Goal: Transaction & Acquisition: Book appointment/travel/reservation

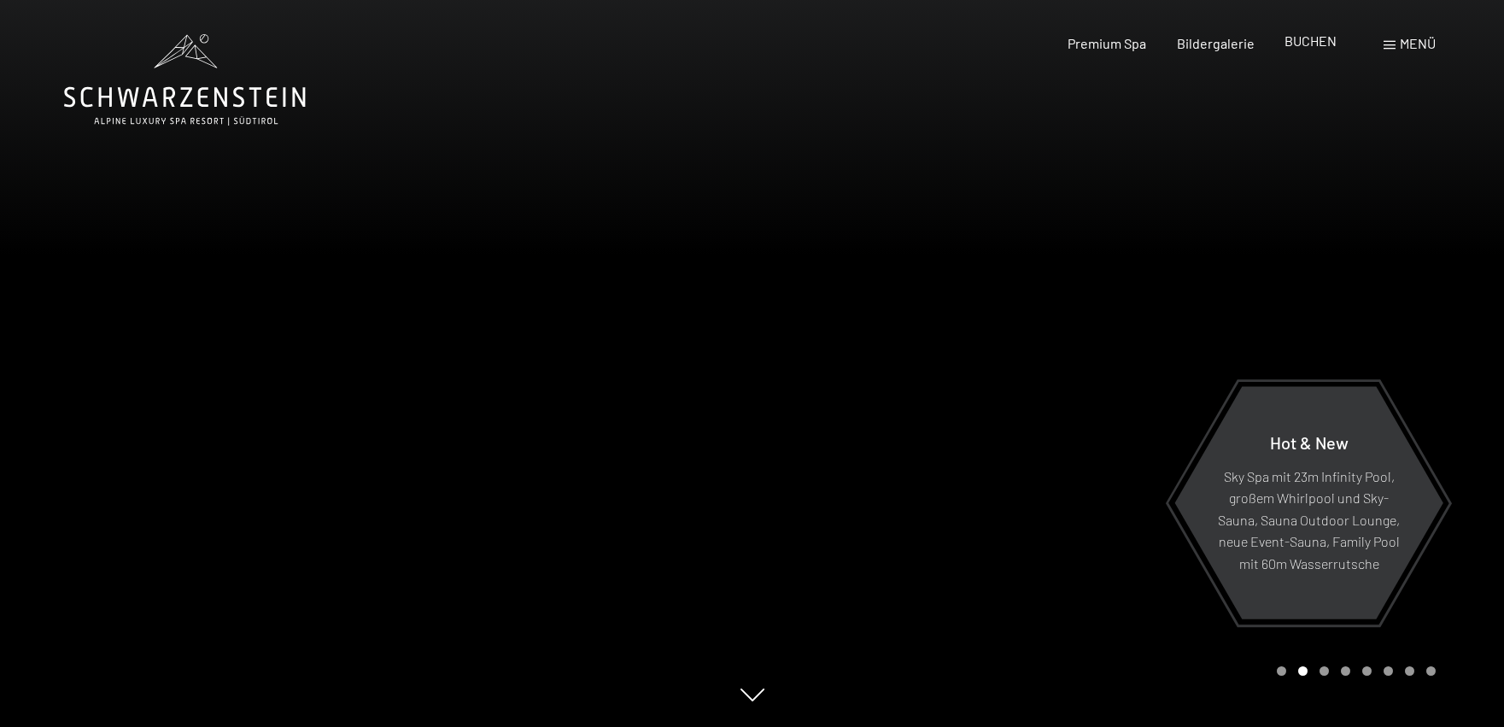
click at [1319, 41] on span "BUCHEN" at bounding box center [1310, 40] width 52 height 16
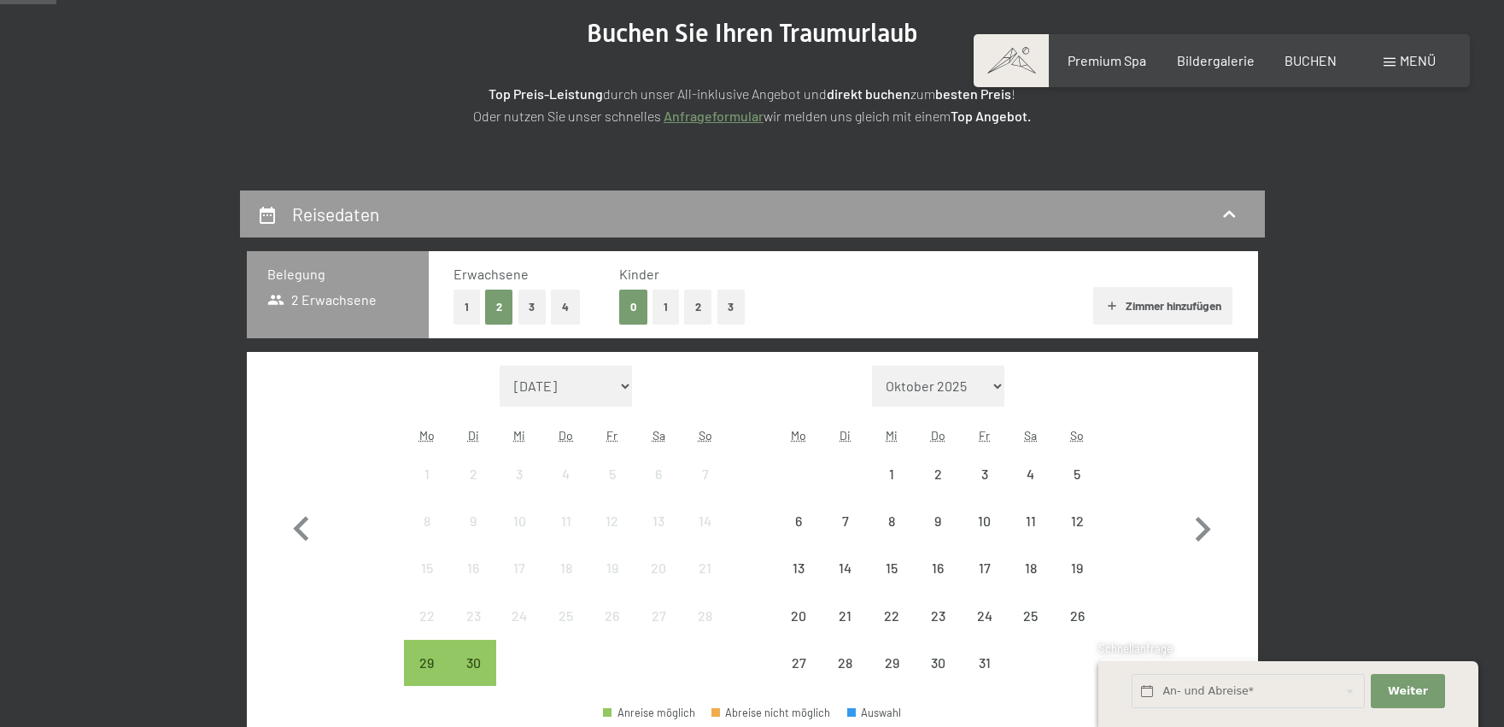
scroll to position [256, 0]
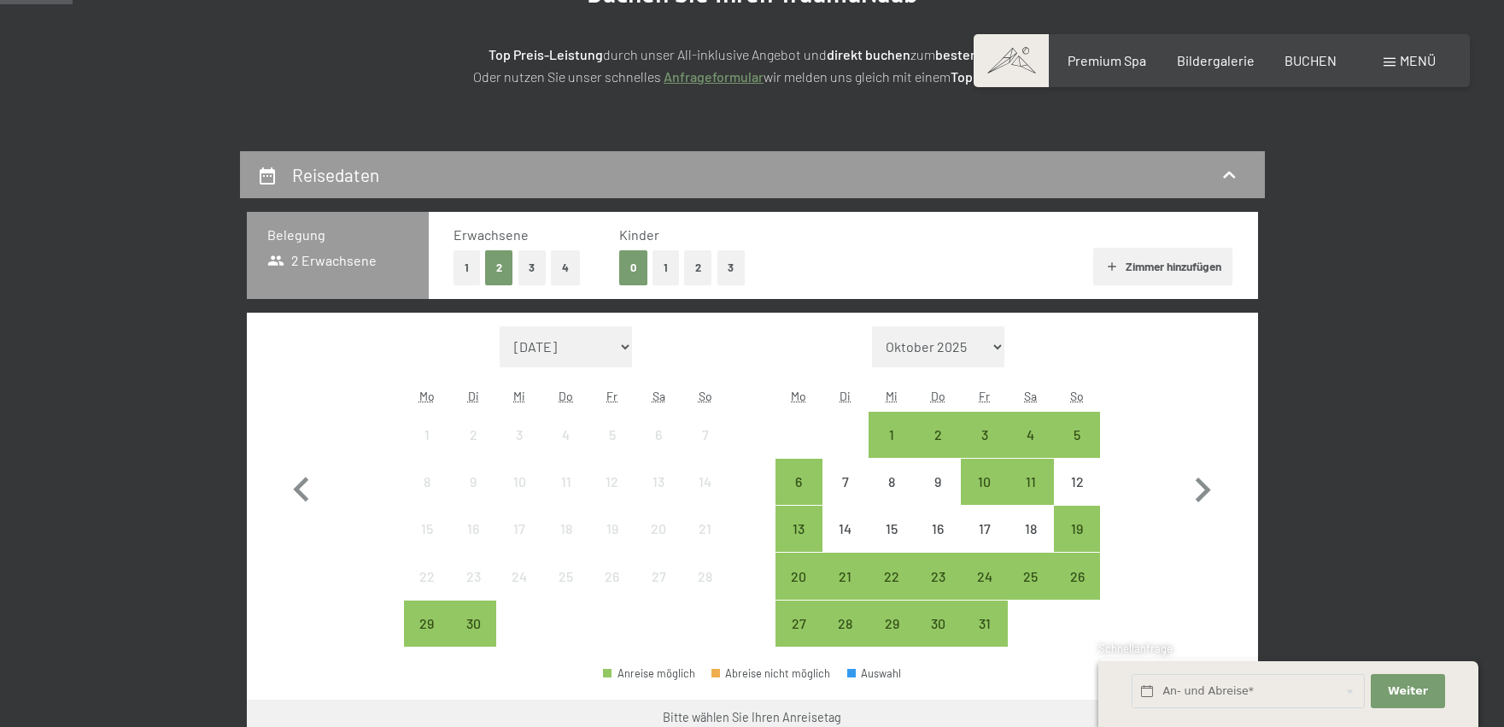
click at [732, 266] on button "3" at bounding box center [731, 267] width 28 height 35
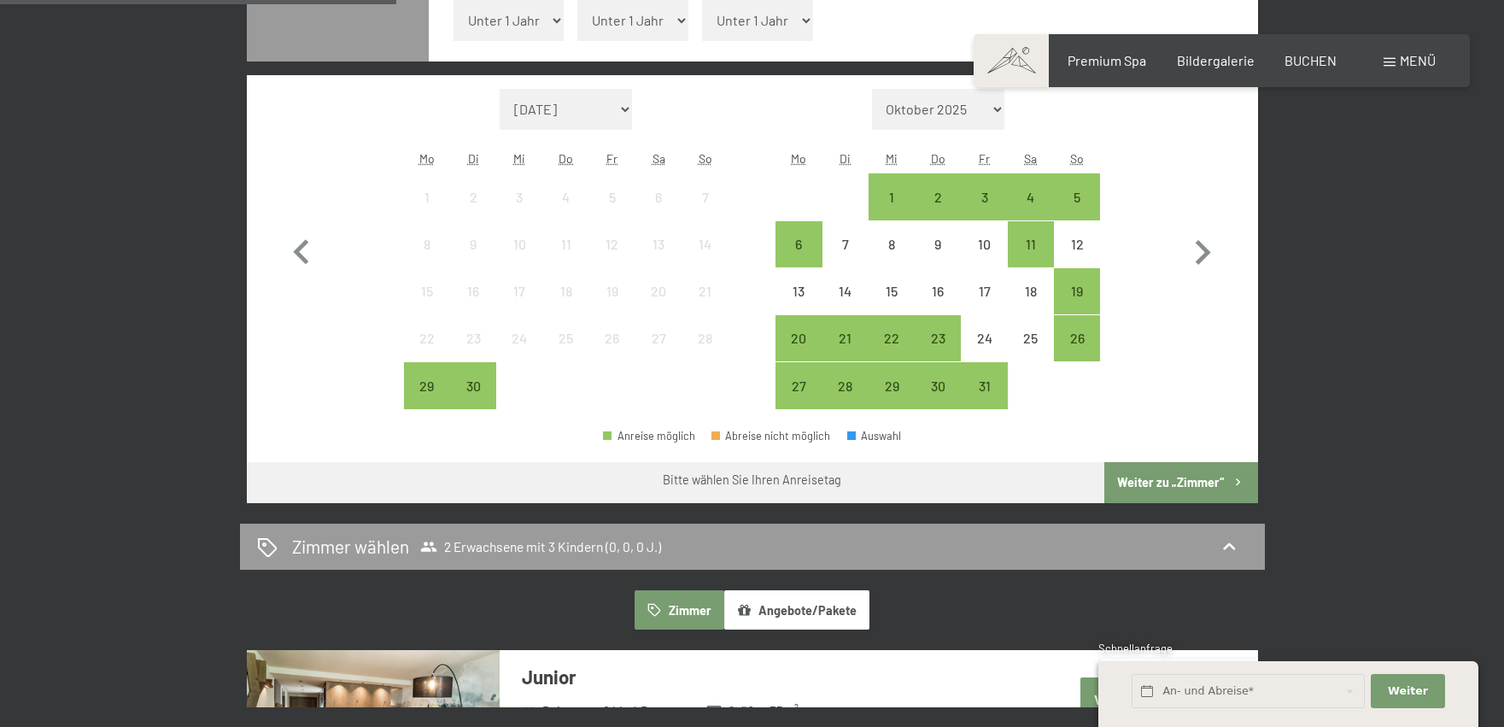
scroll to position [598, 0]
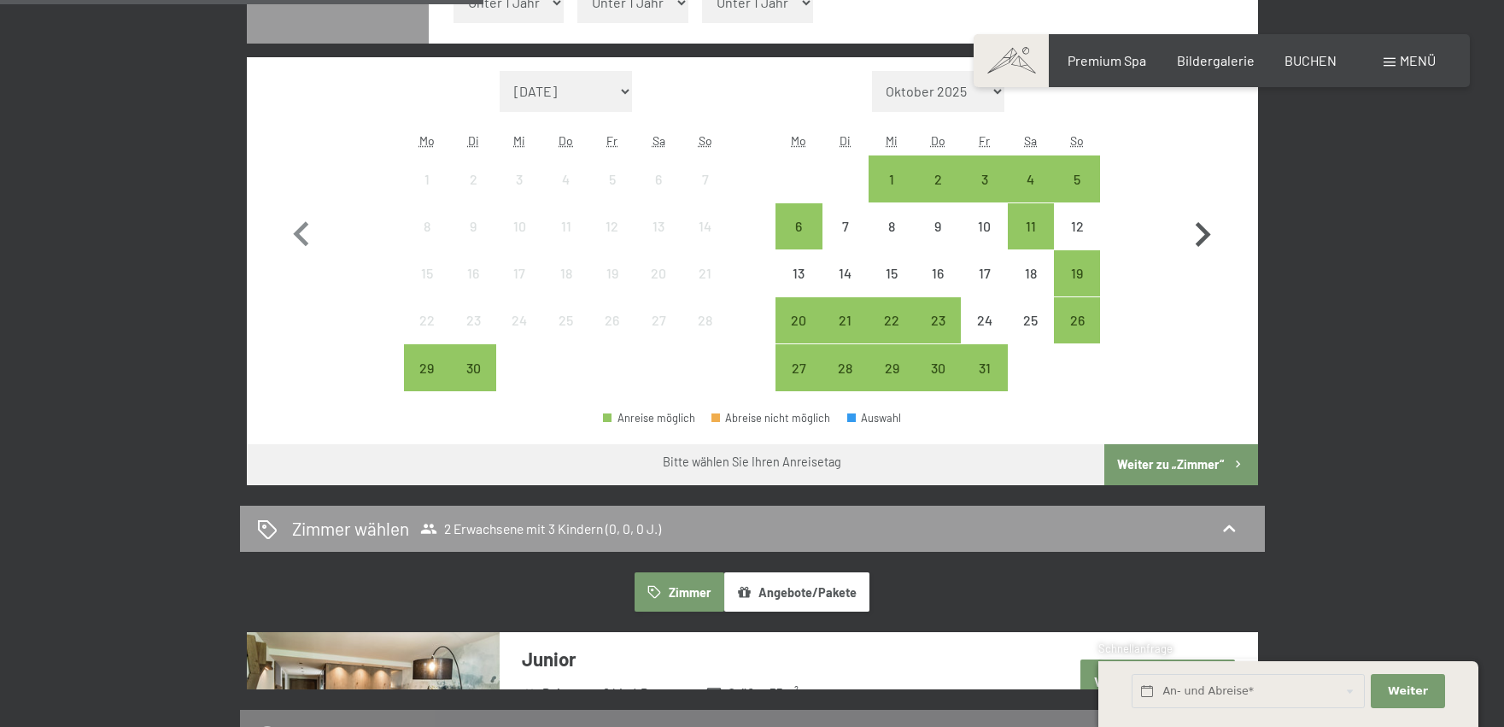
click at [1212, 232] on icon "button" at bounding box center [1203, 235] width 50 height 50
select select "[DATE]"
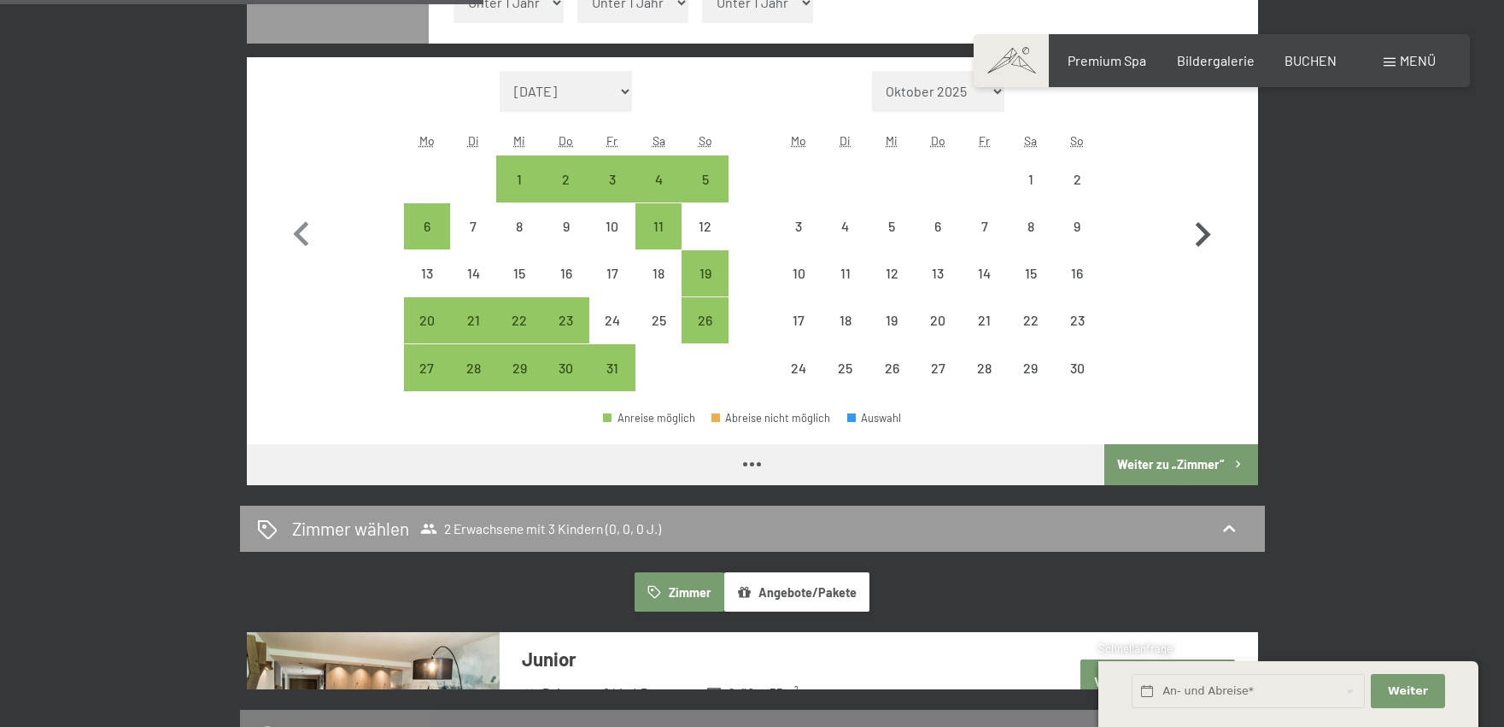
click at [1212, 232] on icon "button" at bounding box center [1203, 235] width 50 height 50
select select "[DATE]"
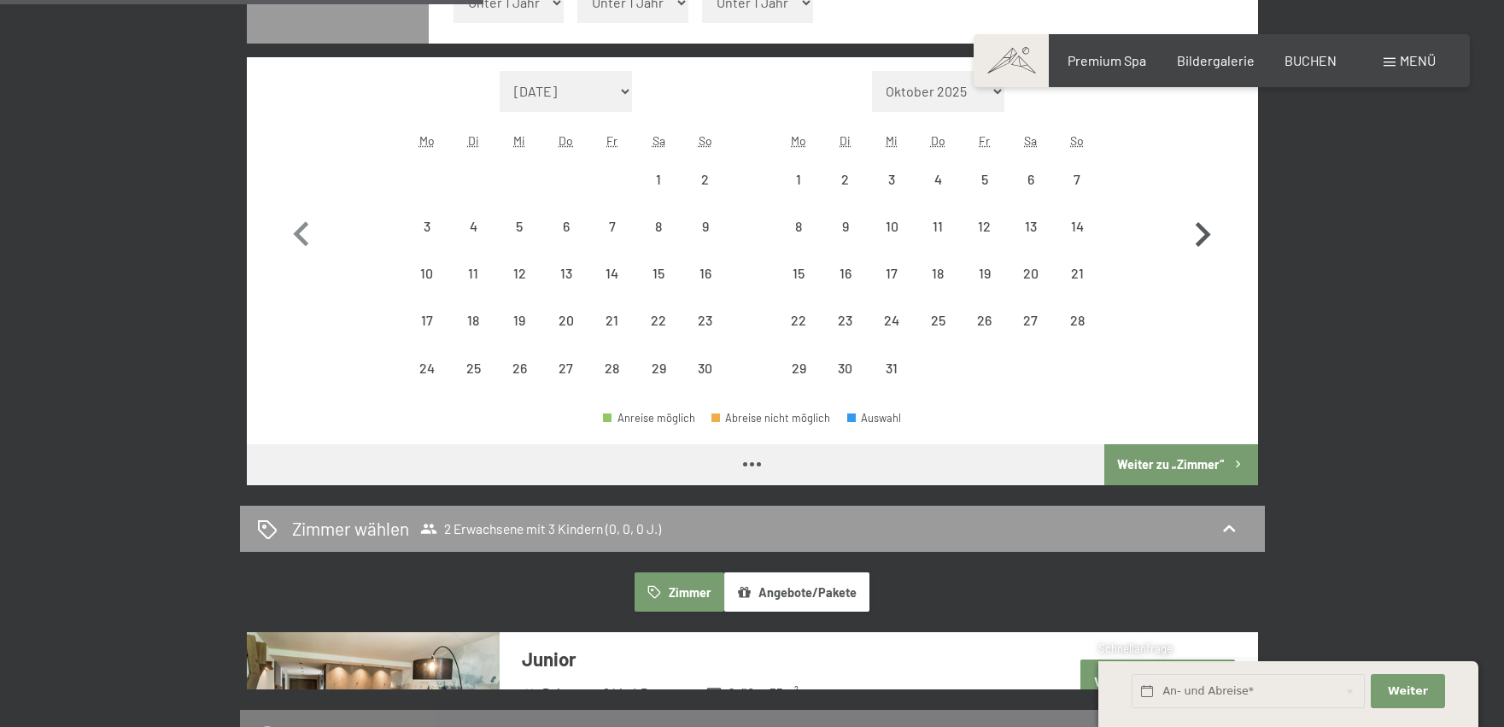
click at [1212, 232] on icon "button" at bounding box center [1203, 235] width 50 height 50
select select "[DATE]"
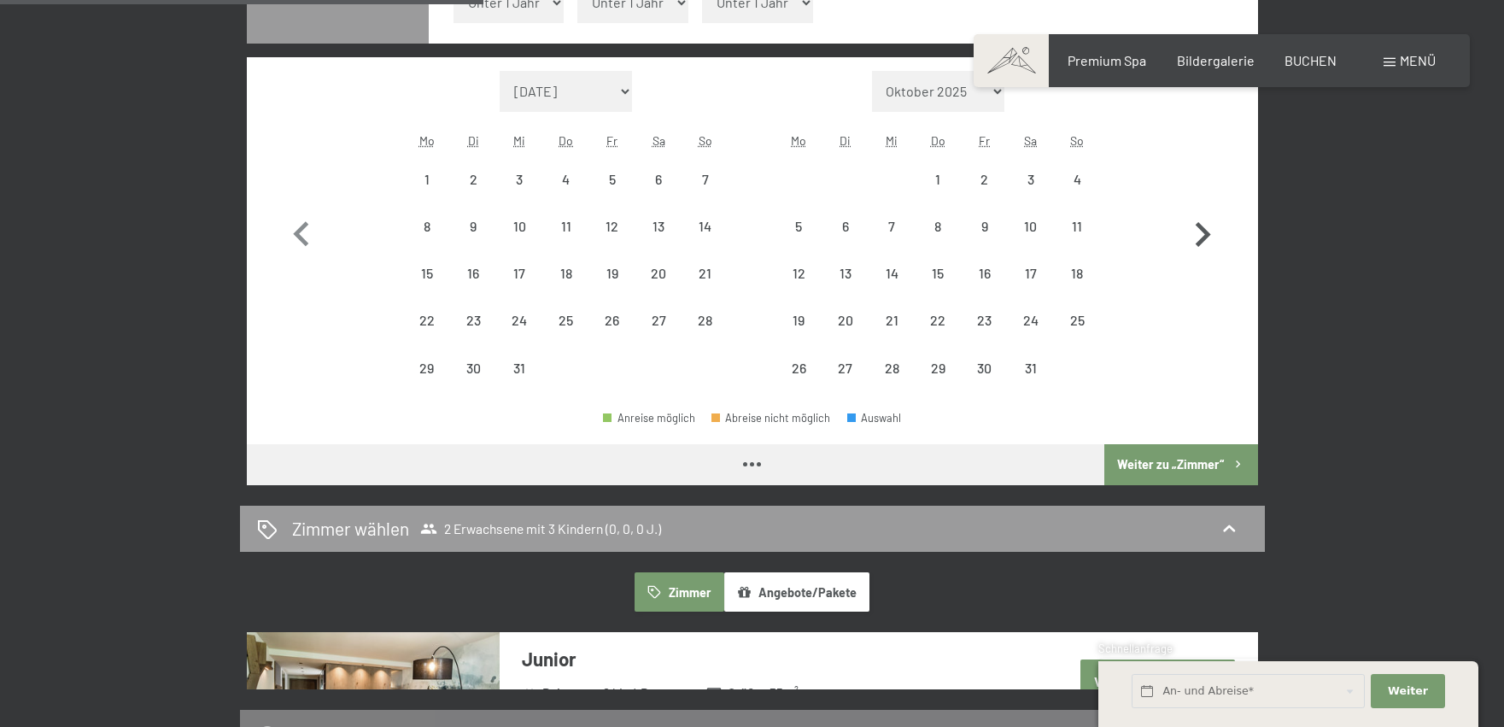
select select "[DATE]"
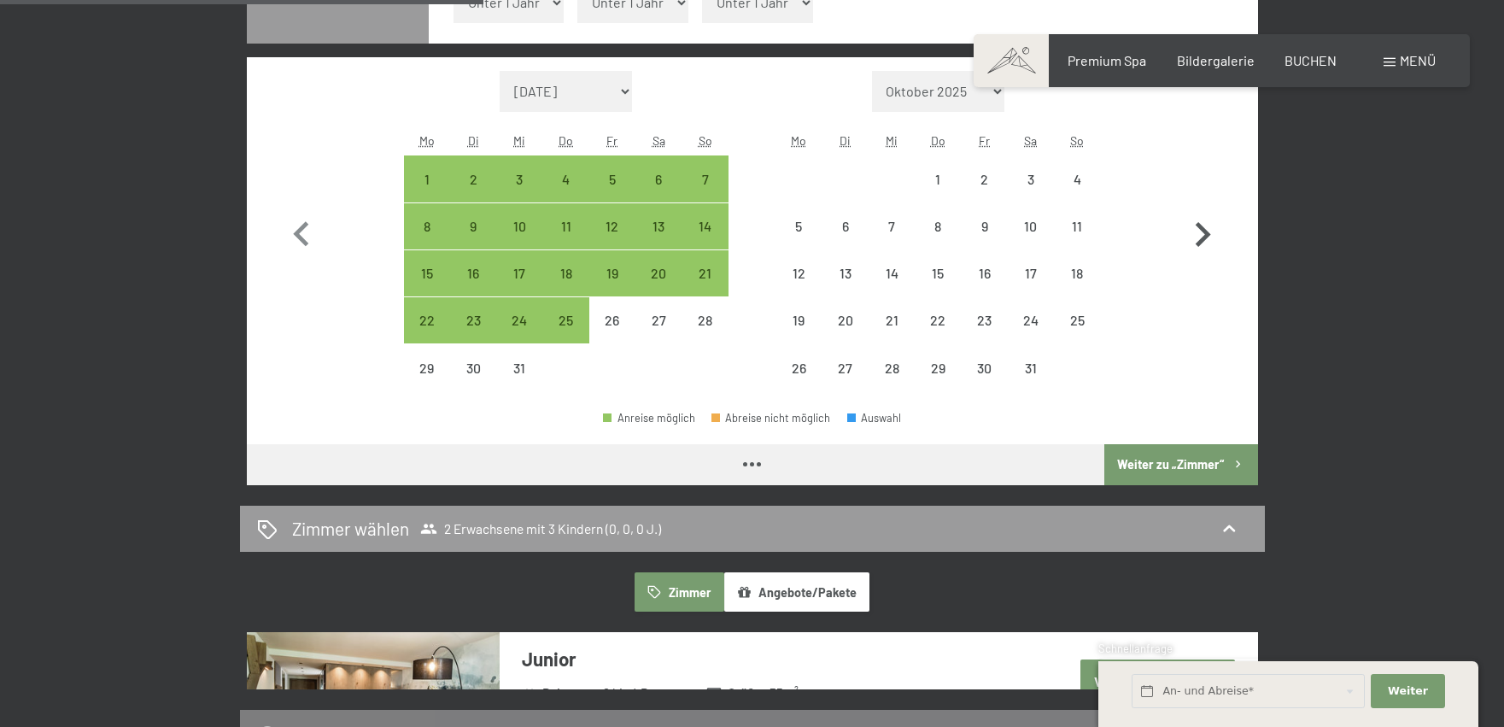
click at [1212, 232] on icon "button" at bounding box center [1203, 235] width 50 height 50
select select "[DATE]"
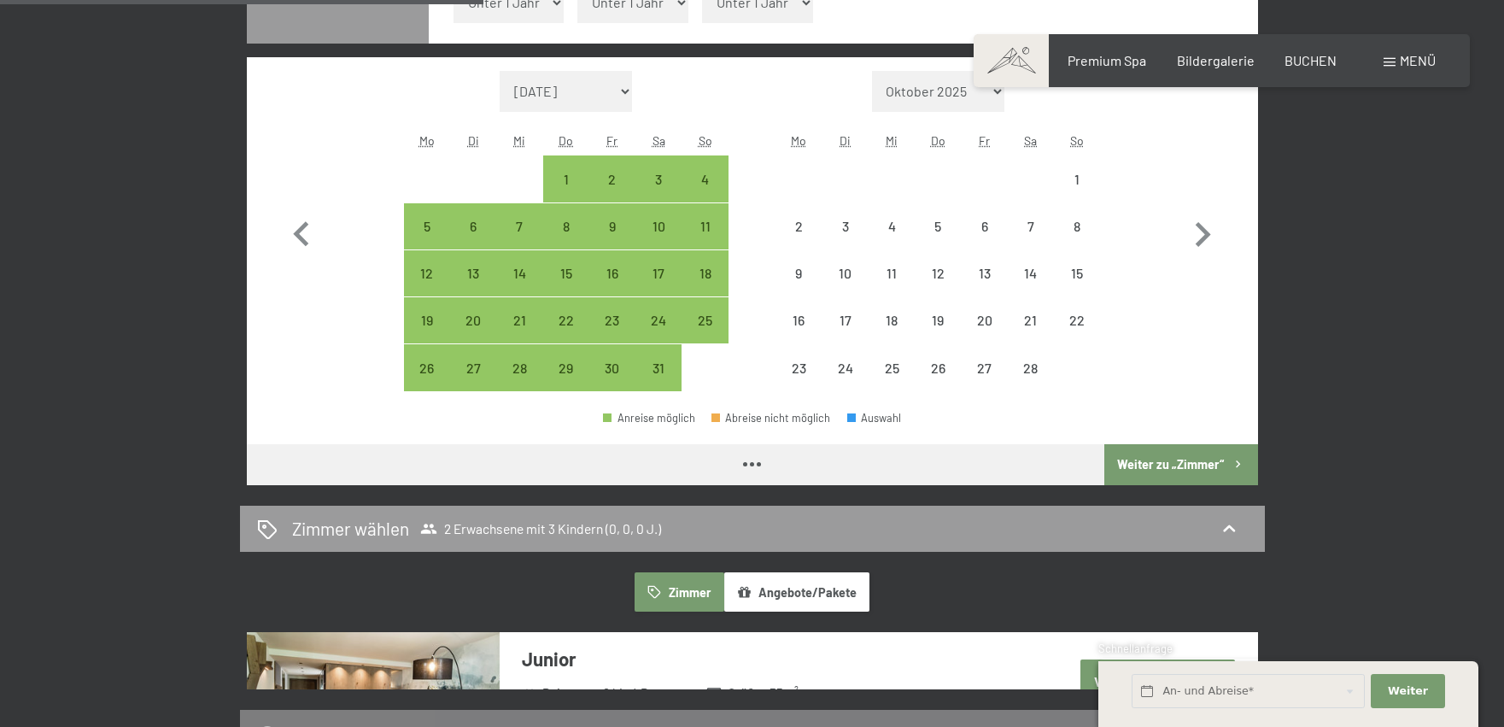
select select "[DATE]"
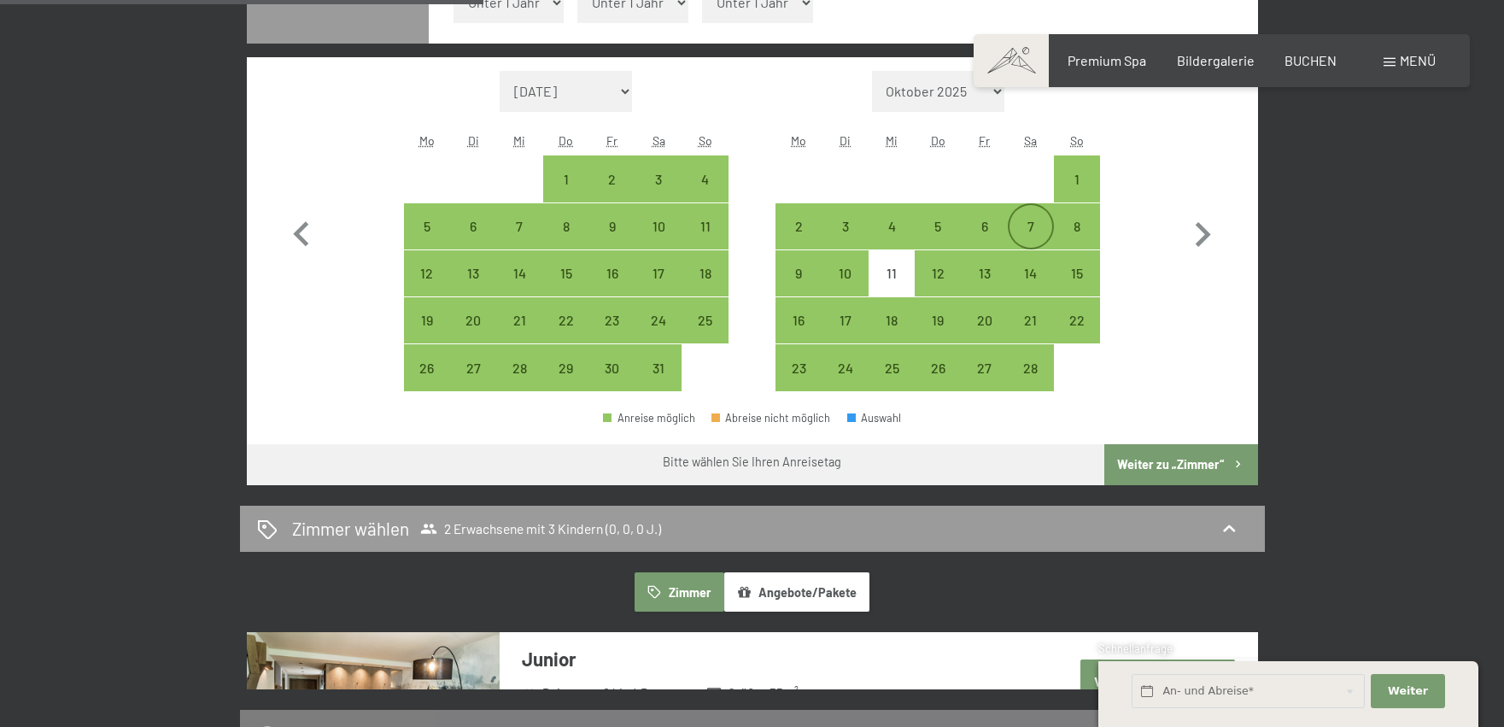
click at [1042, 224] on div "7" at bounding box center [1030, 240] width 43 height 43
select select "[DATE]"
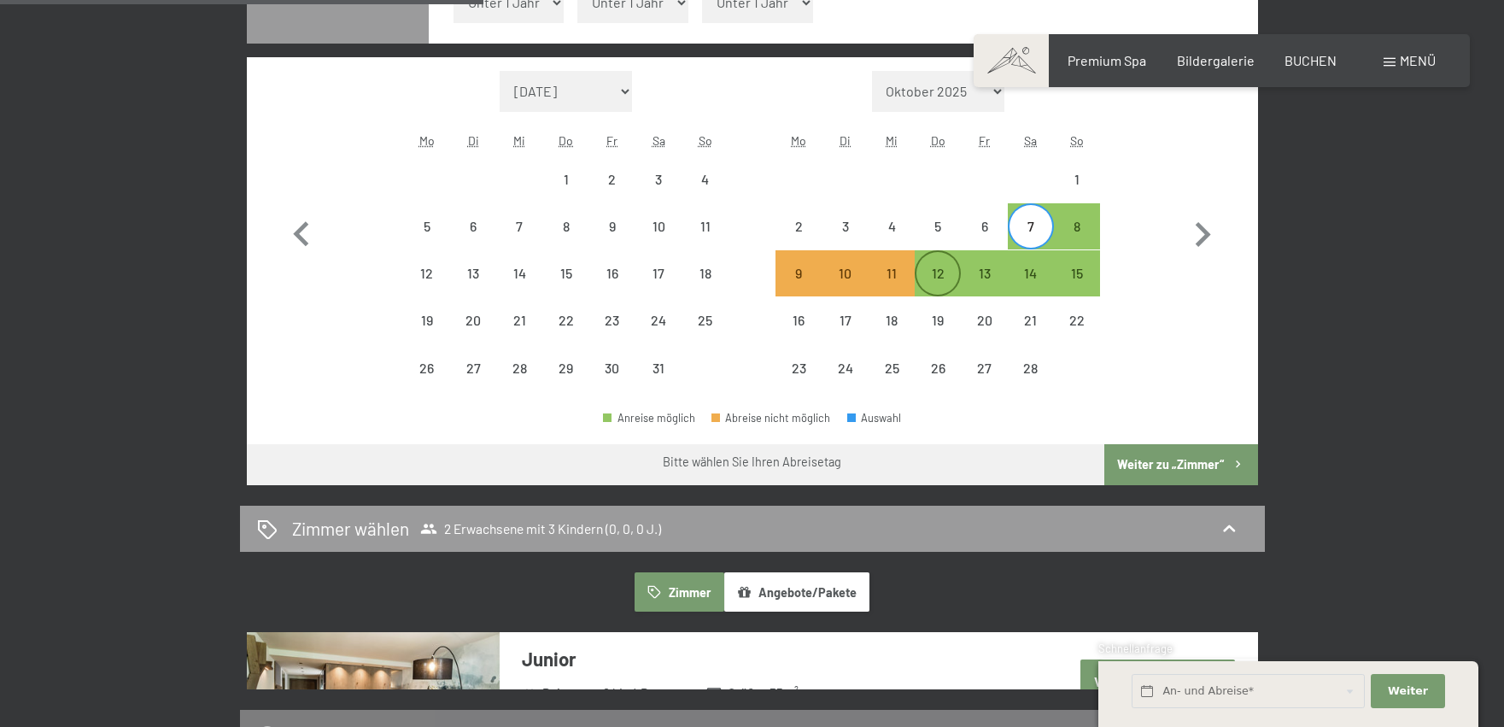
click at [938, 256] on div "12" at bounding box center [937, 273] width 43 height 43
select select "[DATE]"
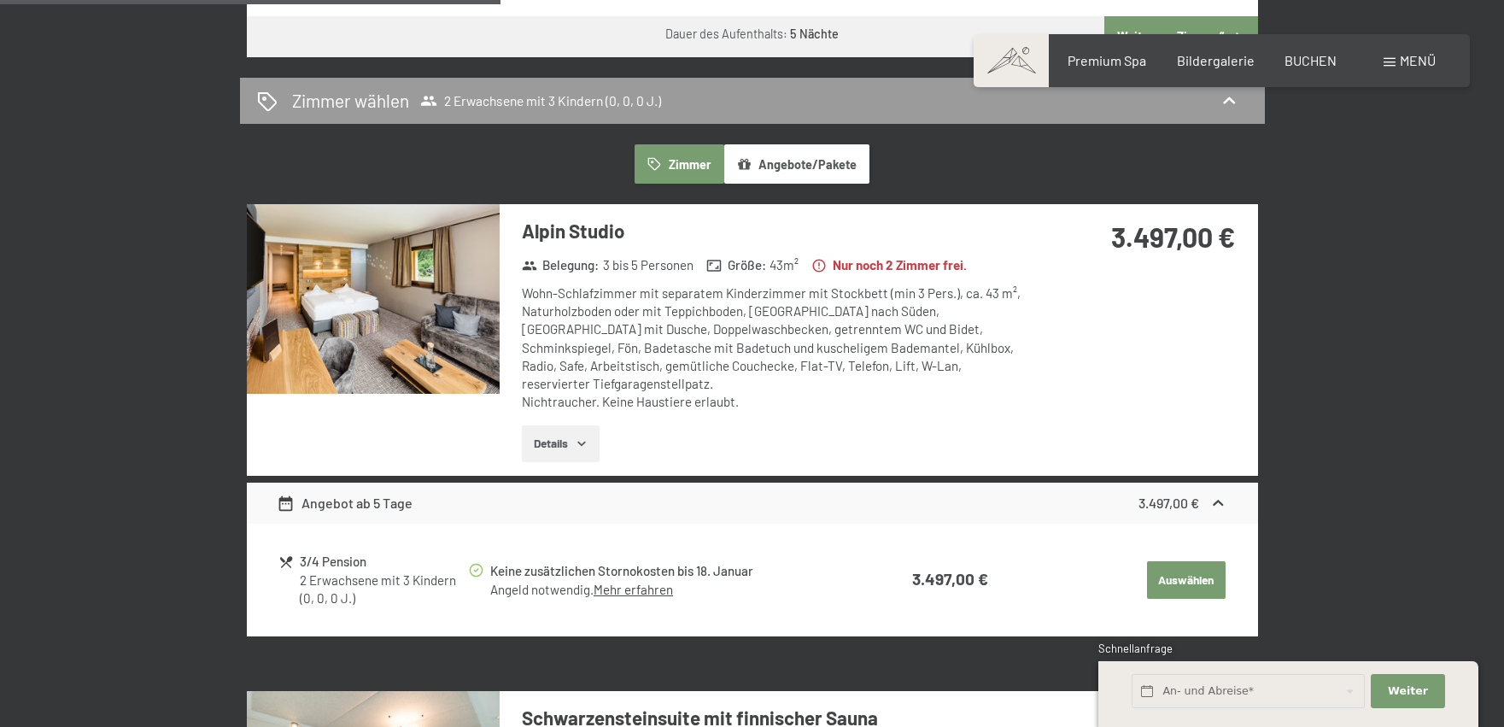
scroll to position [1110, 0]
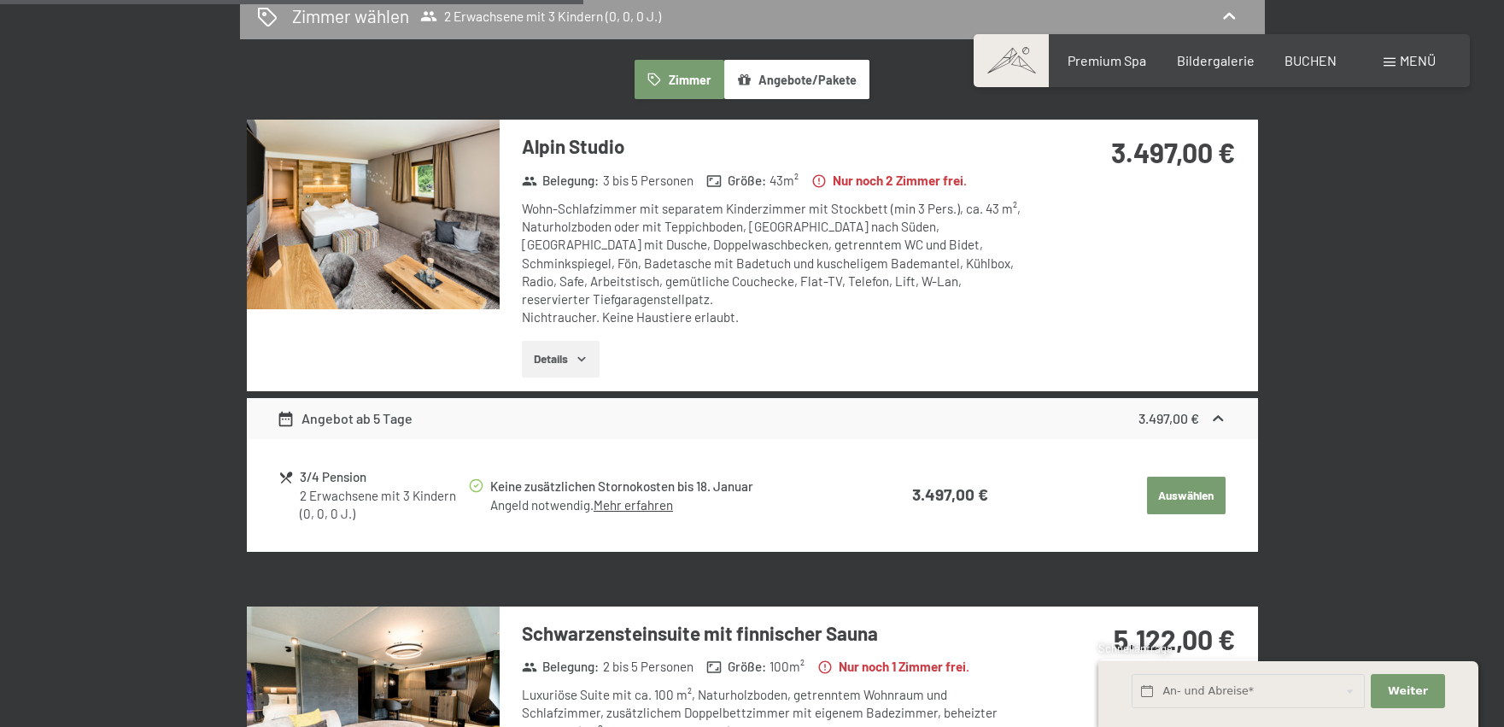
click at [588, 352] on icon "button" at bounding box center [582, 359] width 14 height 14
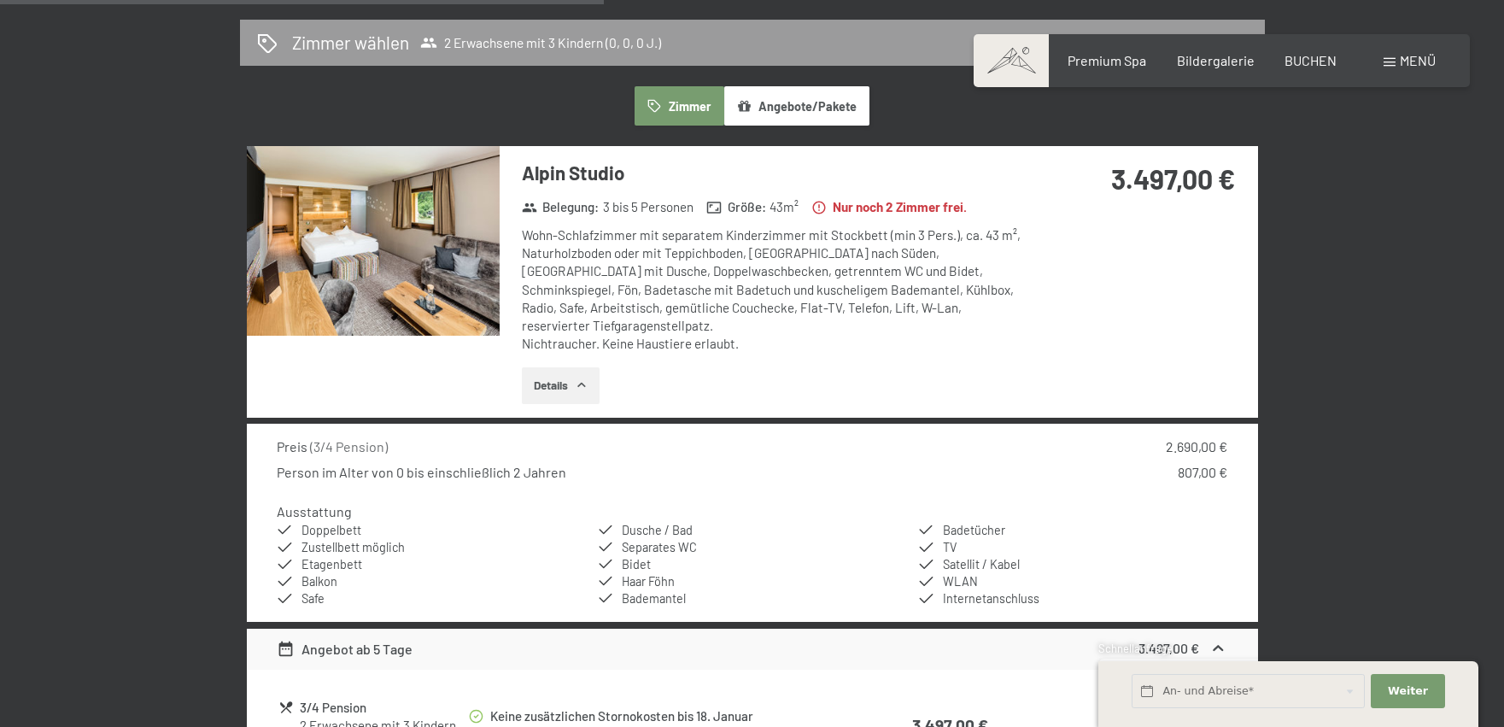
scroll to position [1025, 0]
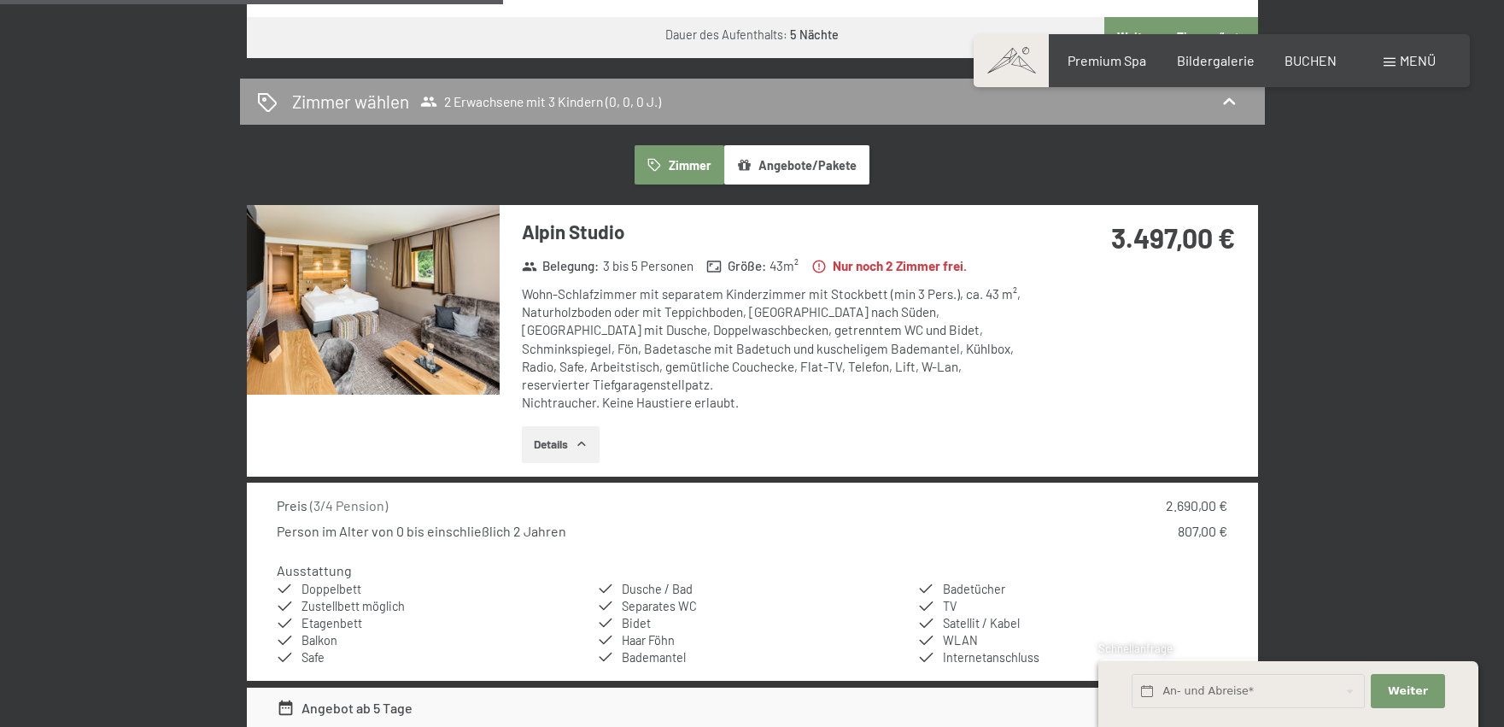
click at [444, 299] on img at bounding box center [373, 300] width 253 height 190
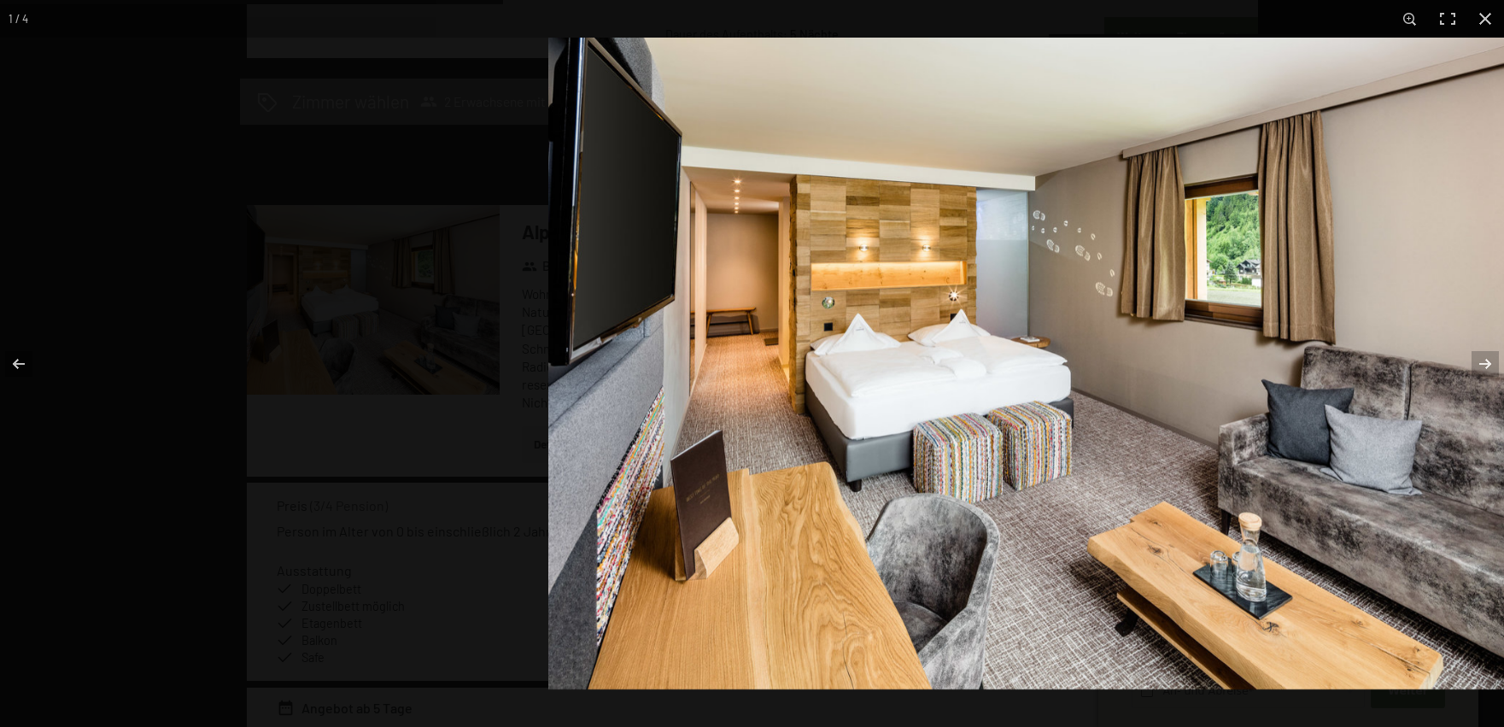
click at [713, 355] on img at bounding box center [1052, 364] width 1009 height 652
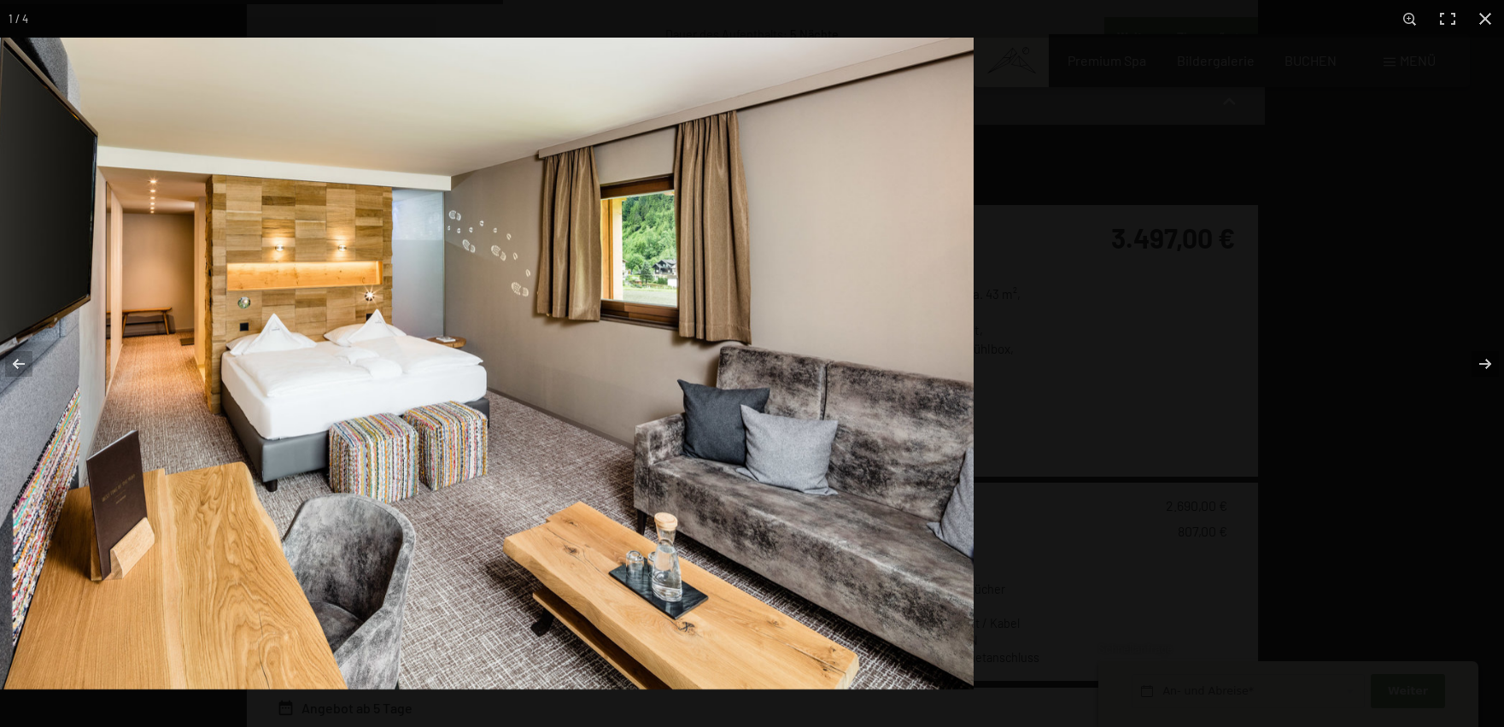
click at [592, 348] on img at bounding box center [468, 364] width 1009 height 652
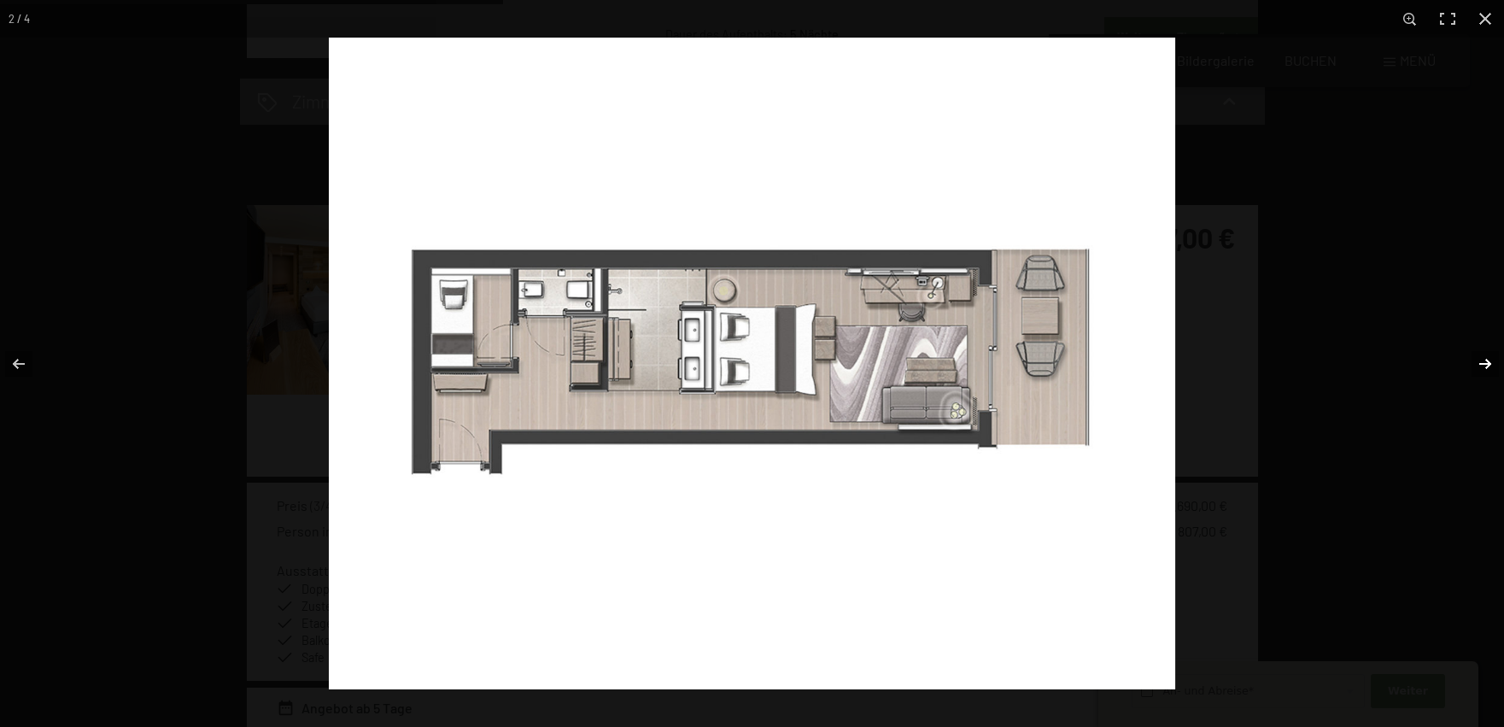
click at [1472, 360] on button "button" at bounding box center [1474, 363] width 60 height 85
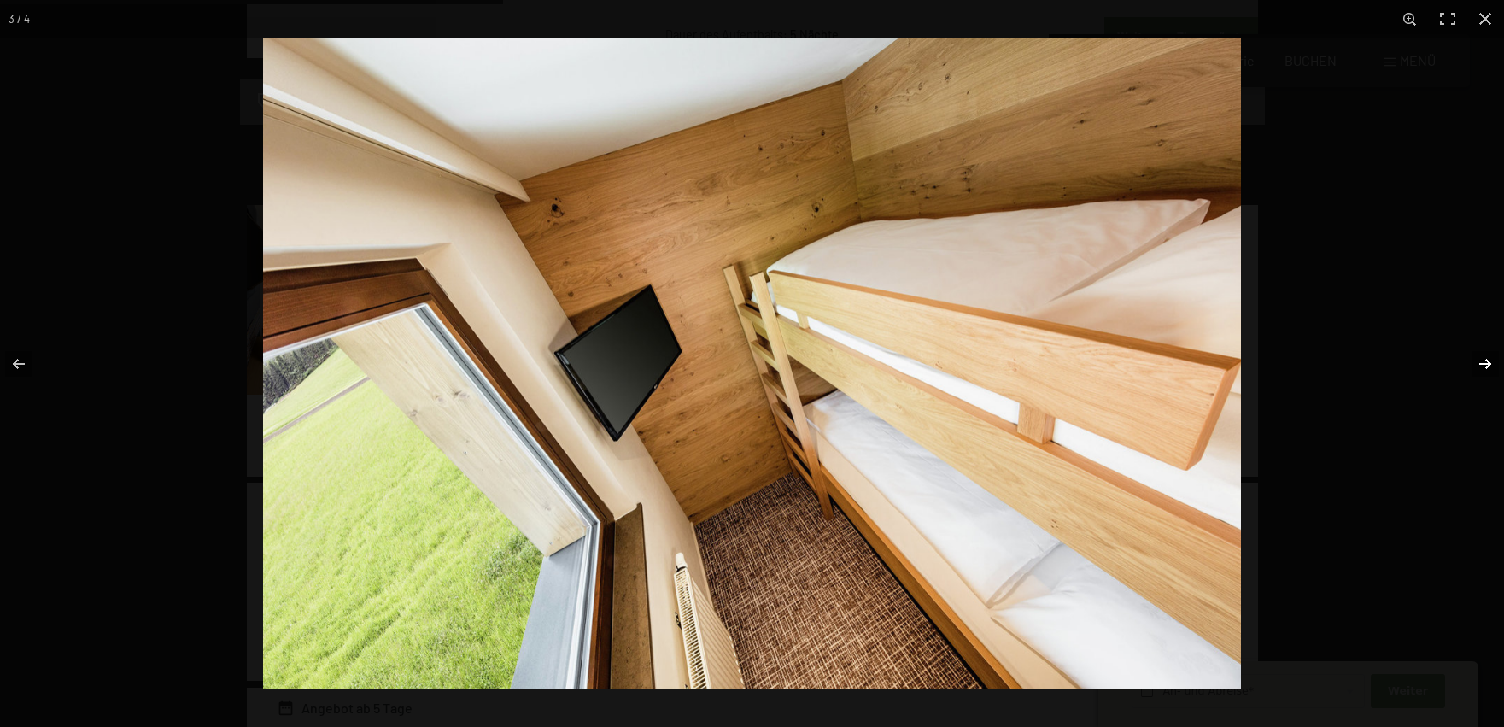
click at [1472, 360] on button "button" at bounding box center [1474, 363] width 60 height 85
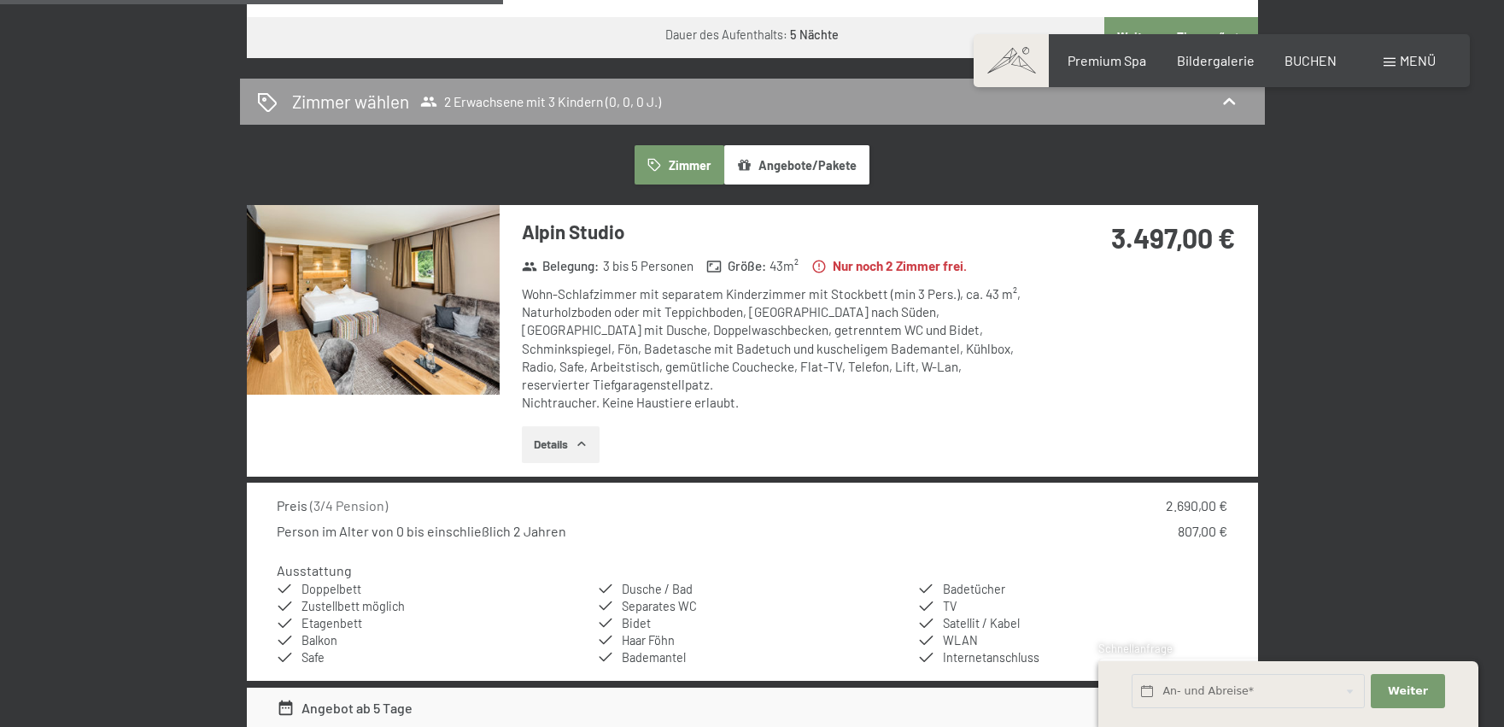
click at [0, 0] on button "button" at bounding box center [0, 0] width 0 height 0
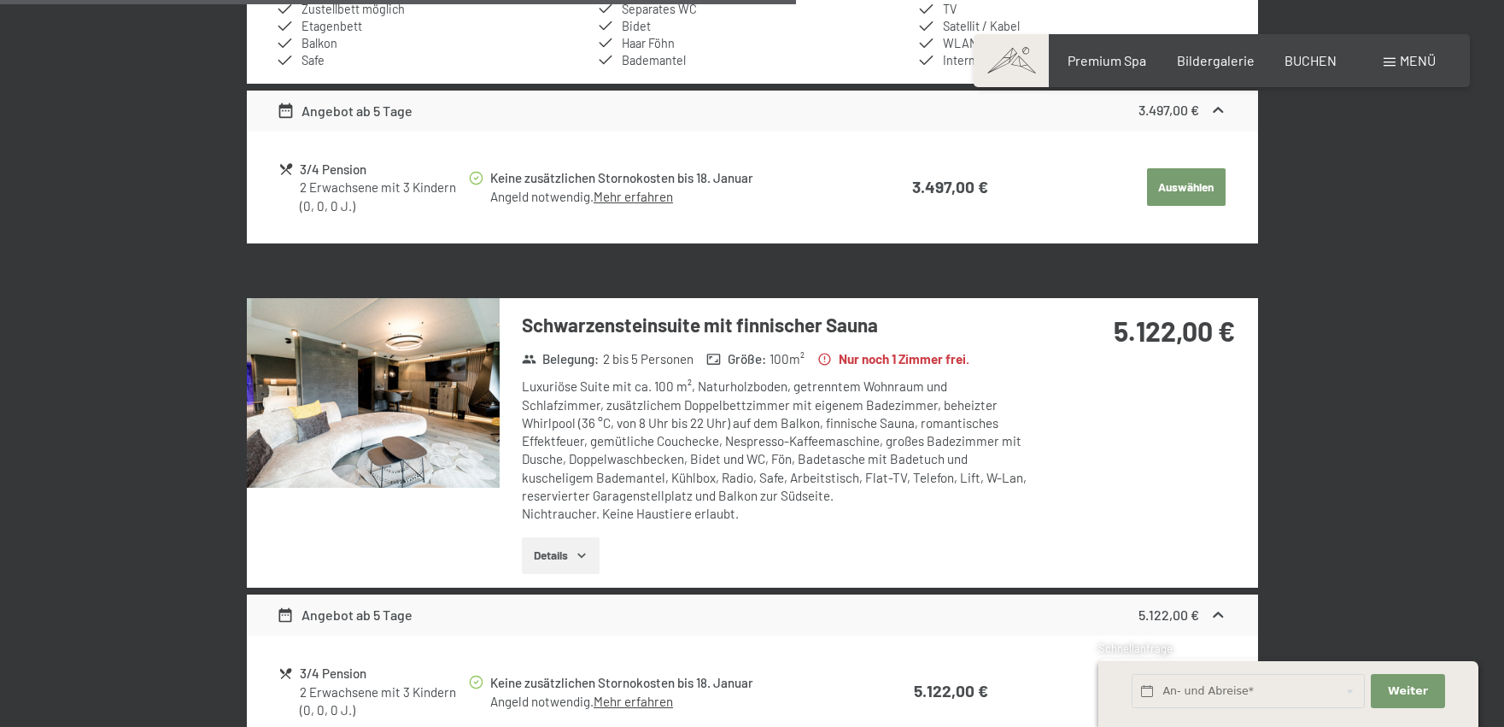
scroll to position [1622, 0]
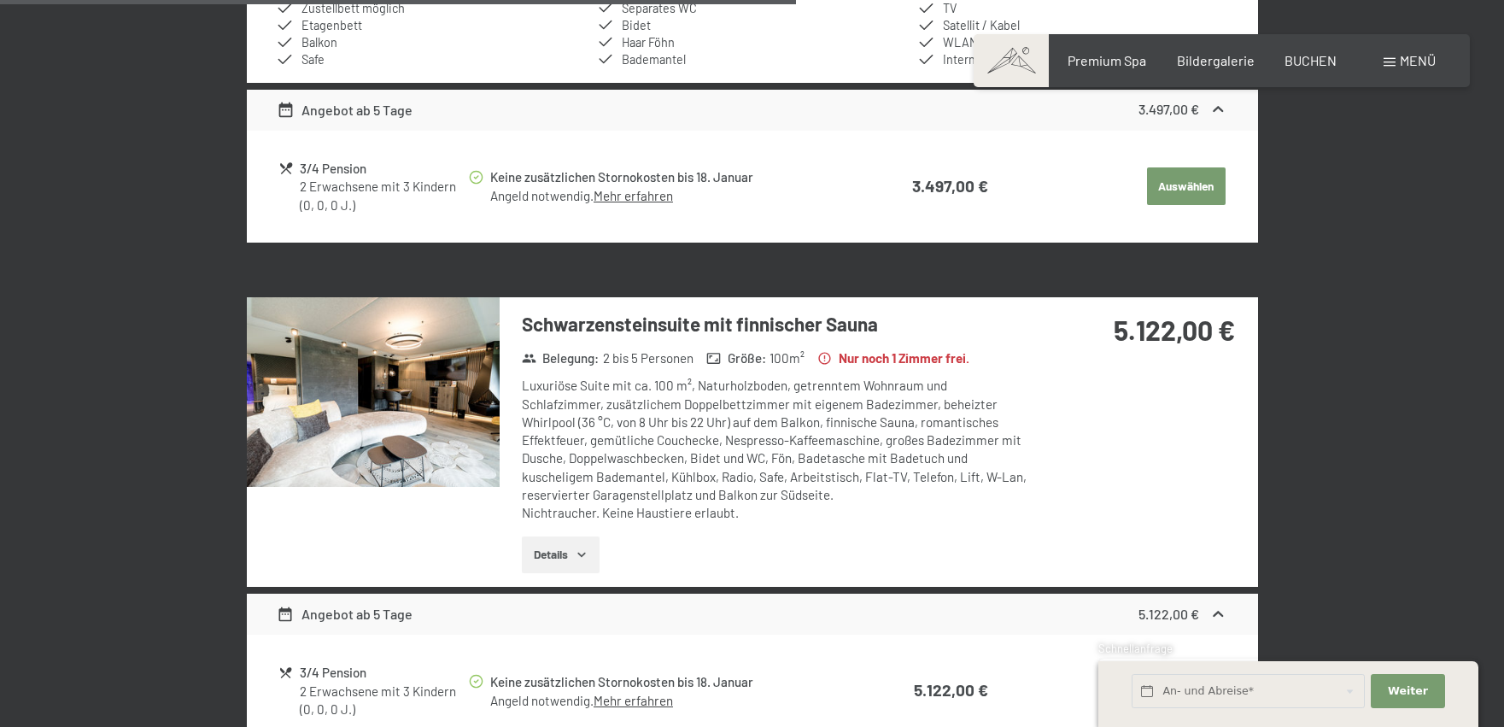
click at [416, 389] on img at bounding box center [373, 392] width 253 height 190
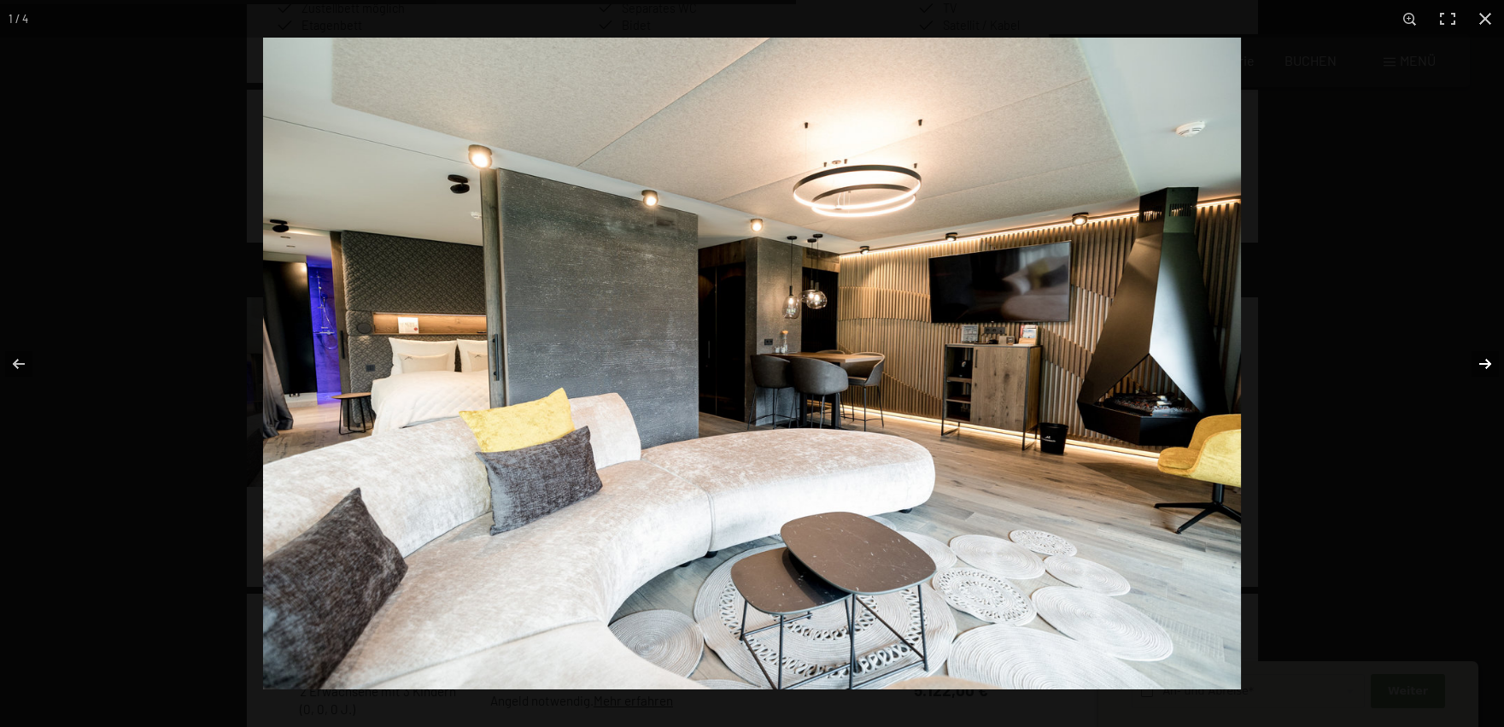
click at [1492, 365] on button "button" at bounding box center [1474, 363] width 60 height 85
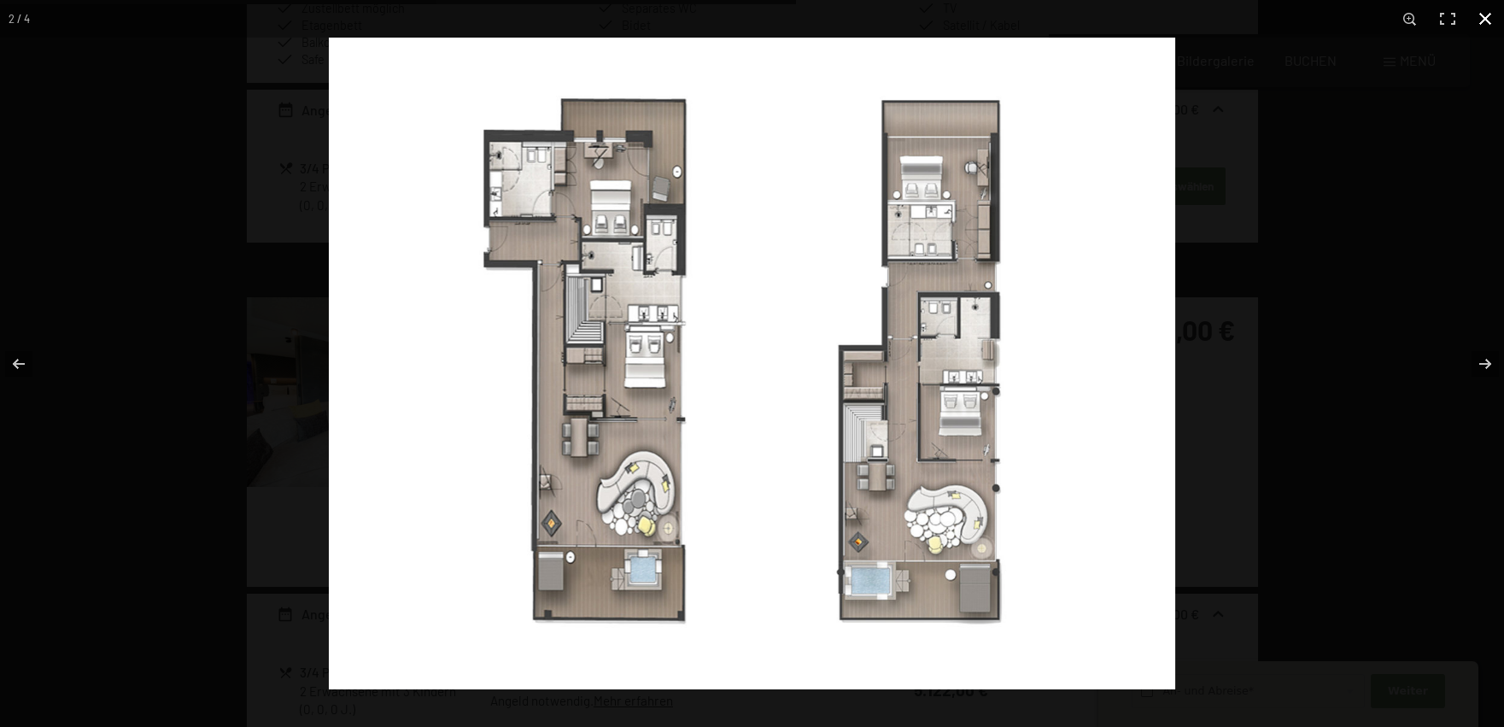
click at [1494, 16] on button "button" at bounding box center [1485, 19] width 38 height 38
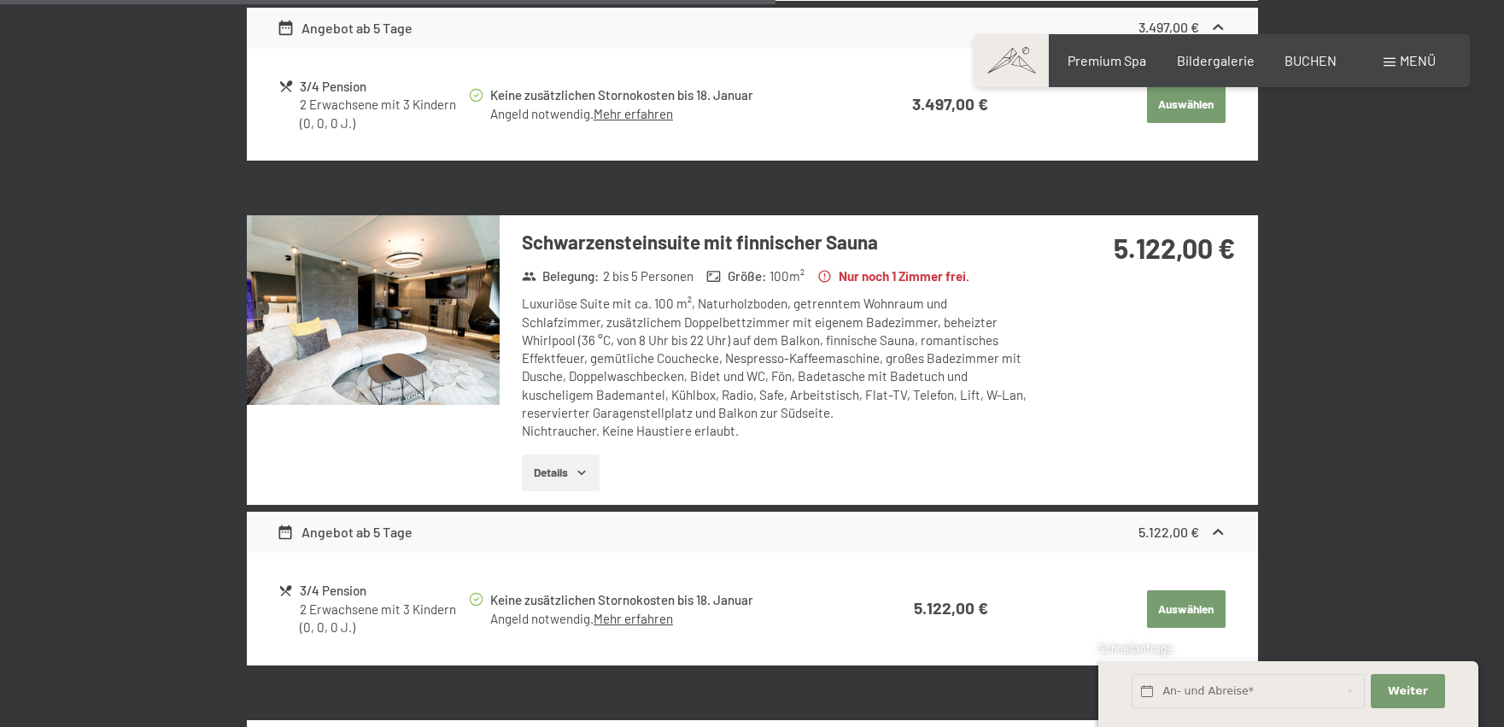
scroll to position [1708, 0]
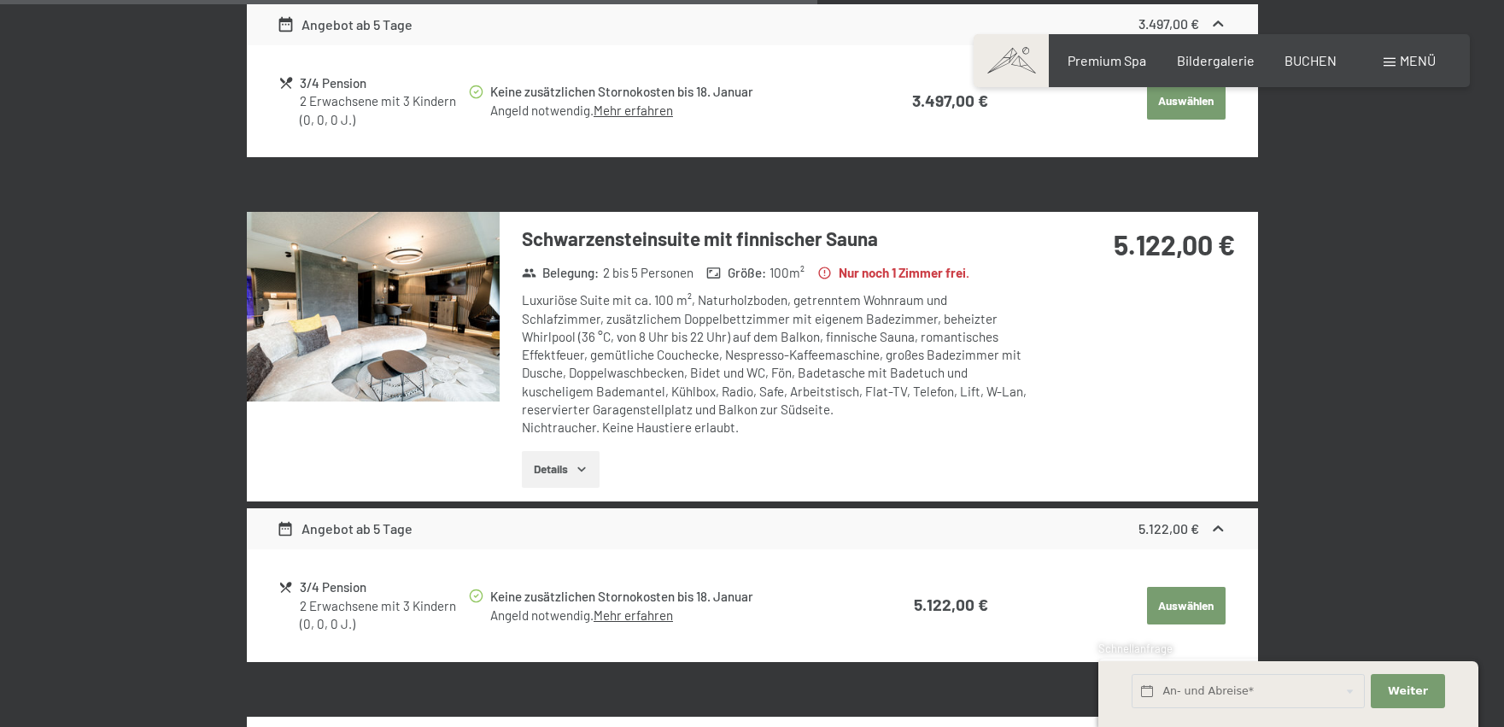
click at [566, 453] on button "Details" at bounding box center [561, 470] width 78 height 38
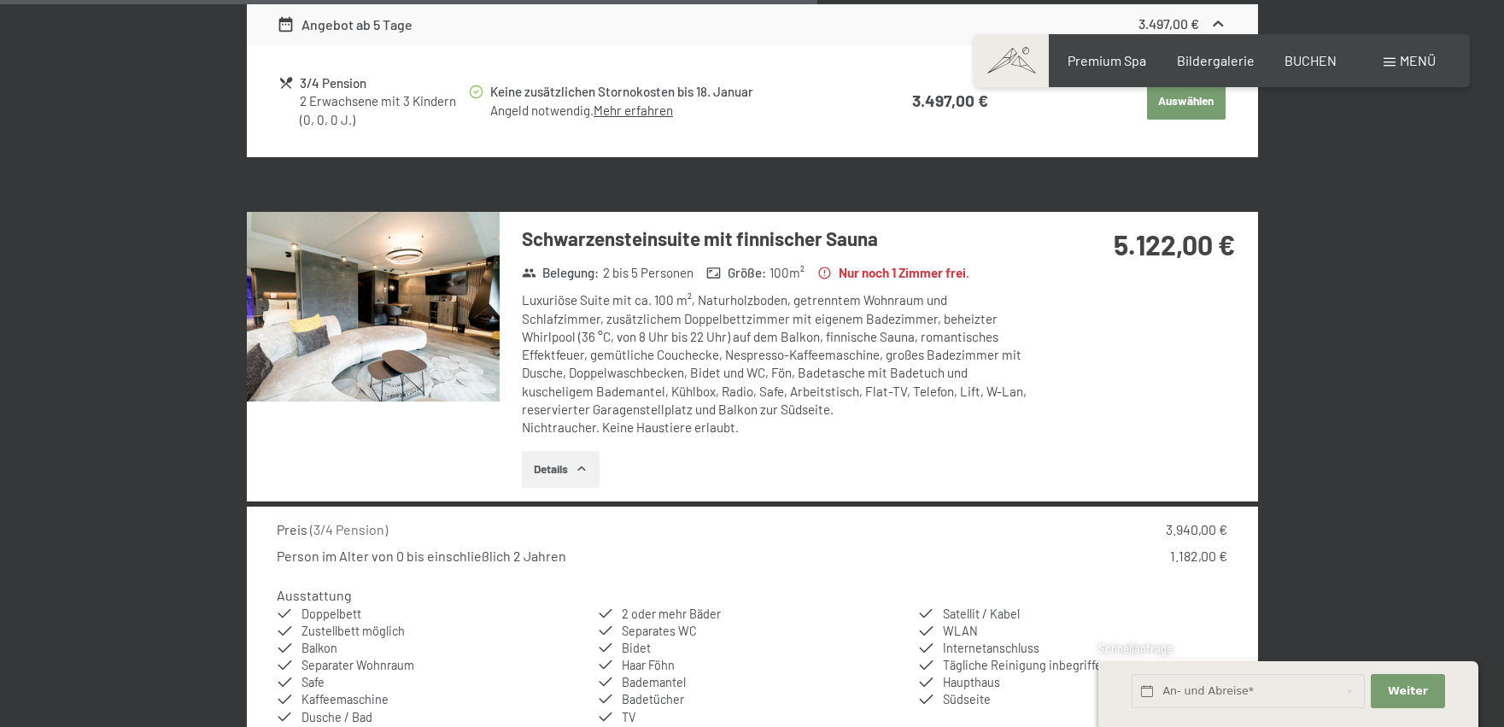
click at [435, 319] on img at bounding box center [373, 307] width 253 height 190
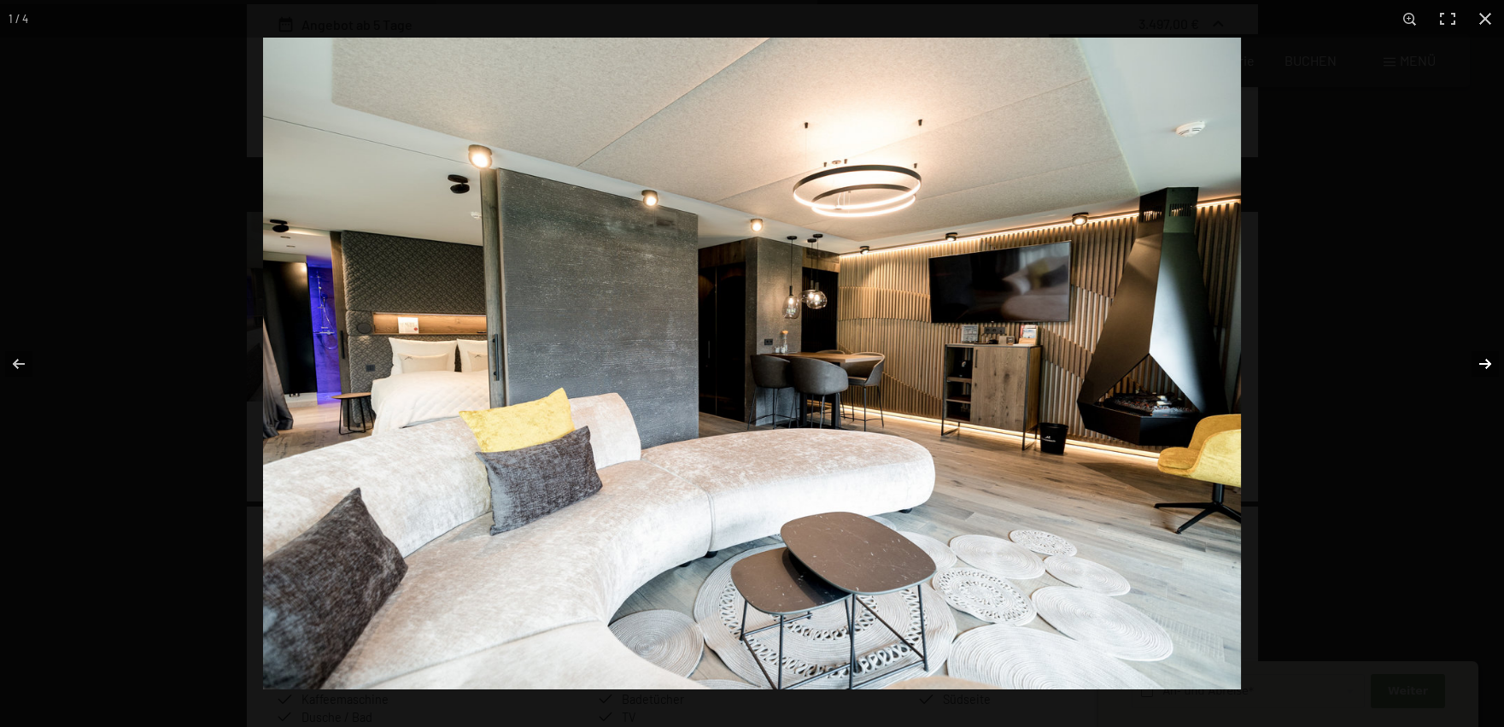
click at [1488, 359] on button "button" at bounding box center [1474, 363] width 60 height 85
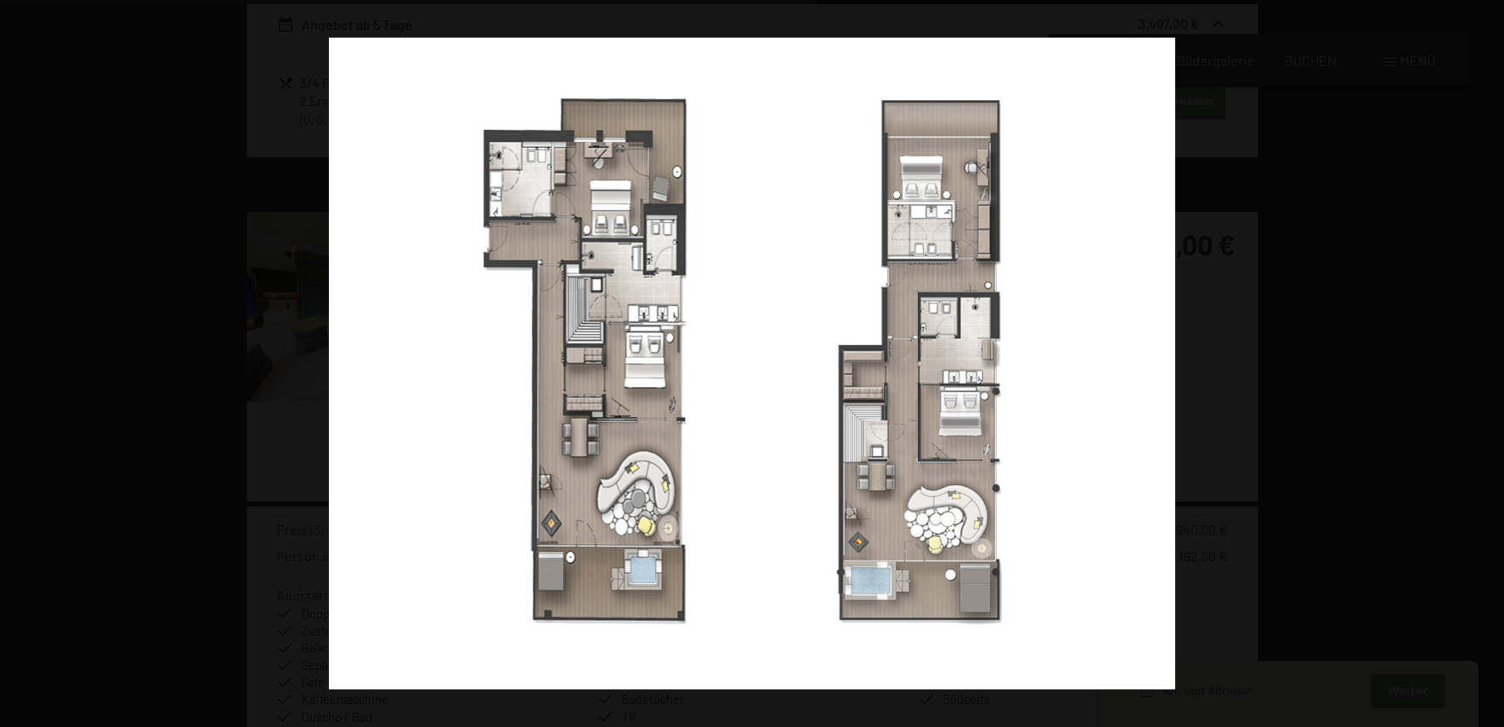
click at [1488, 359] on button "button" at bounding box center [1474, 363] width 60 height 85
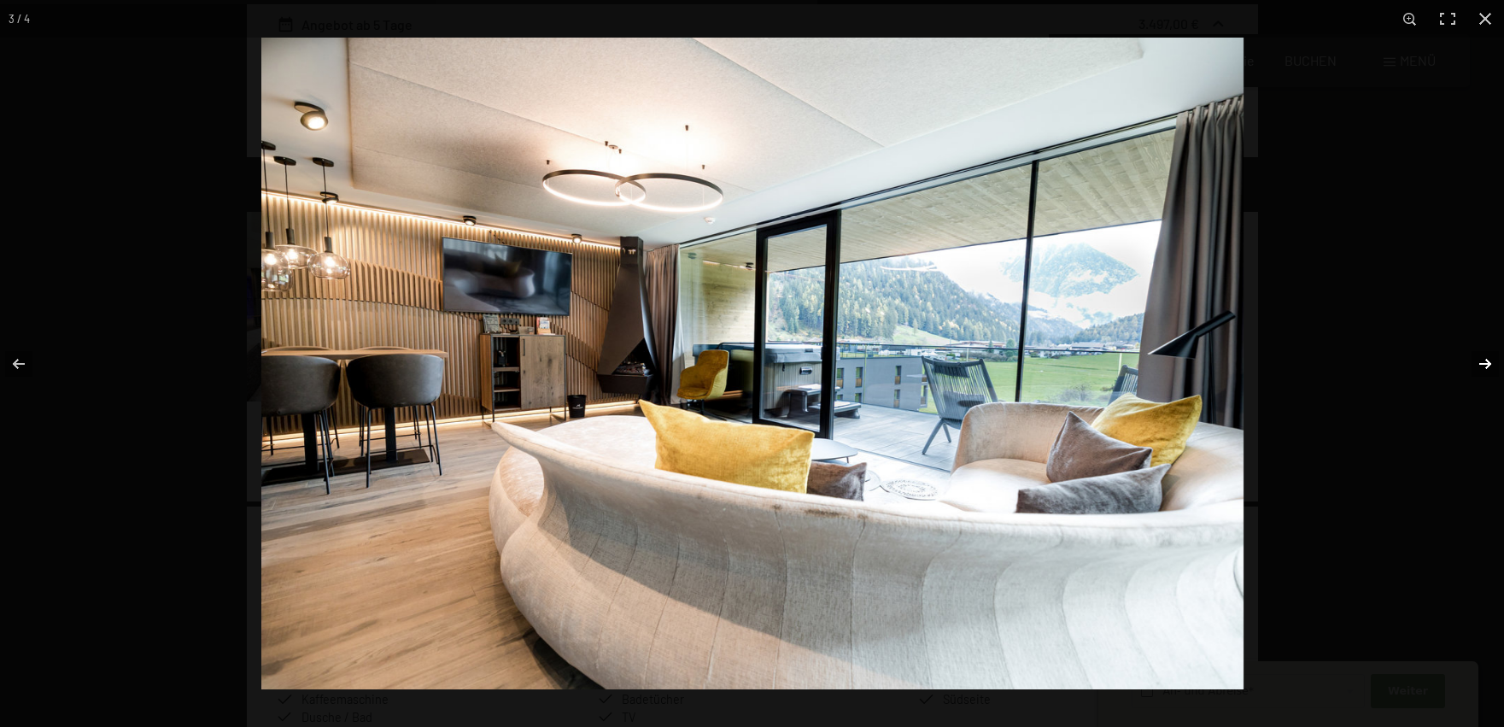
click at [1481, 364] on button "button" at bounding box center [1474, 363] width 60 height 85
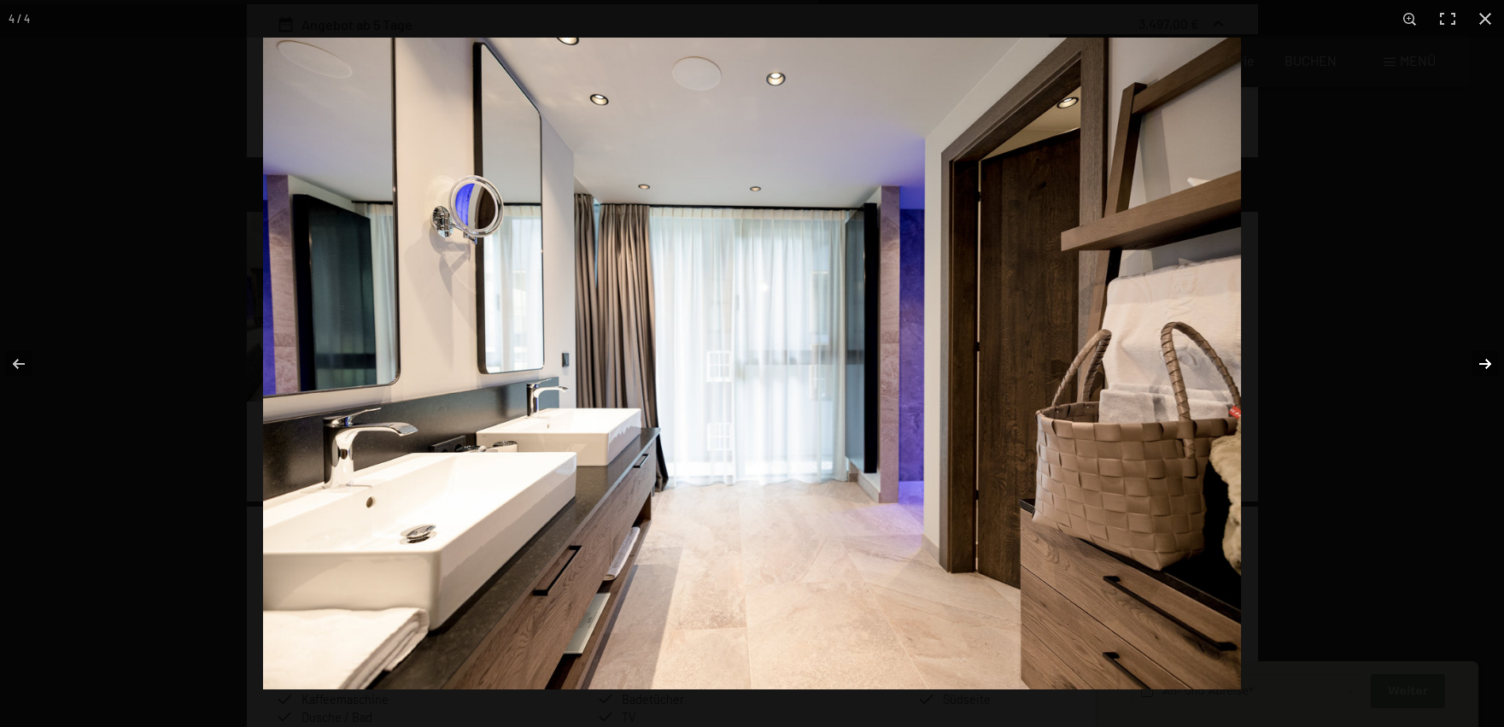
click at [1480, 363] on button "button" at bounding box center [1474, 363] width 60 height 85
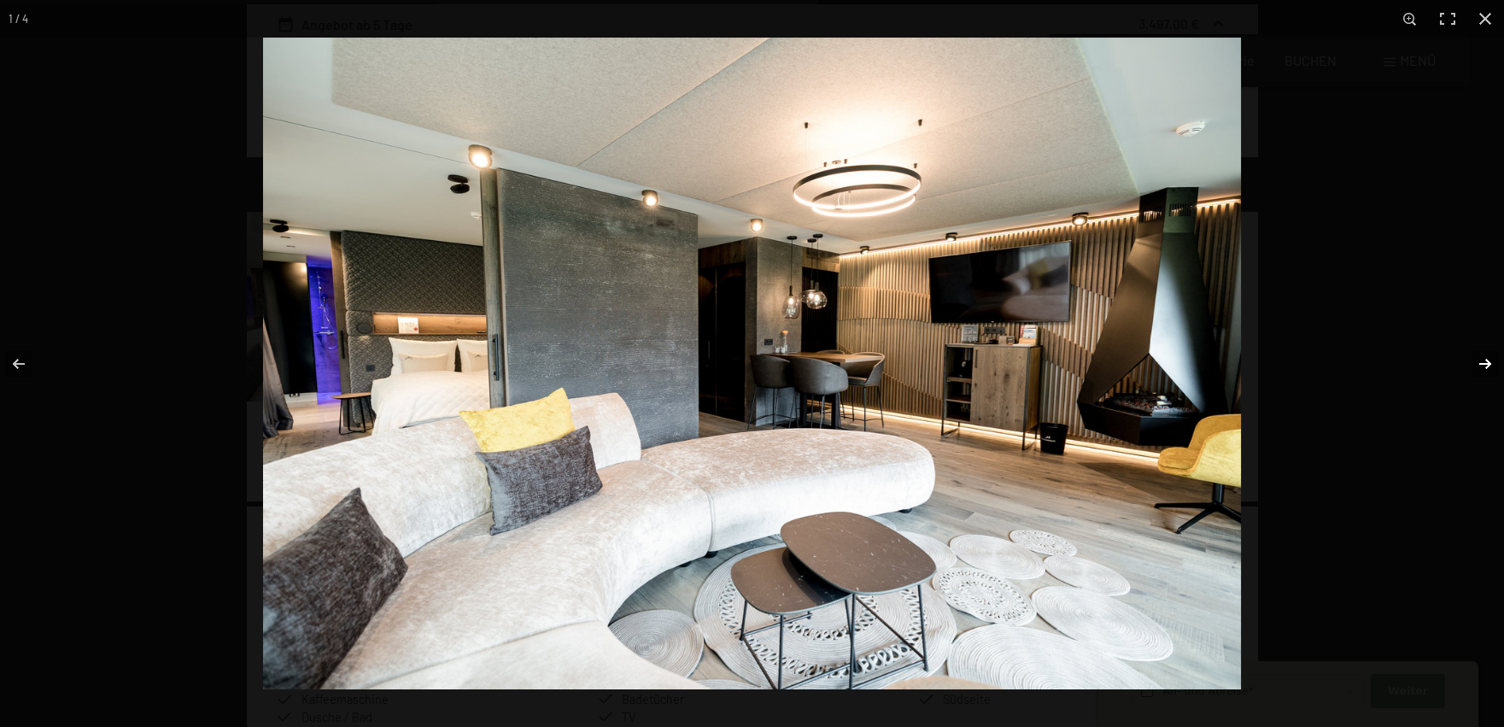
click at [1480, 363] on button "button" at bounding box center [1474, 363] width 60 height 85
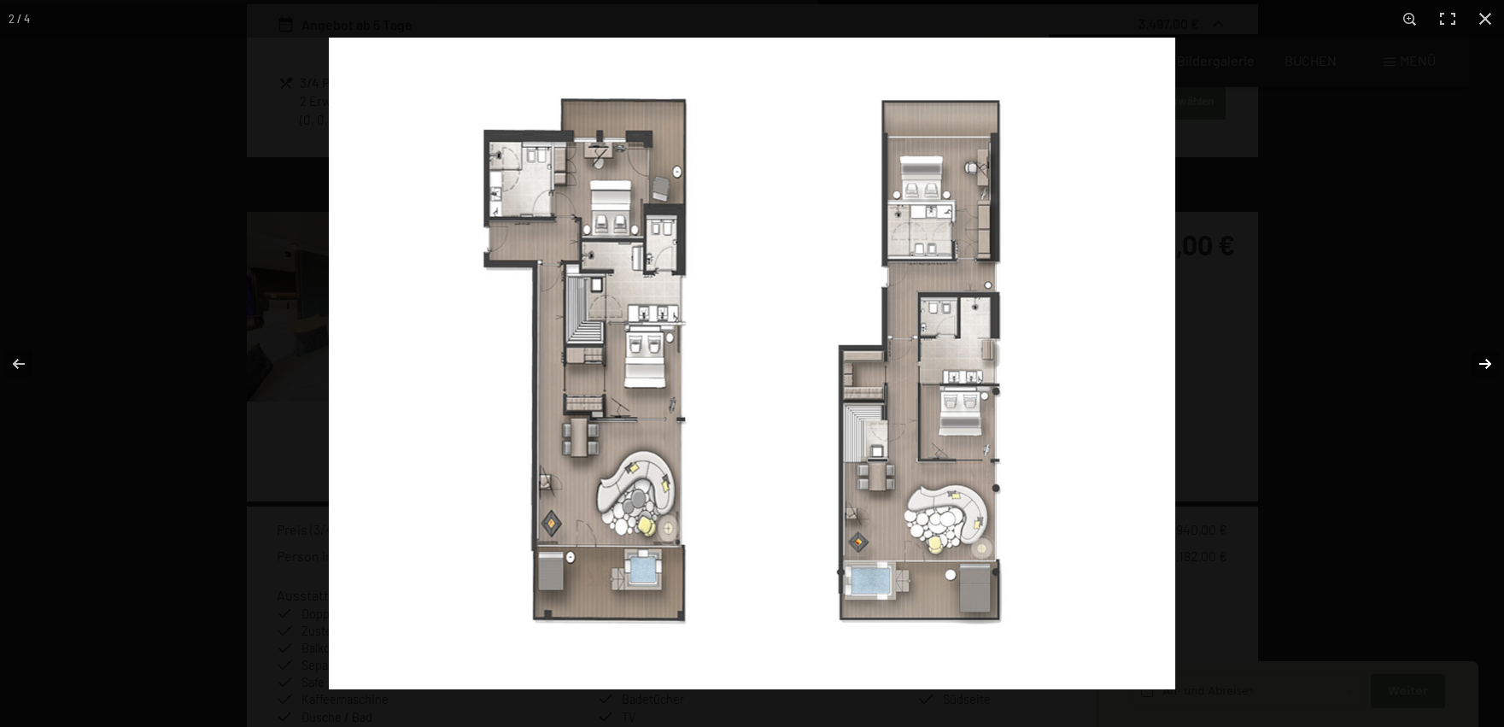
click at [1480, 363] on button "button" at bounding box center [1474, 363] width 60 height 85
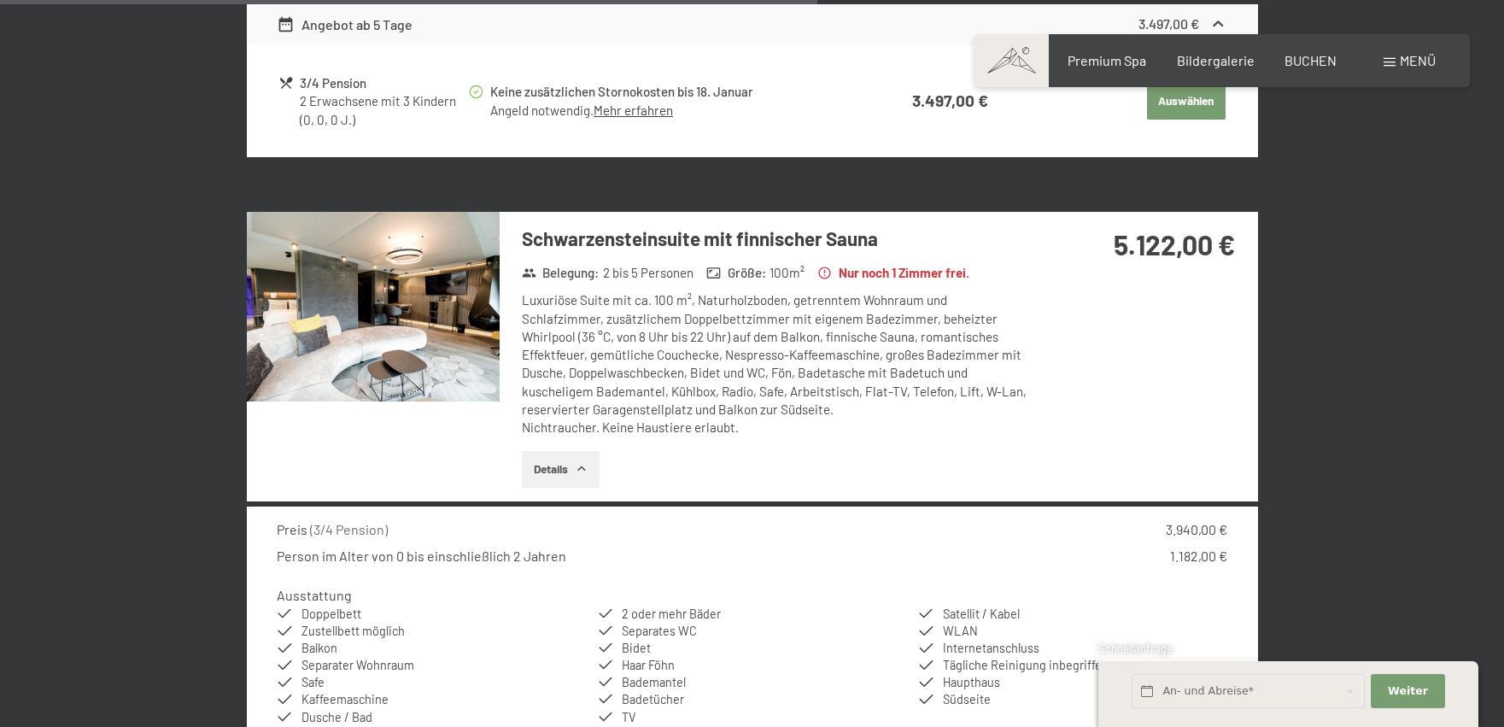
click at [0, 0] on button "button" at bounding box center [0, 0] width 0 height 0
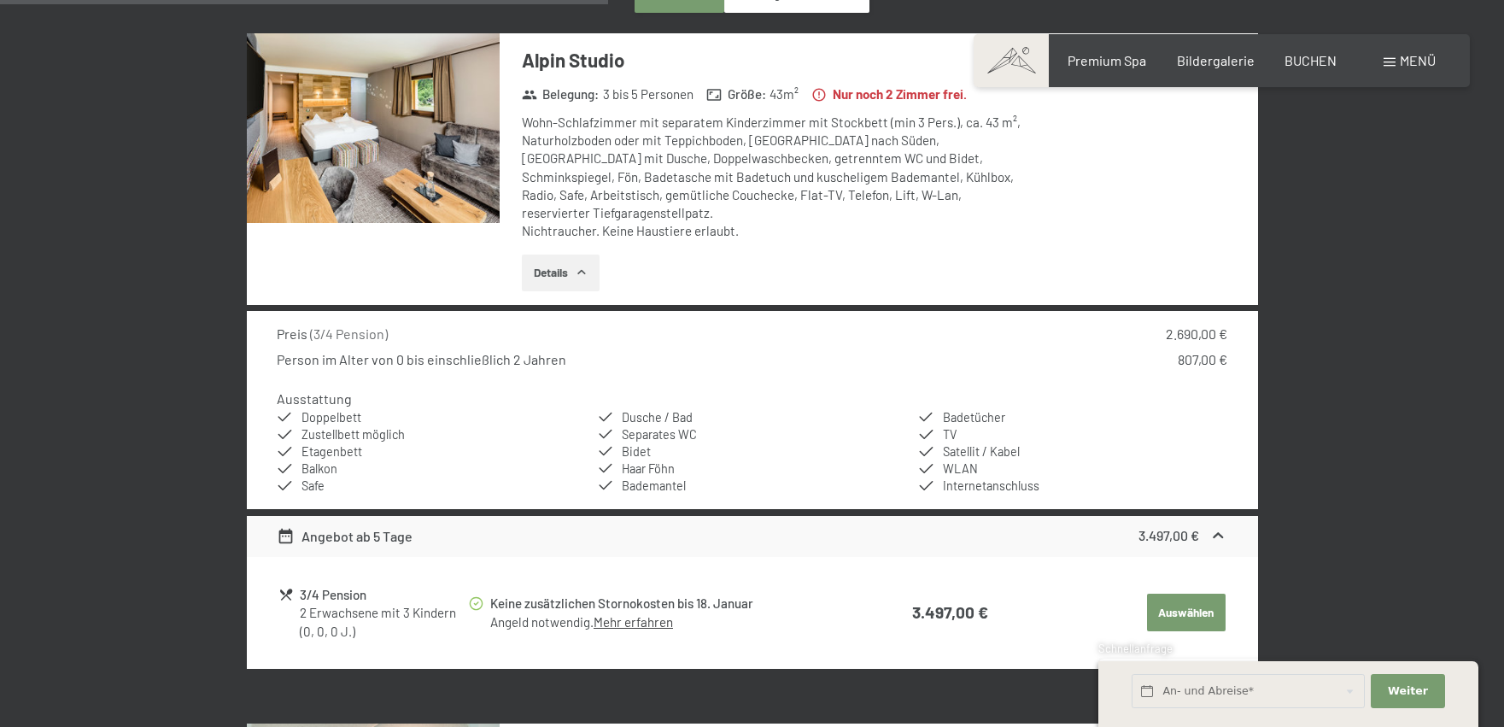
scroll to position [1025, 0]
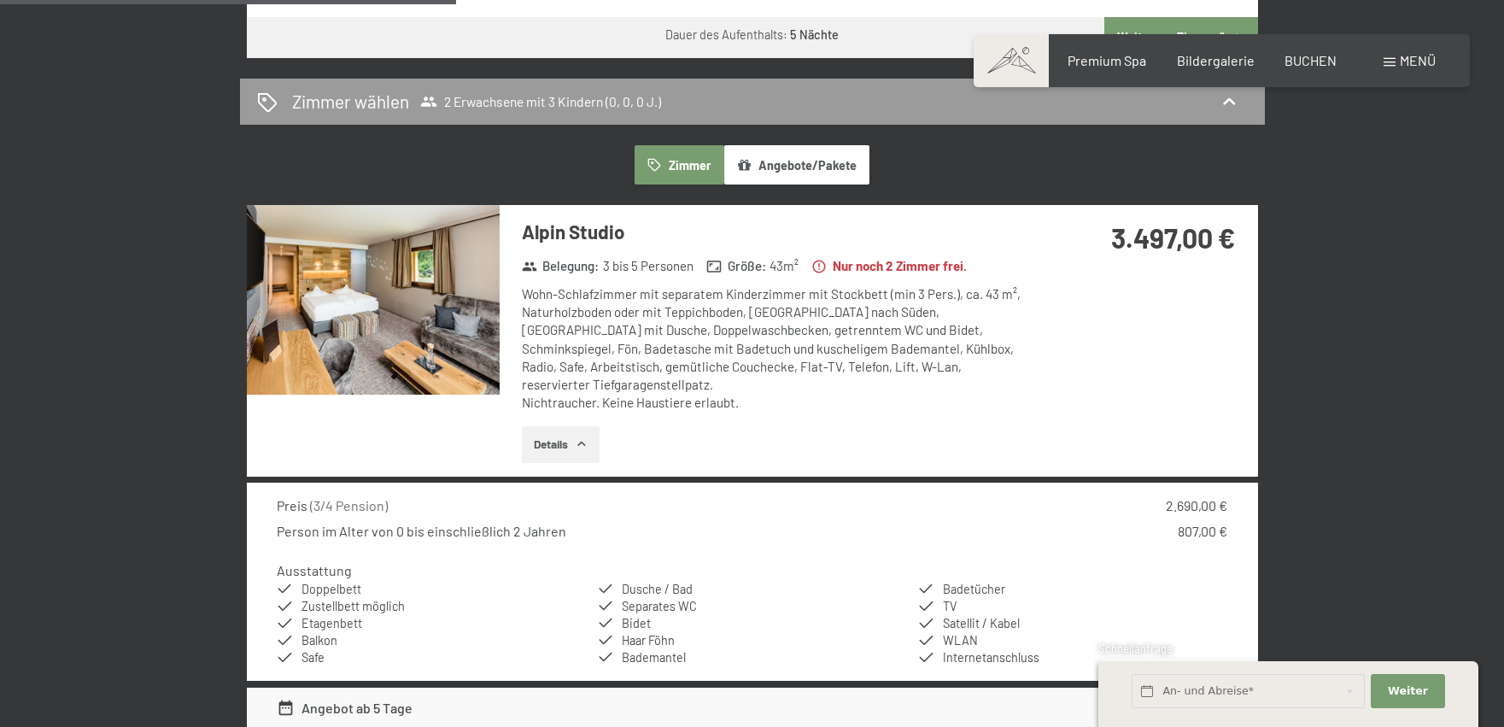
click at [556, 426] on button "Details" at bounding box center [561, 445] width 78 height 38
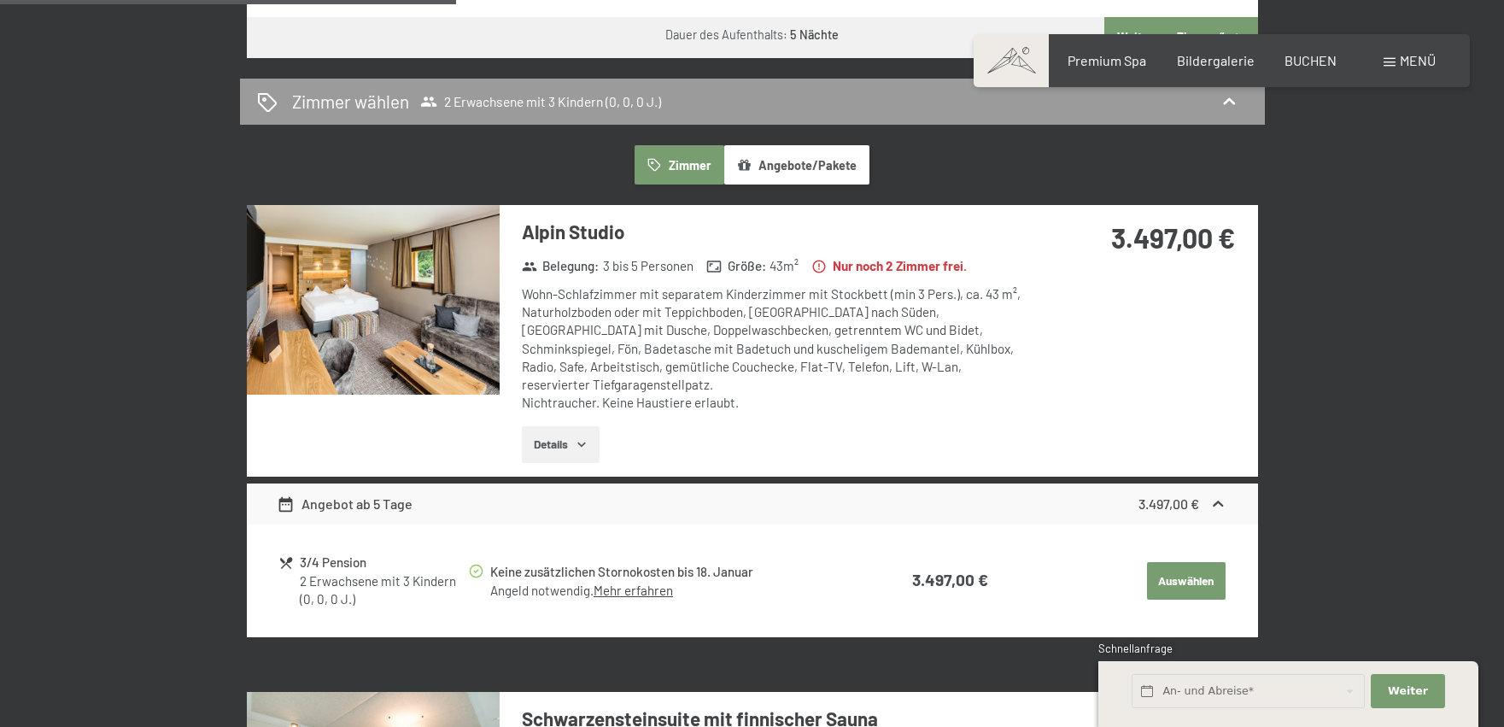
click at [568, 404] on div "Alpin Studio Belegung : 3 bis 5 Personen Größe : 43 m² Nur noch 2 Zimmer frei. …" at bounding box center [765, 341] width 531 height 272
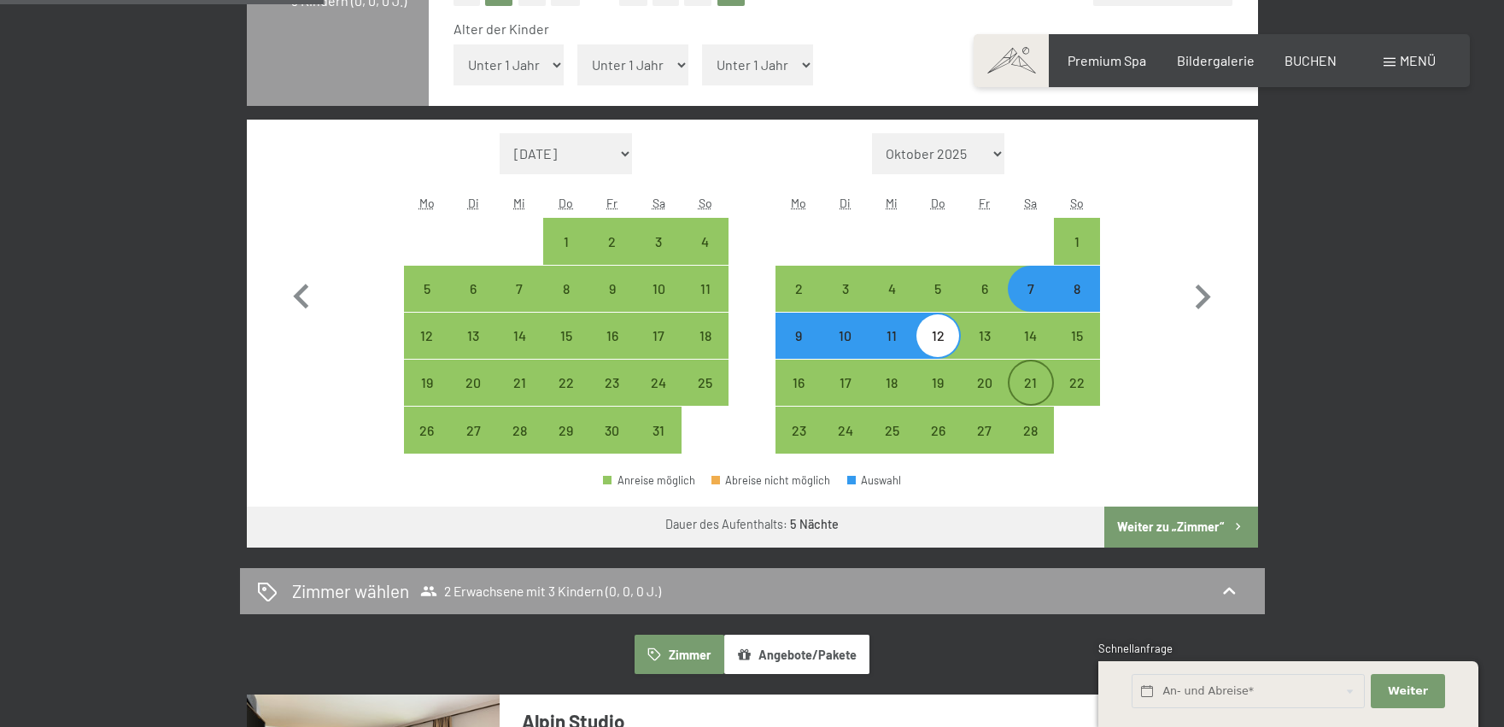
scroll to position [342, 0]
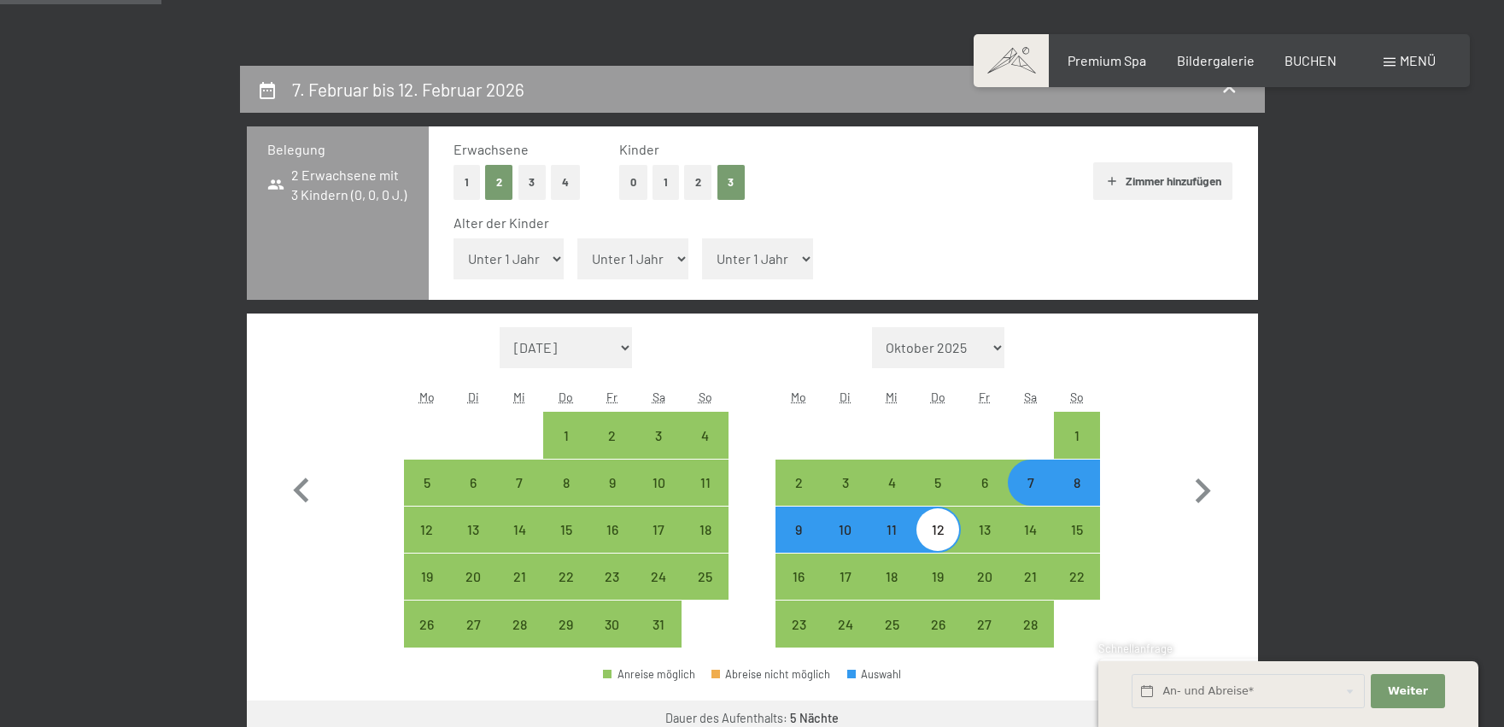
click at [680, 257] on select "Unter 1 Jahr 1 Jahr 2 Jahre 3 Jahre 4 Jahre 5 Jahre 6 Jahre 7 Jahre 8 Jahre 9 J…" at bounding box center [632, 258] width 111 height 41
select select "11"
click at [577, 238] on select "Unter 1 Jahr 1 Jahr 2 Jahre 3 Jahre 4 Jahre 5 Jahre 6 Jahre 7 Jahre 8 Jahre 9 J…" at bounding box center [632, 258] width 111 height 41
select select "[DATE]"
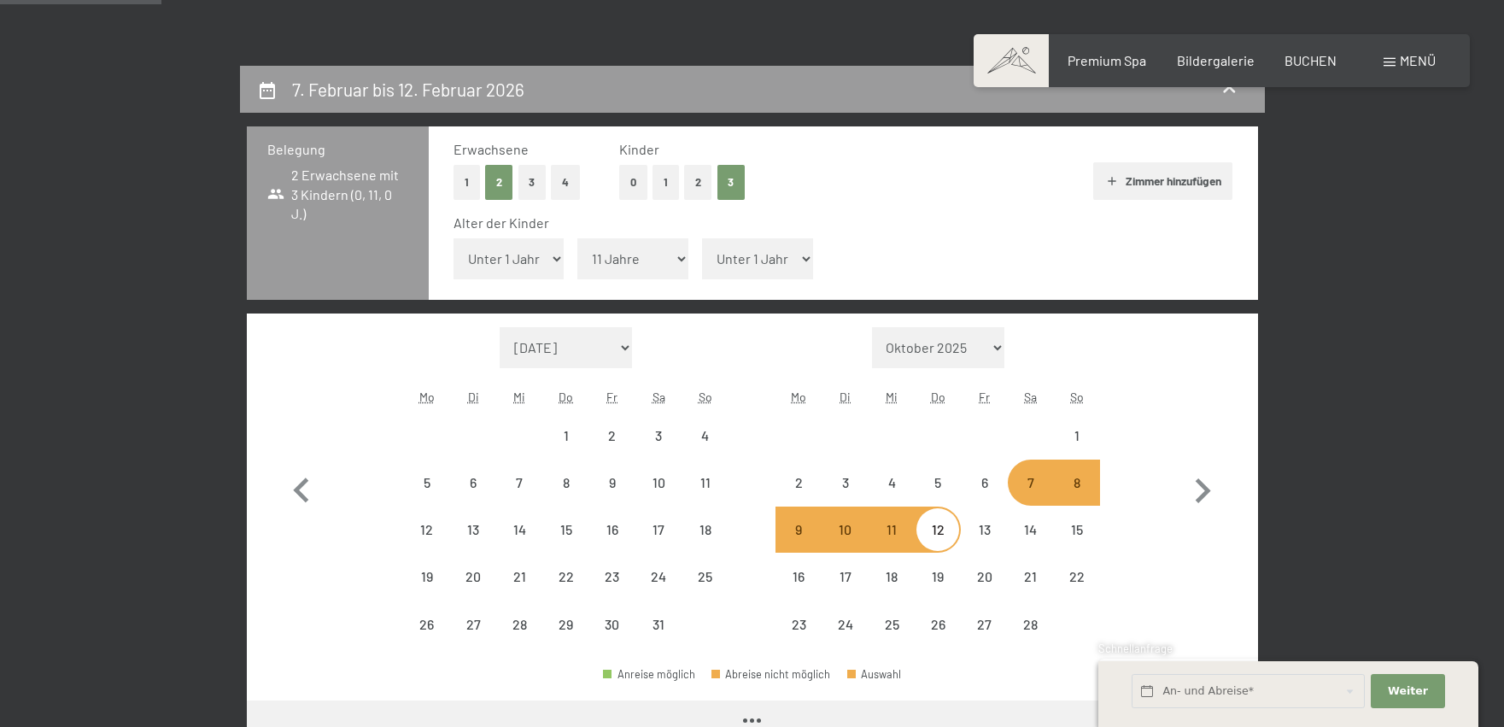
click at [792, 254] on select "Unter 1 Jahr 1 Jahr 2 Jahre 3 Jahre 4 Jahre 5 Jahre 6 Jahre 7 Jahre 8 Jahre 9 J…" at bounding box center [757, 258] width 111 height 41
select select "[DATE]"
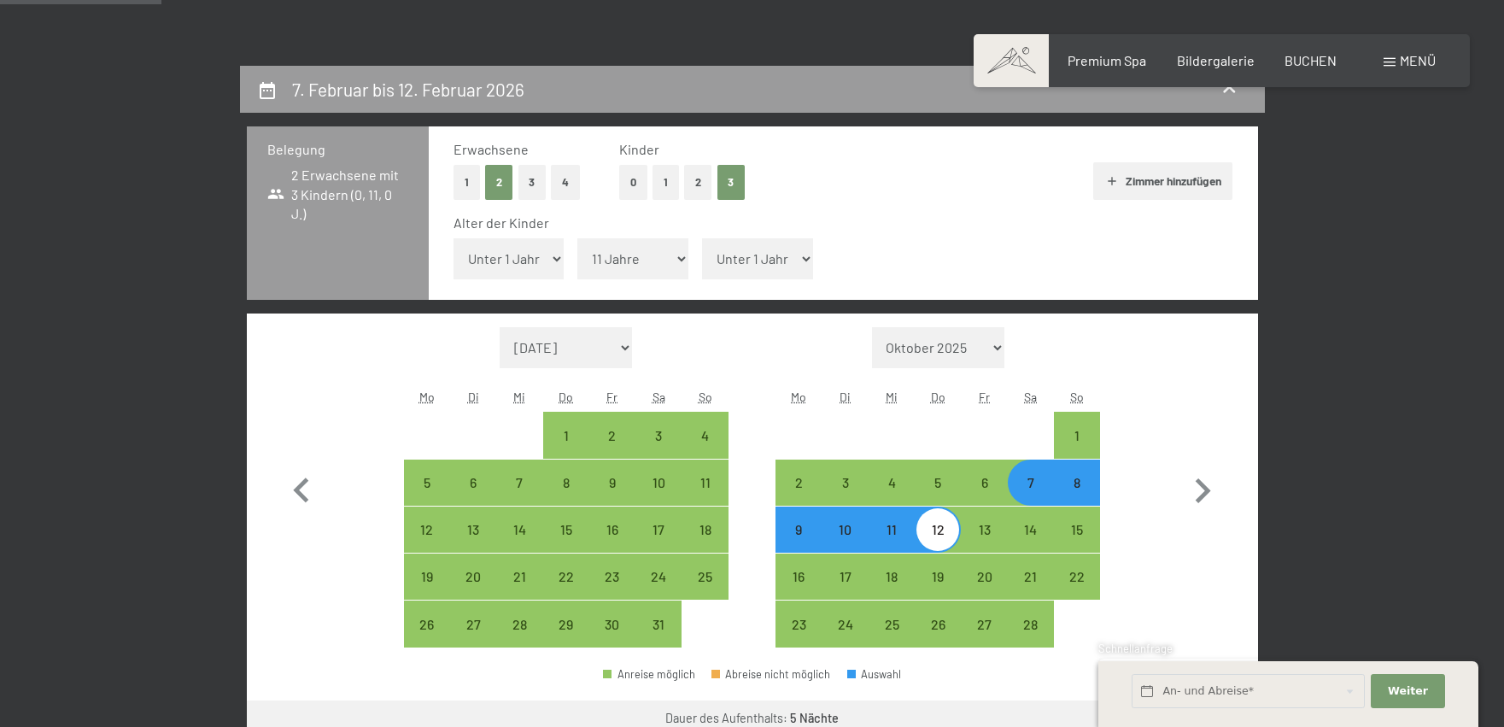
select select "9"
click at [702, 238] on select "Unter 1 Jahr 1 Jahr 2 Jahre 3 Jahre 4 Jahre 5 Jahre 6 Jahre 7 Jahre 8 Jahre 9 J…" at bounding box center [757, 258] width 111 height 41
select select "[DATE]"
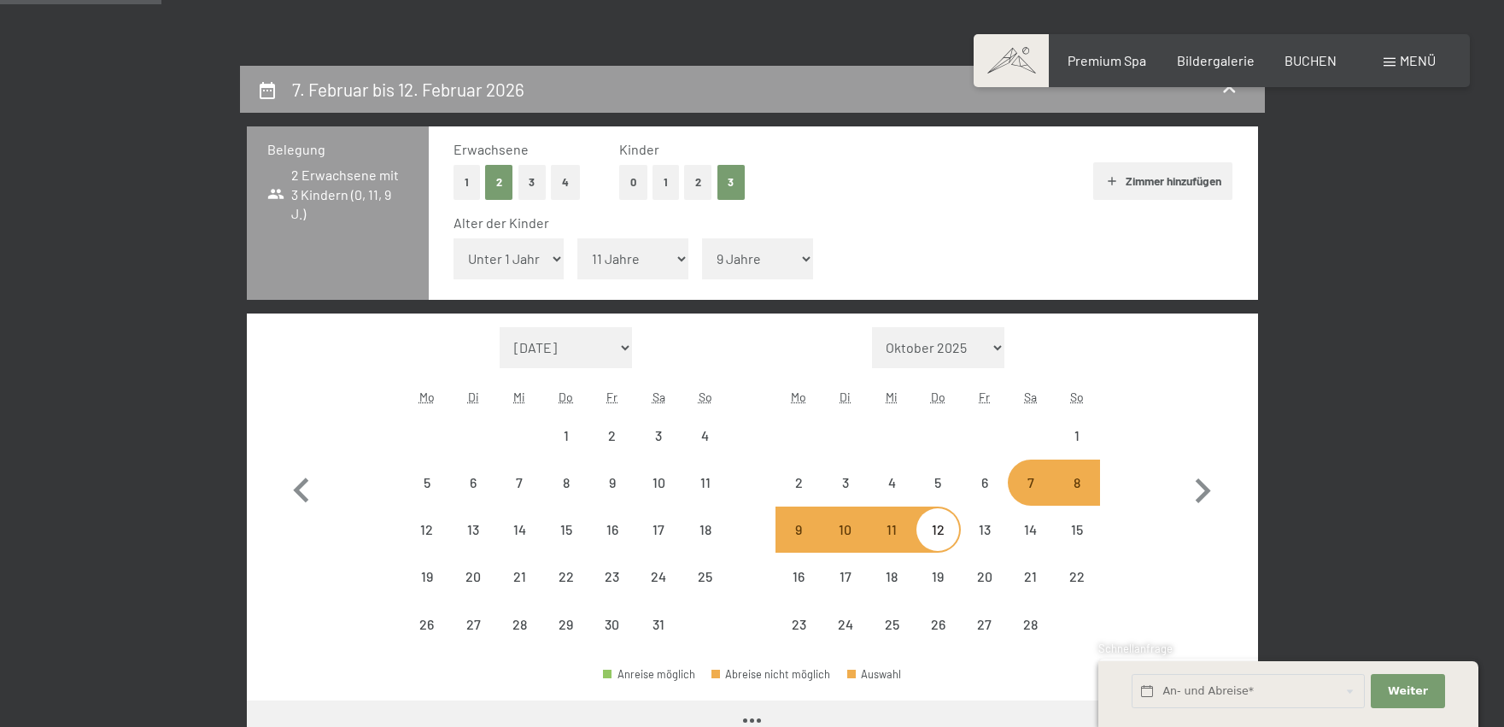
click at [556, 265] on select "Unter 1 Jahr 1 Jahr 2 Jahre 3 Jahre 4 Jahre 5 Jahre 6 Jahre 7 Jahre 8 Jahre 9 J…" at bounding box center [508, 258] width 111 height 41
select select "[DATE]"
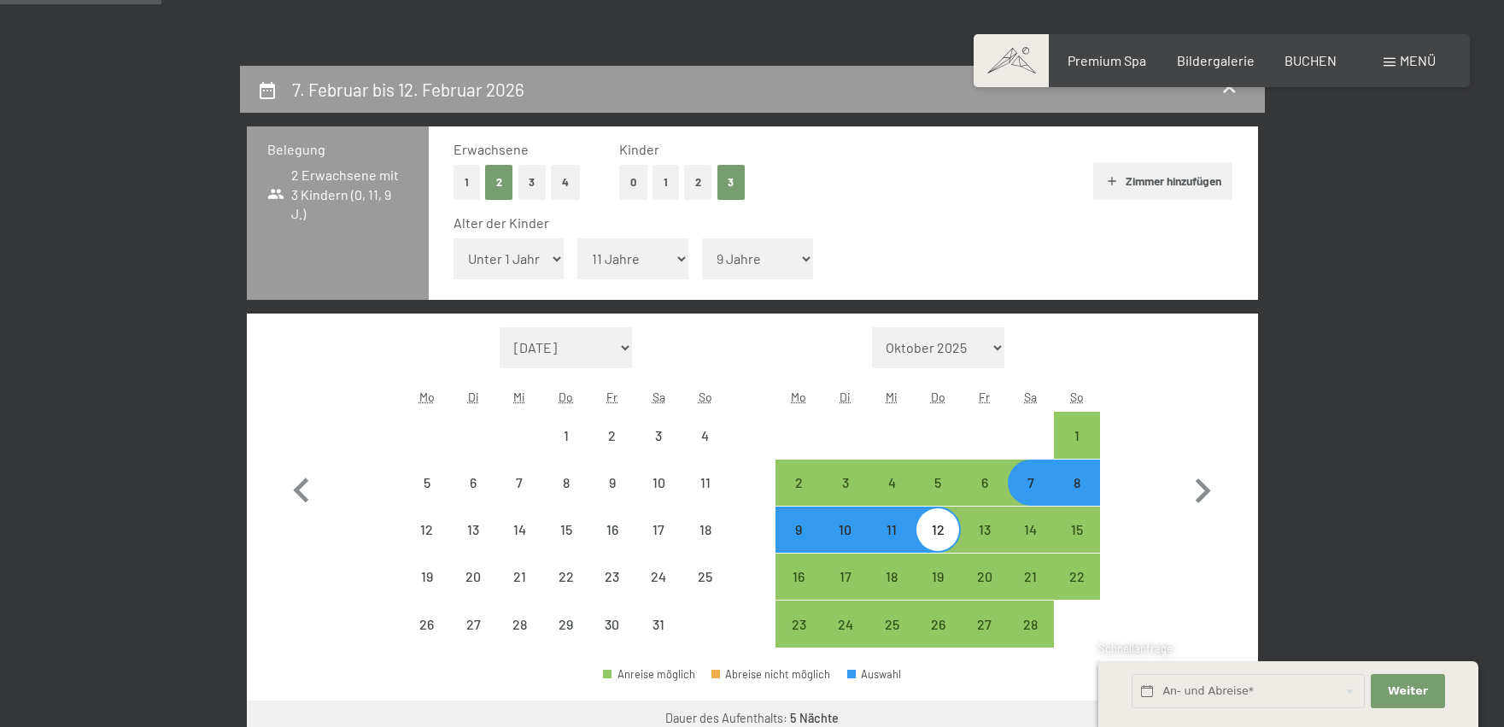
select select "[DATE]"
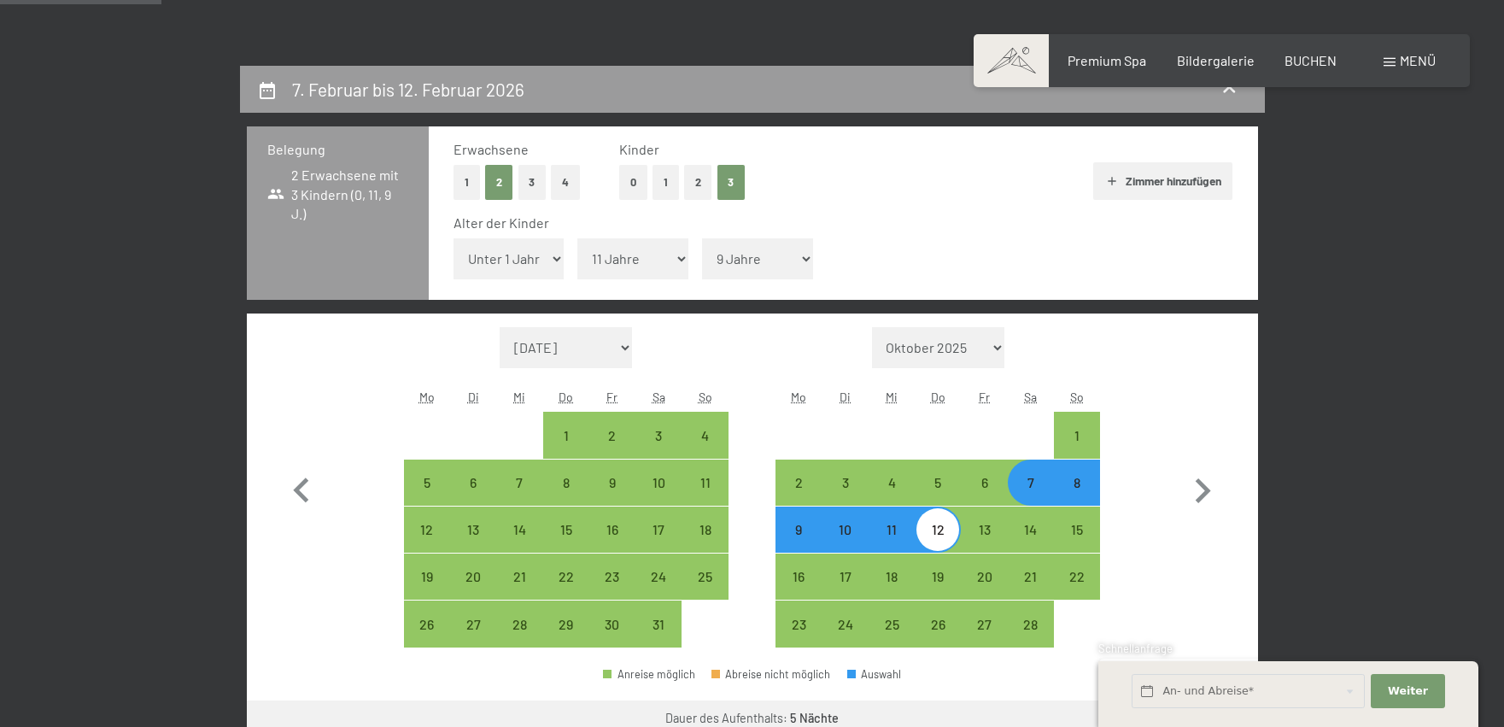
select select "7"
click at [453, 238] on select "Unter 1 Jahr 1 Jahr 2 Jahre 3 Jahre 4 Jahre 5 Jahre 6 Jahre 7 Jahre 8 Jahre 9 J…" at bounding box center [508, 258] width 111 height 41
select select "[DATE]"
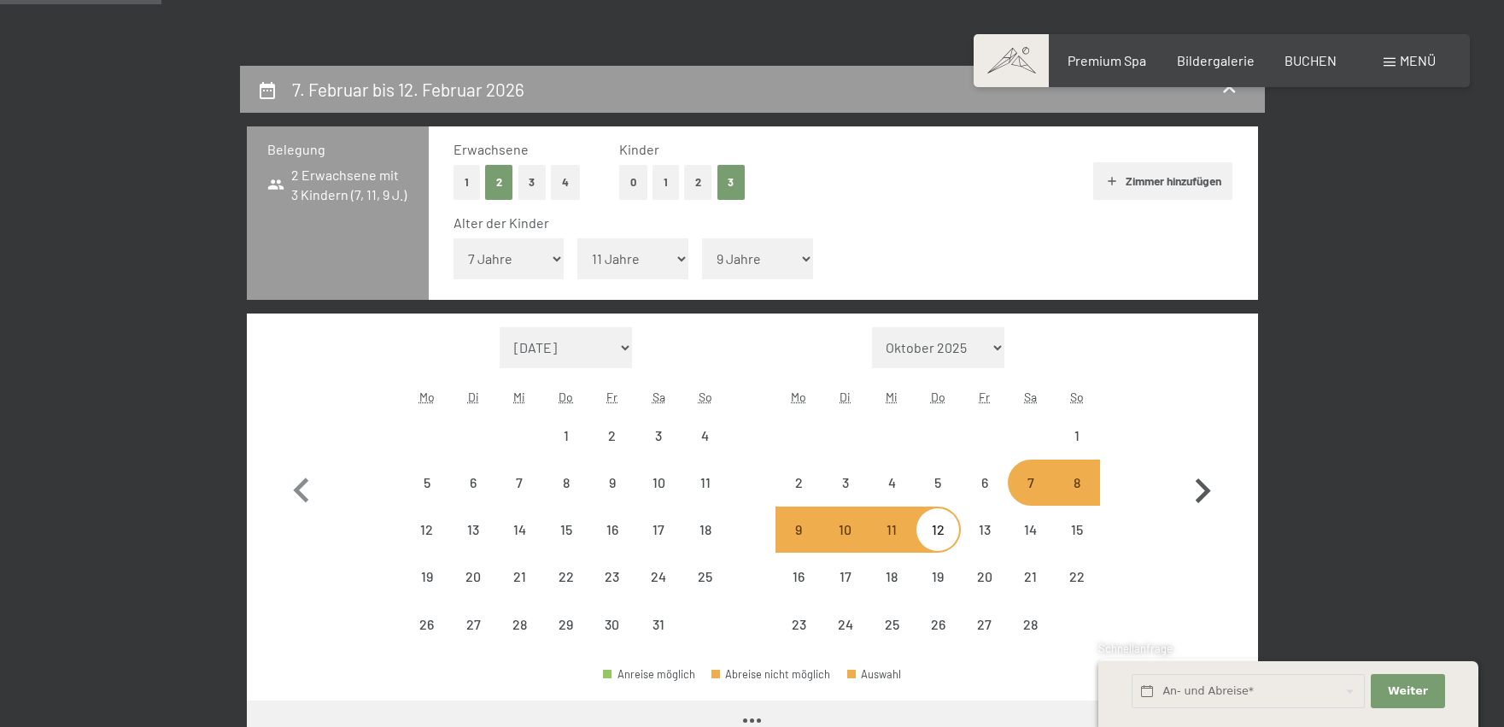
select select "[DATE]"
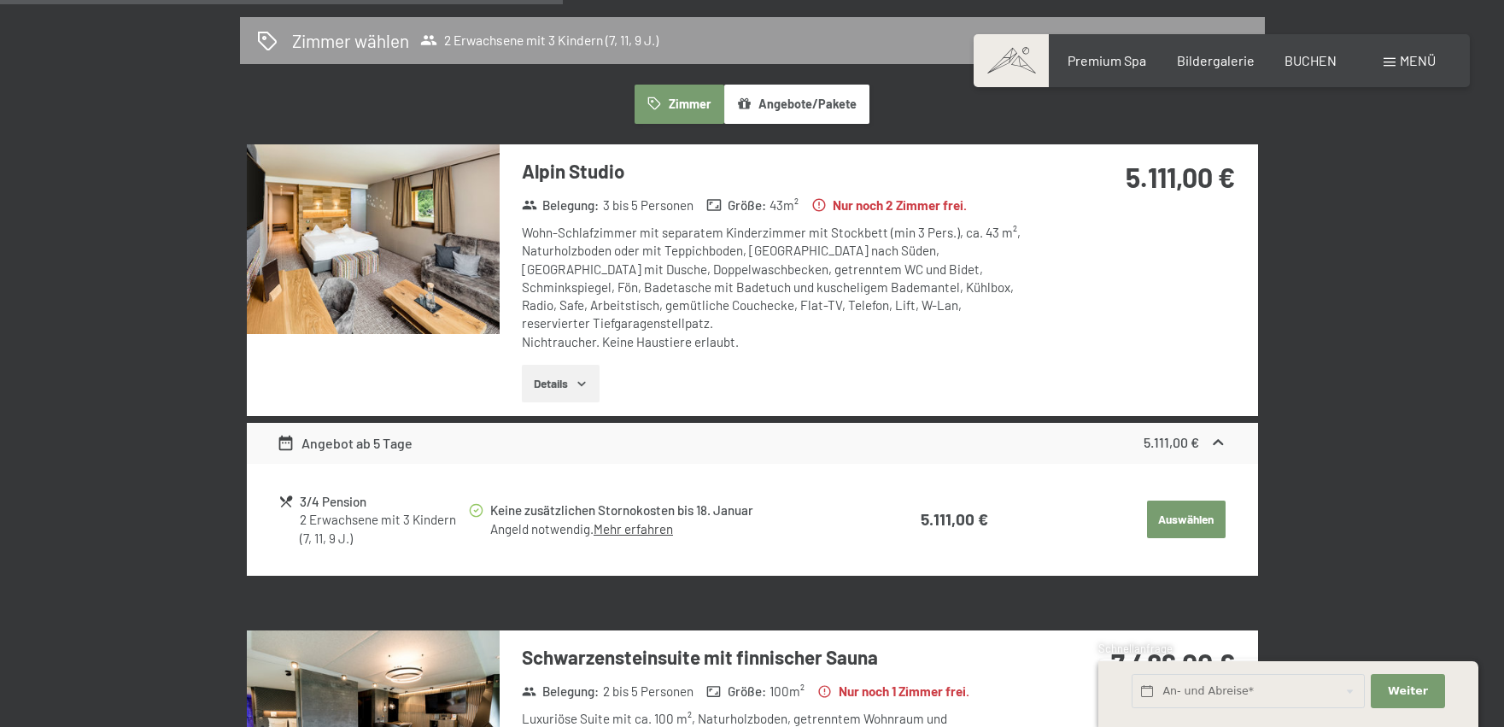
scroll to position [1452, 0]
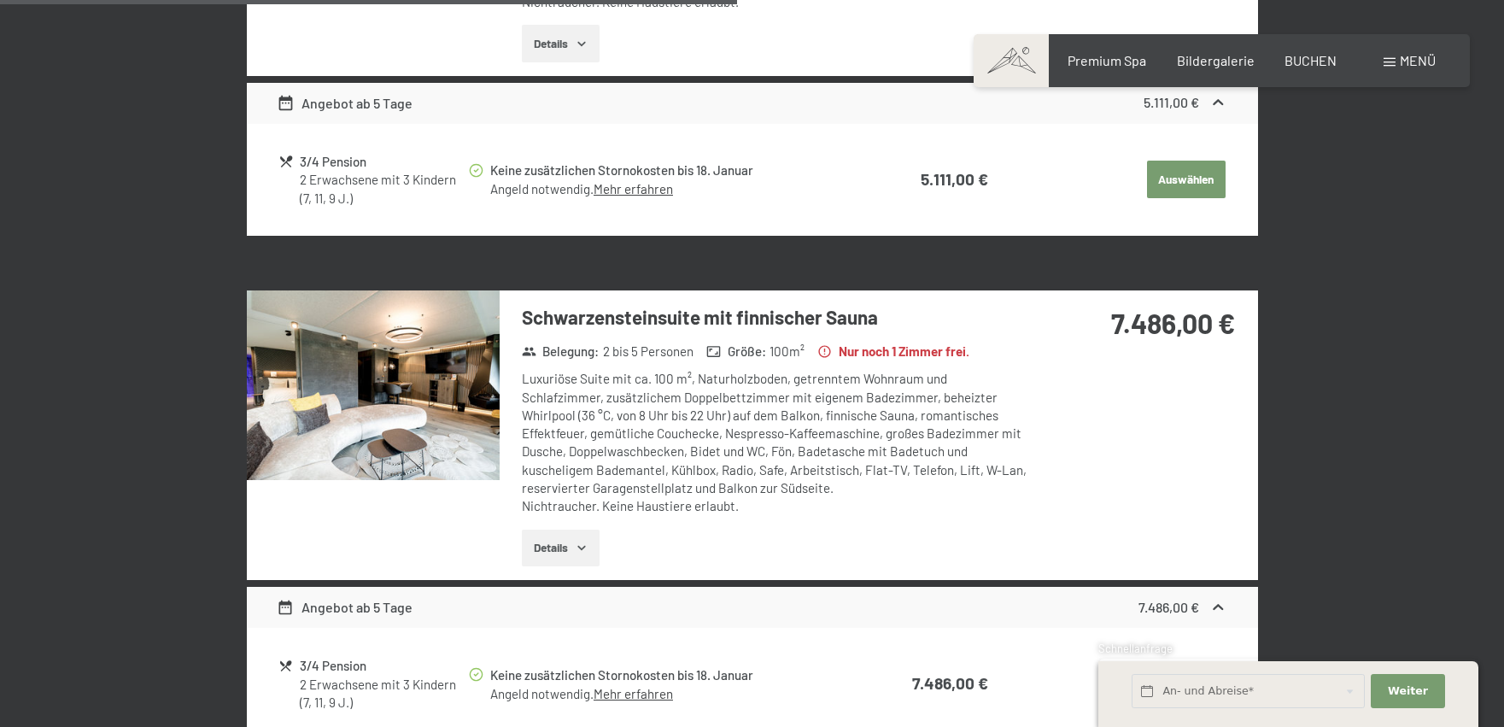
drag, startPoint x: 927, startPoint y: 365, endPoint x: 1303, endPoint y: 307, distance: 381.0
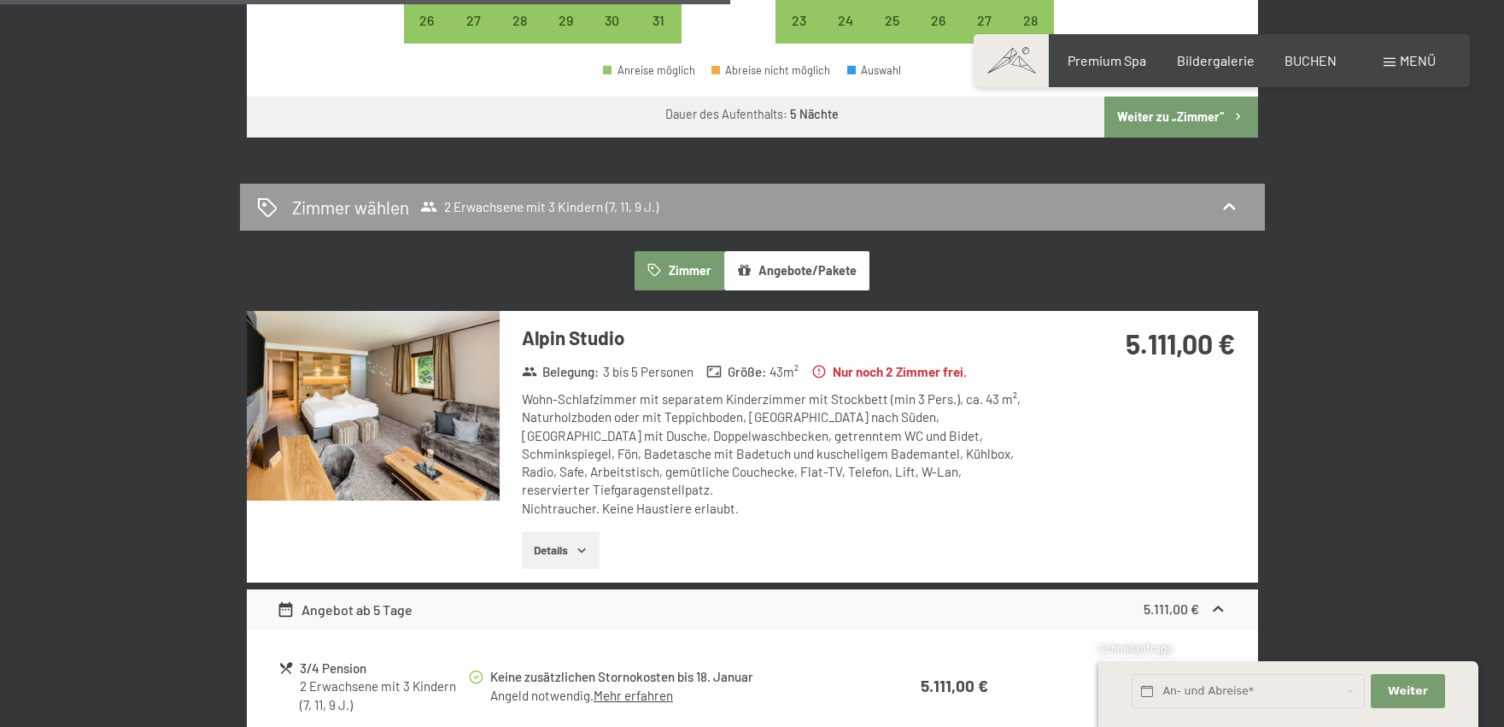
scroll to position [939, 0]
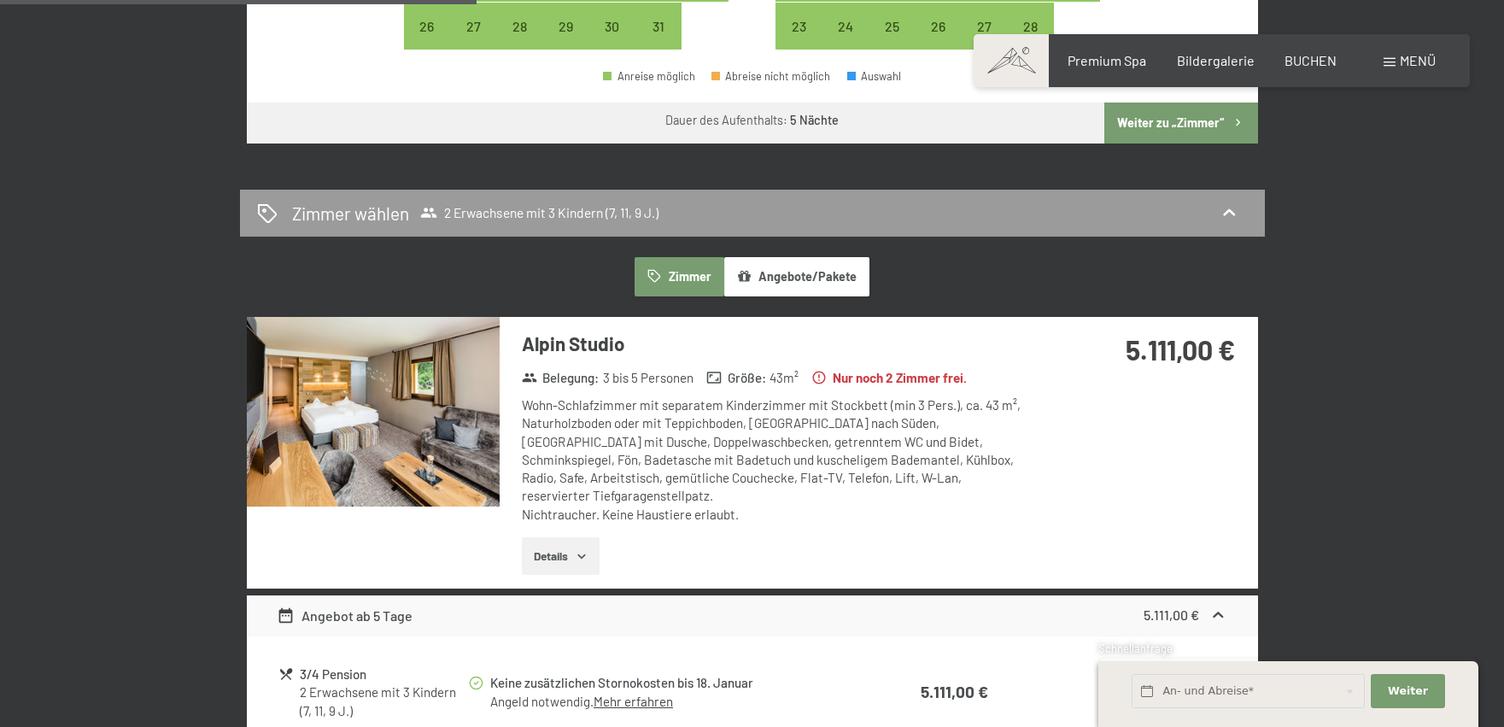
click at [1058, 274] on div "Zimmer Angebote/Pakete" at bounding box center [752, 276] width 1011 height 39
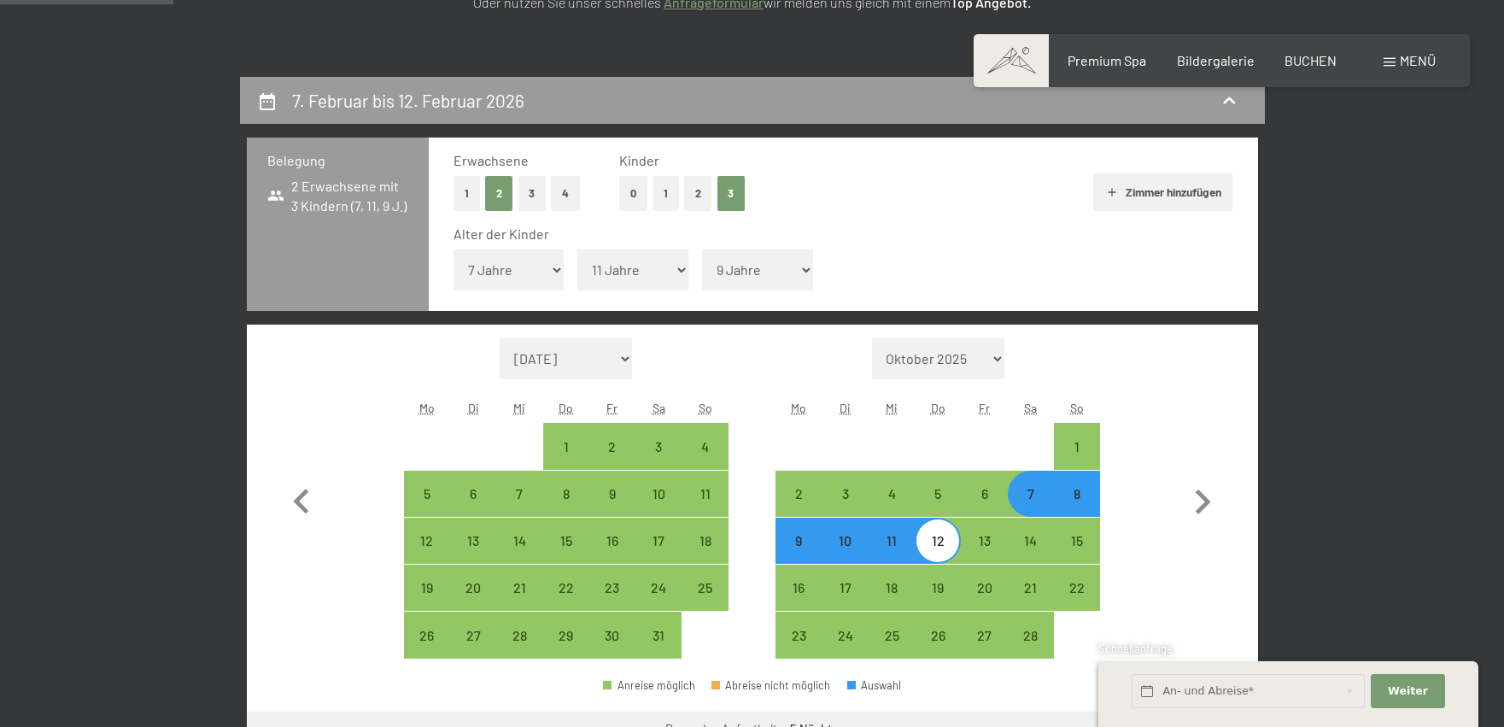
scroll to position [342, 0]
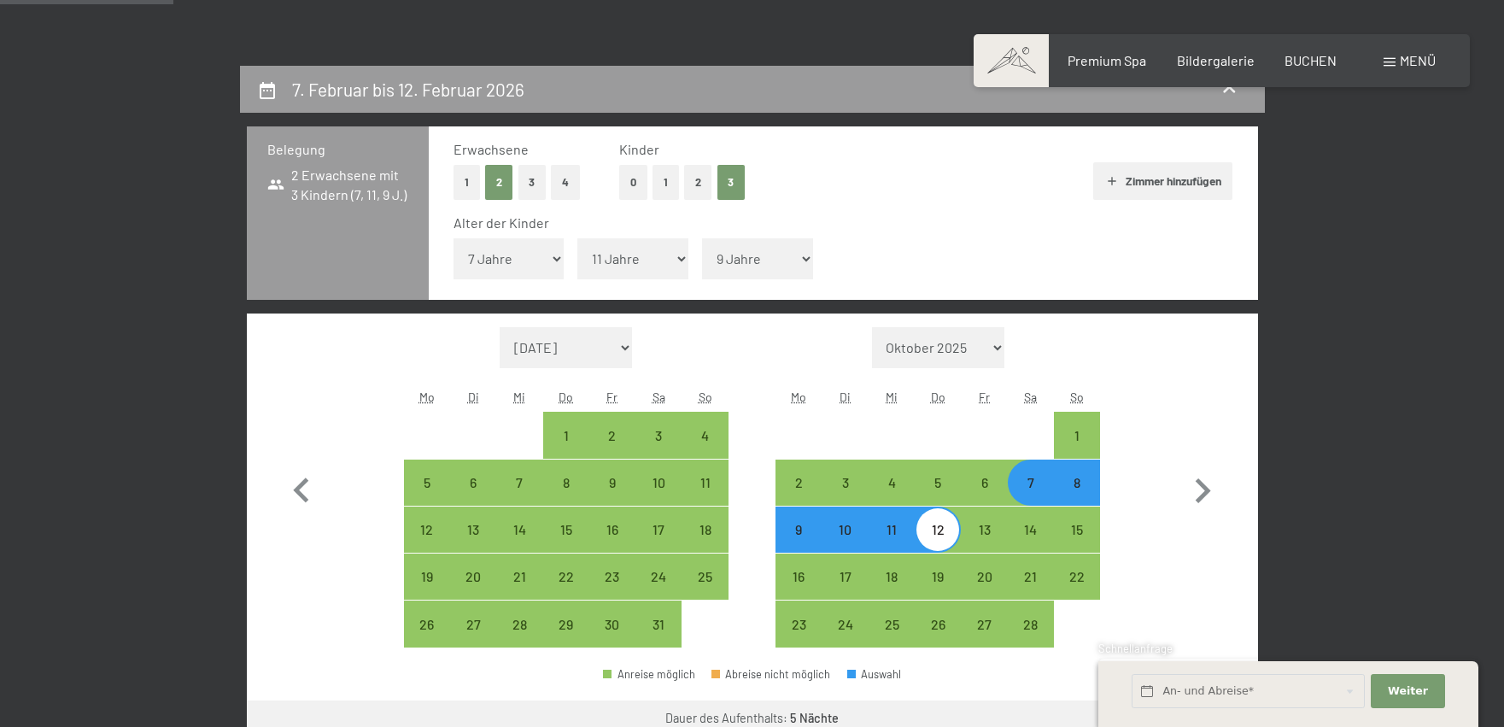
click at [629, 357] on select "[DATE] [DATE] [DATE] [DATE] [DATE] [DATE] [PERSON_NAME][DATE] [DATE] [DATE] [DA…" at bounding box center [566, 347] width 133 height 41
select select "[DATE]"
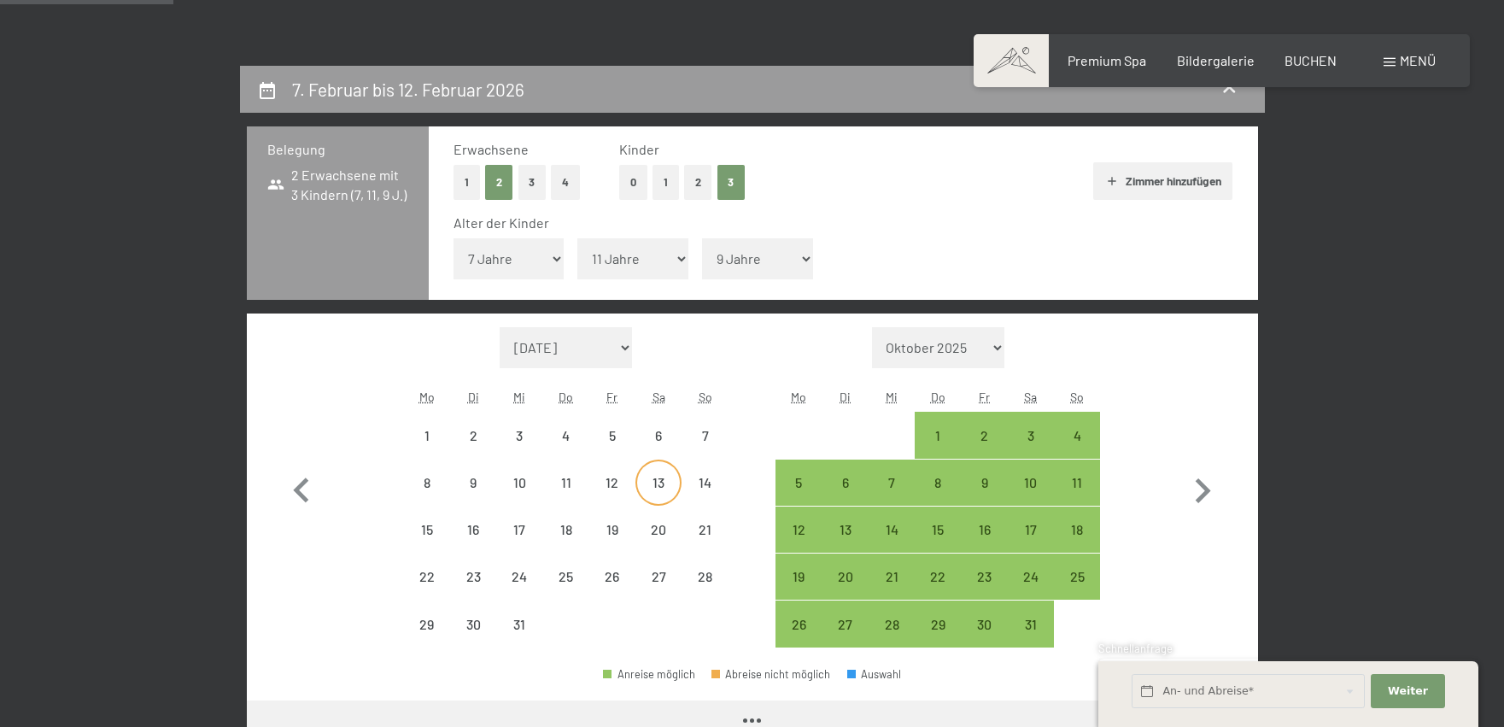
select select "[DATE]"
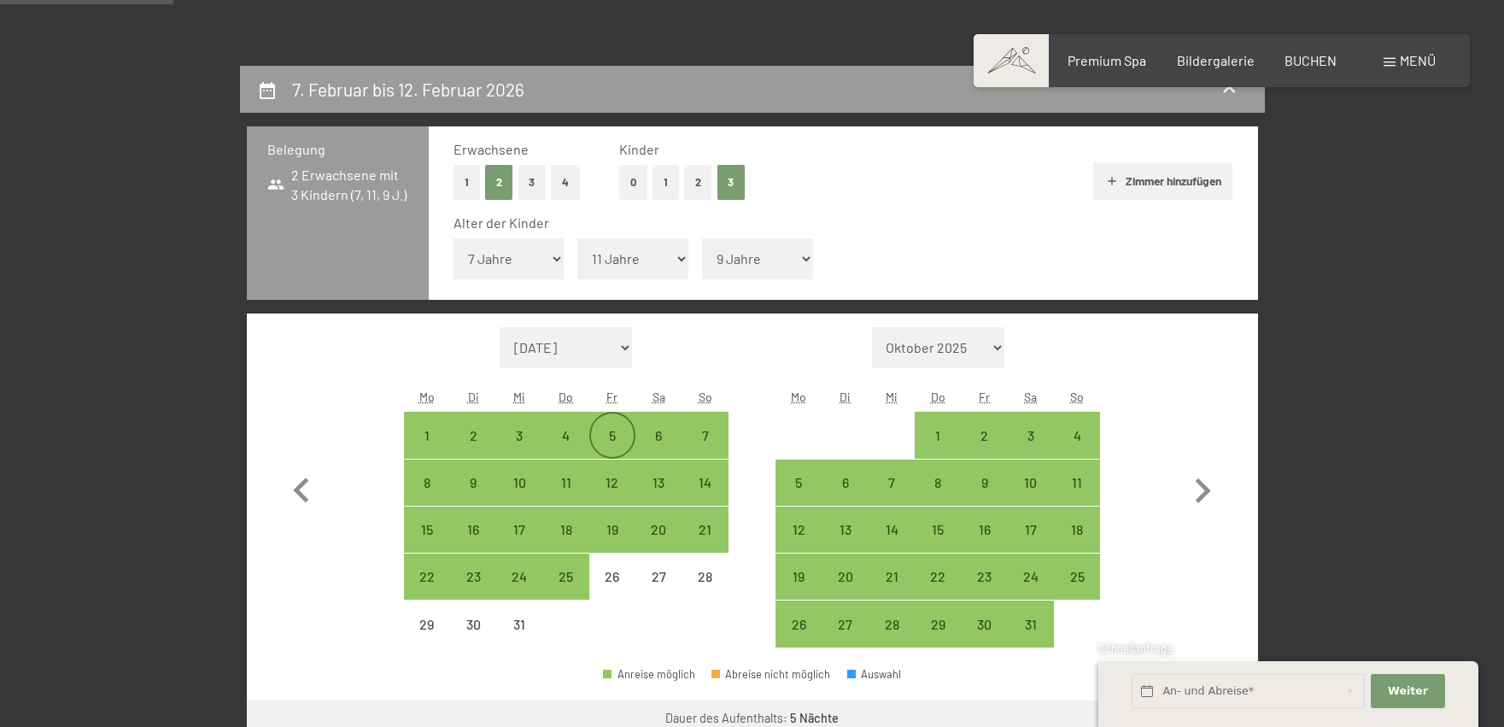
click at [627, 438] on div "5" at bounding box center [612, 450] width 43 height 43
select select "[DATE]"
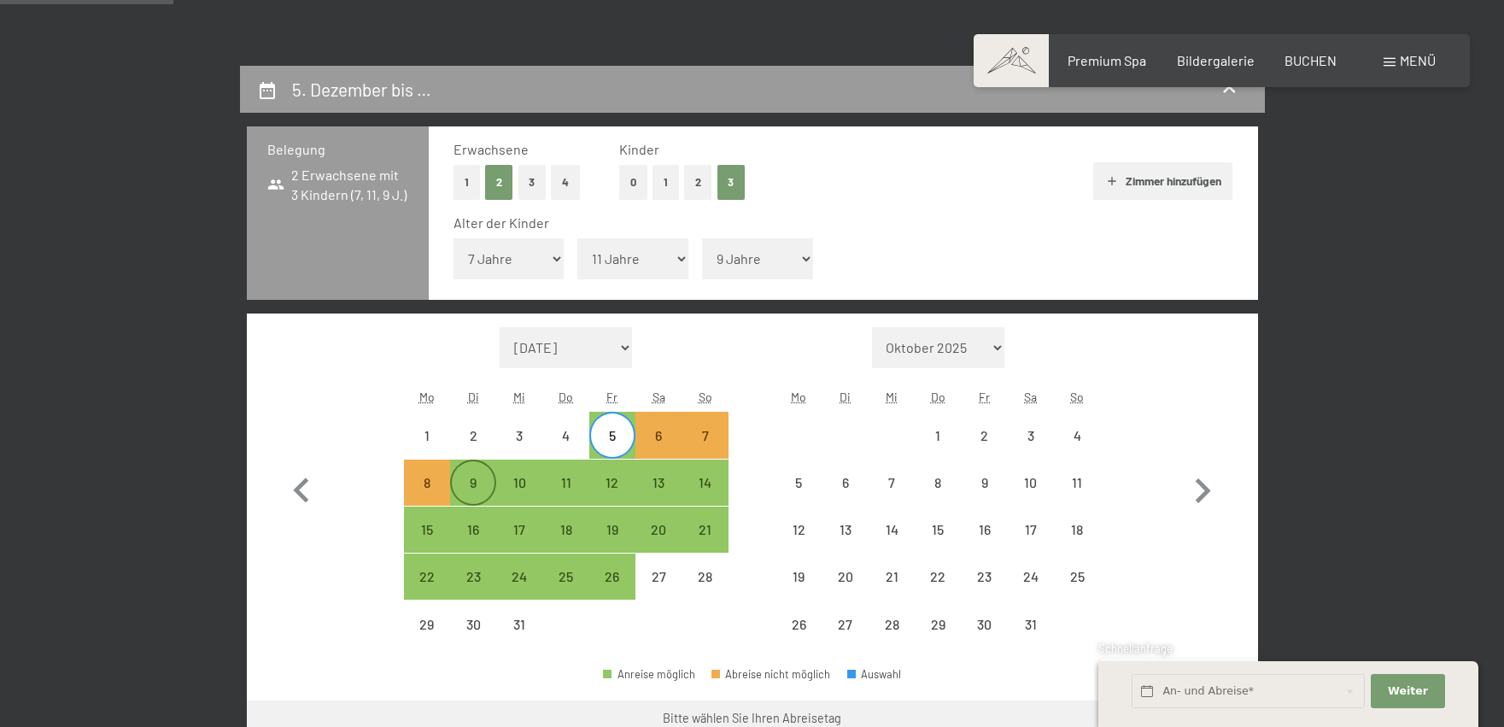
click at [486, 488] on div "9" at bounding box center [473, 497] width 43 height 43
select select "[DATE]"
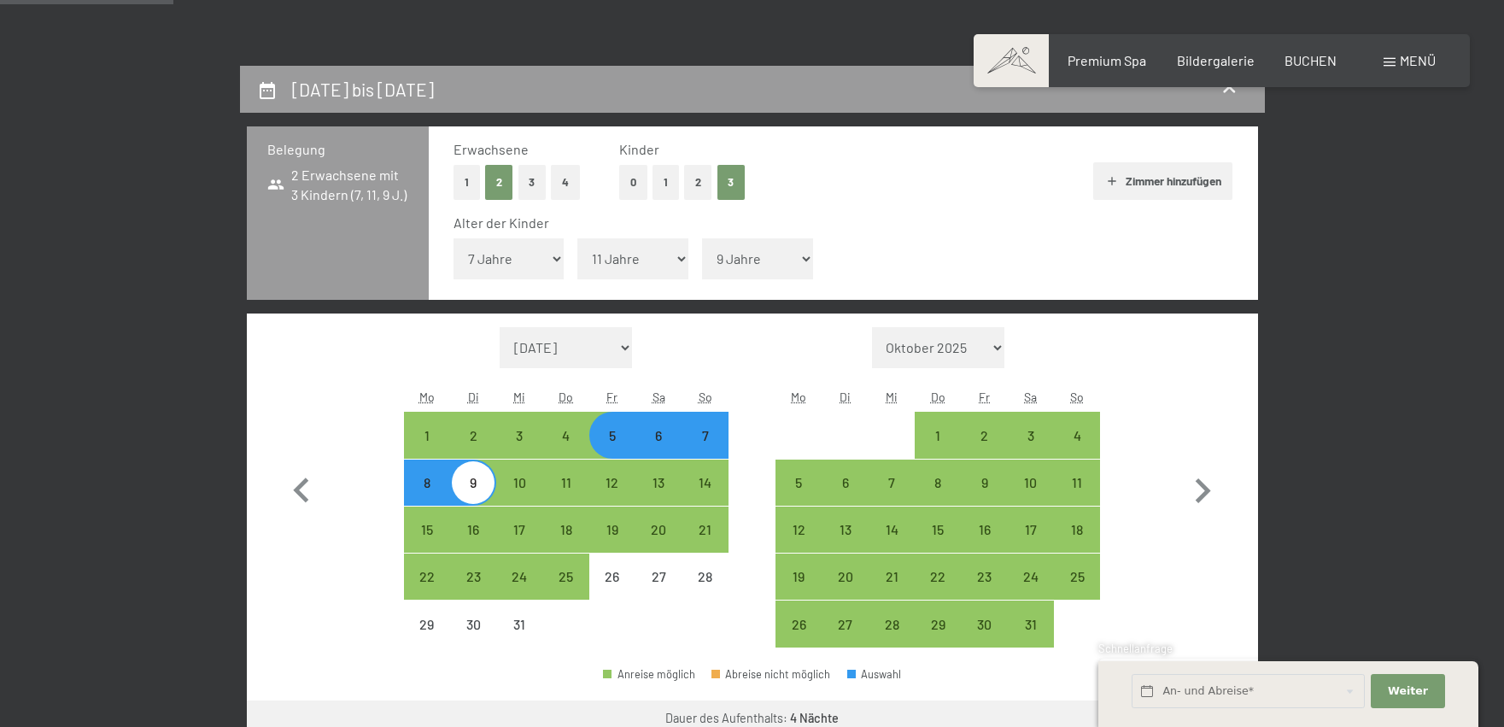
click at [625, 433] on div "5" at bounding box center [612, 450] width 43 height 43
select select "[DATE]"
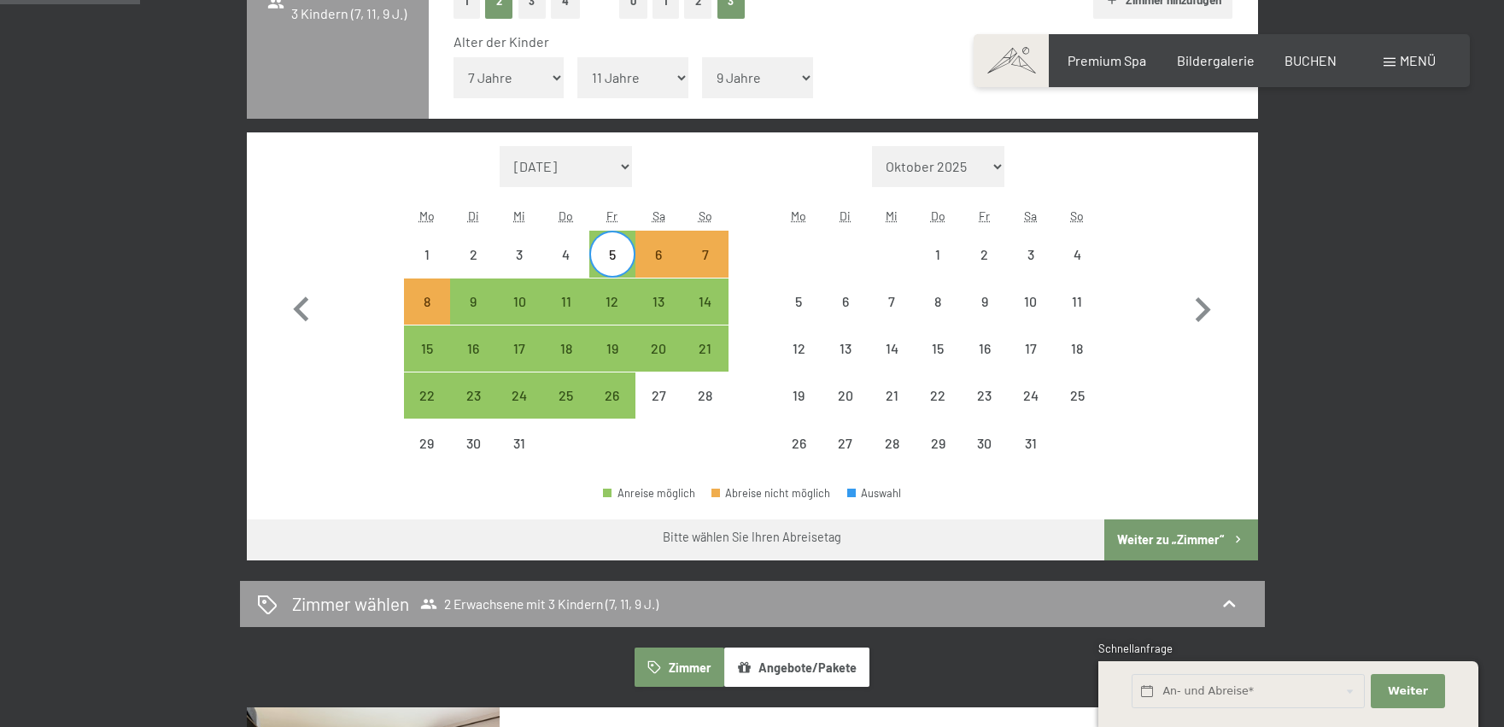
scroll to position [256, 0]
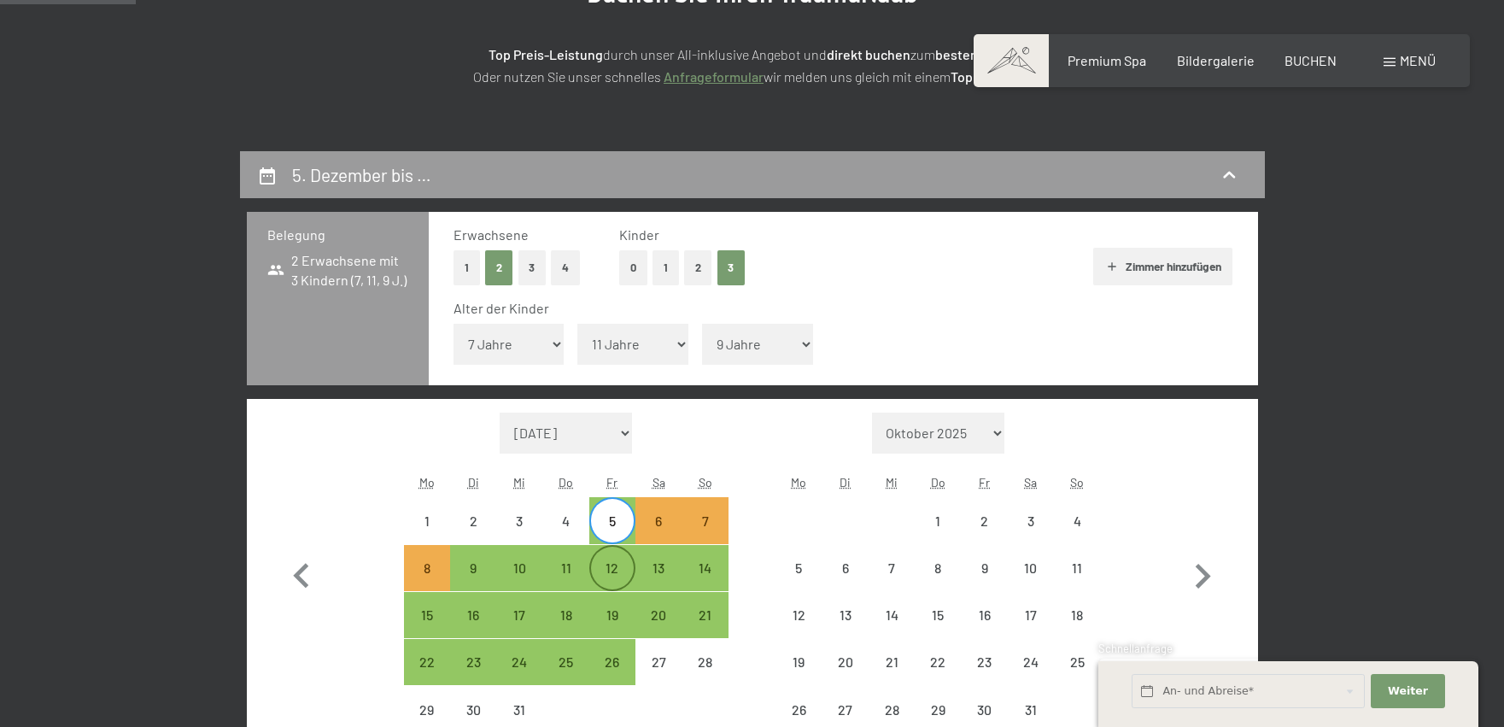
click at [625, 562] on div "12" at bounding box center [612, 582] width 43 height 43
select select "[DATE]"
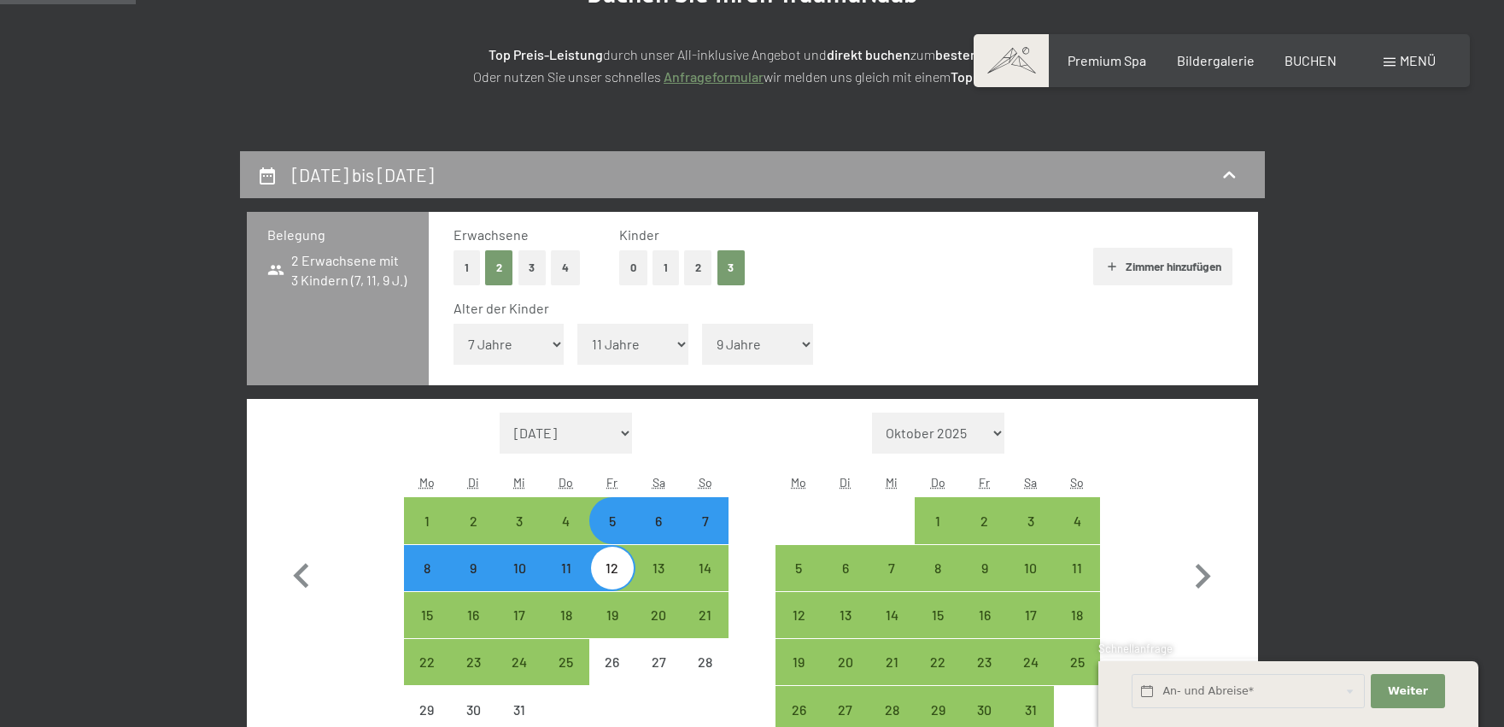
click at [636, 567] on div "13" at bounding box center [658, 568] width 46 height 46
select select "[DATE]"
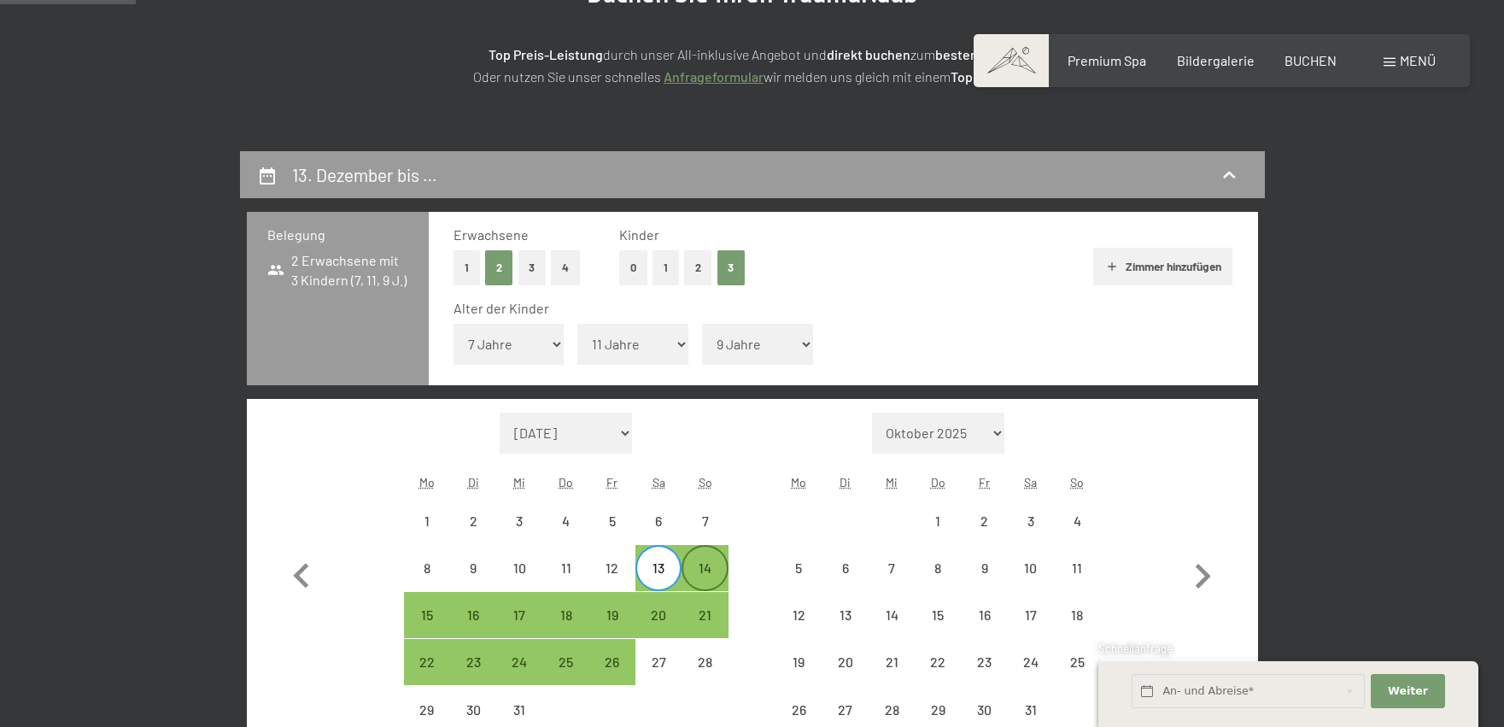
click at [716, 568] on div "14" at bounding box center [704, 582] width 43 height 43
select select "[DATE]"
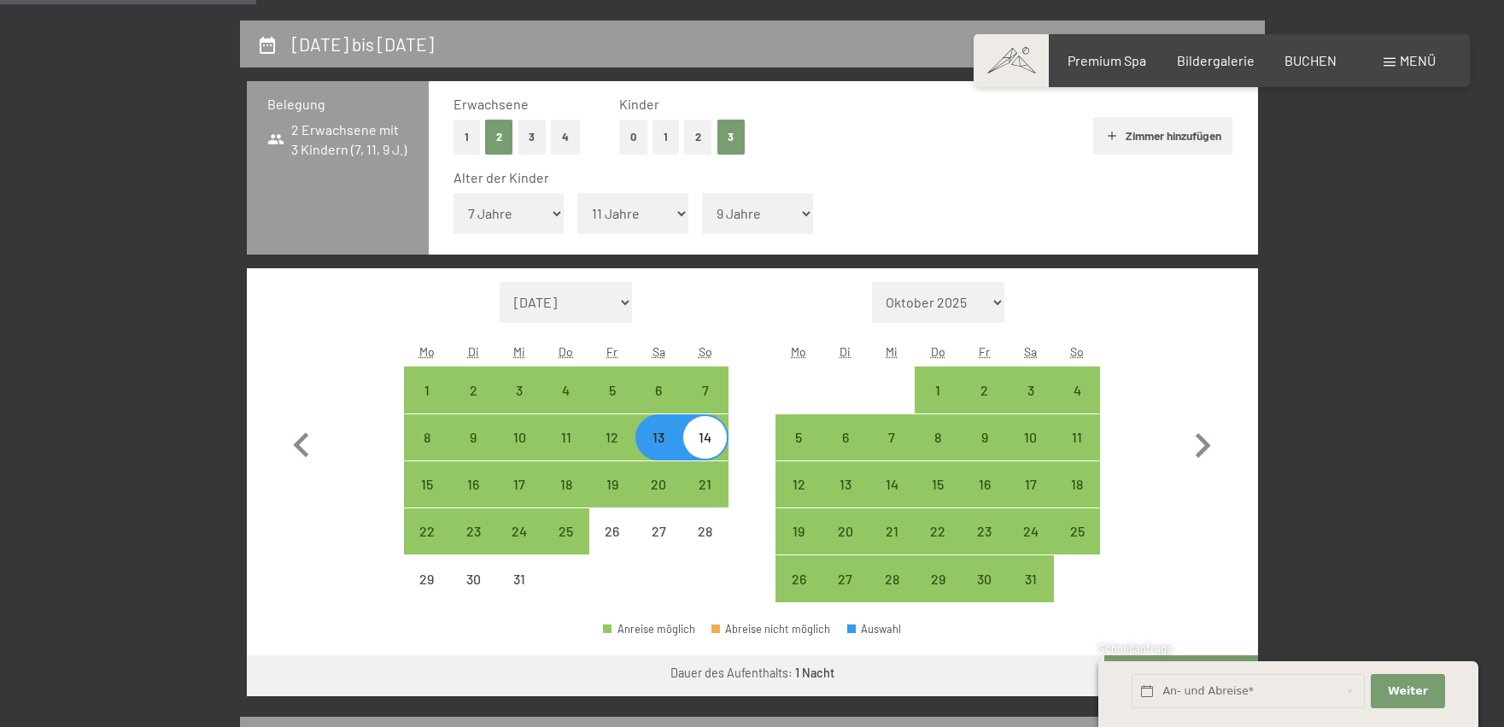
scroll to position [427, 0]
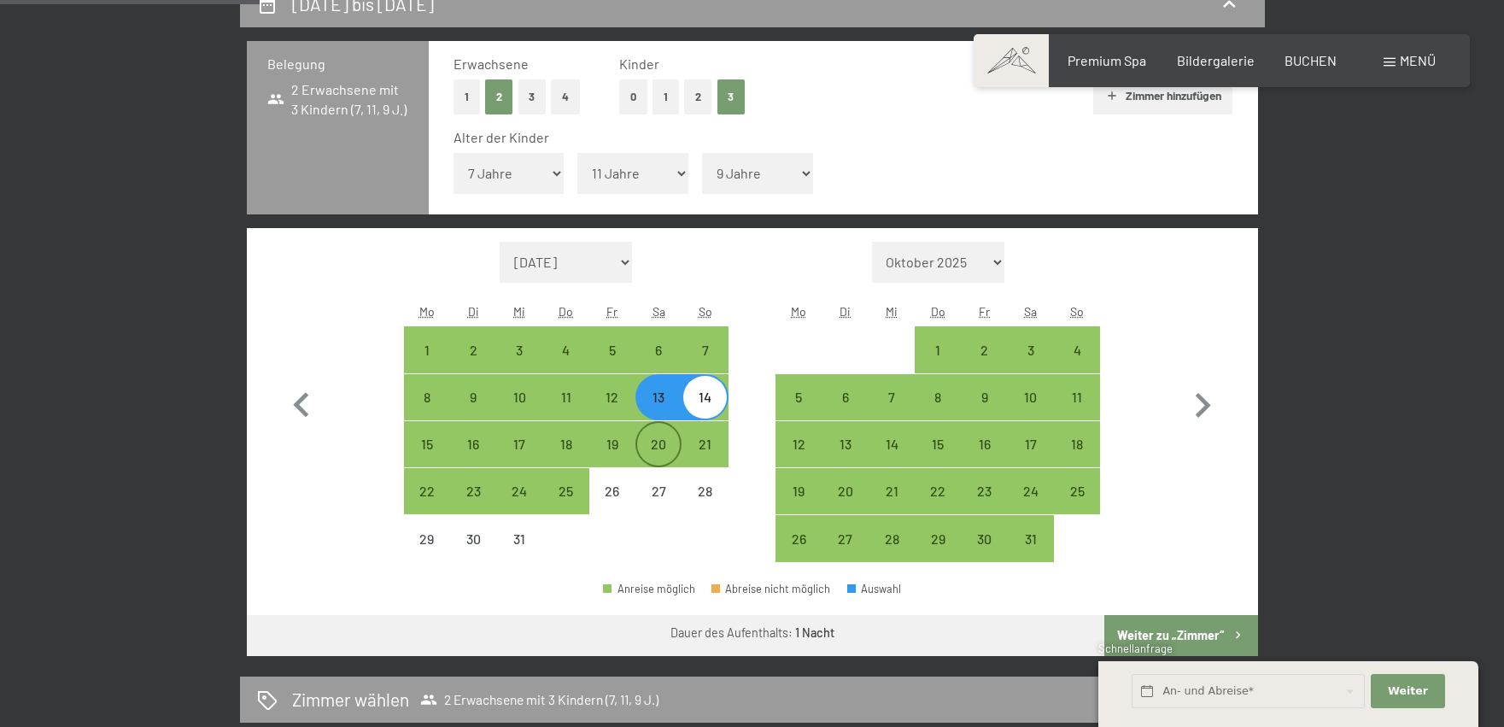
click at [668, 439] on div "20" at bounding box center [658, 458] width 43 height 43
select select "[DATE]"
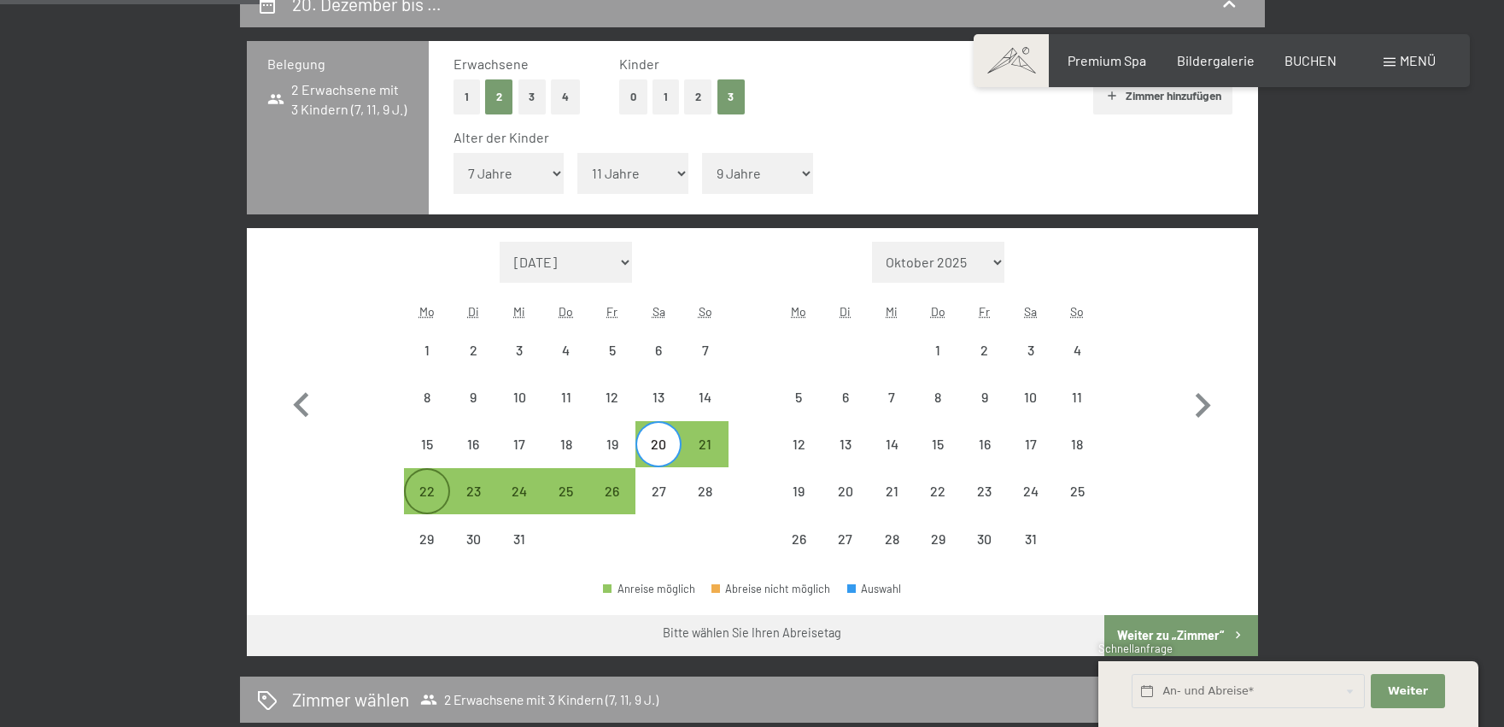
click at [435, 504] on div "22" at bounding box center [427, 505] width 43 height 43
select select "[DATE]"
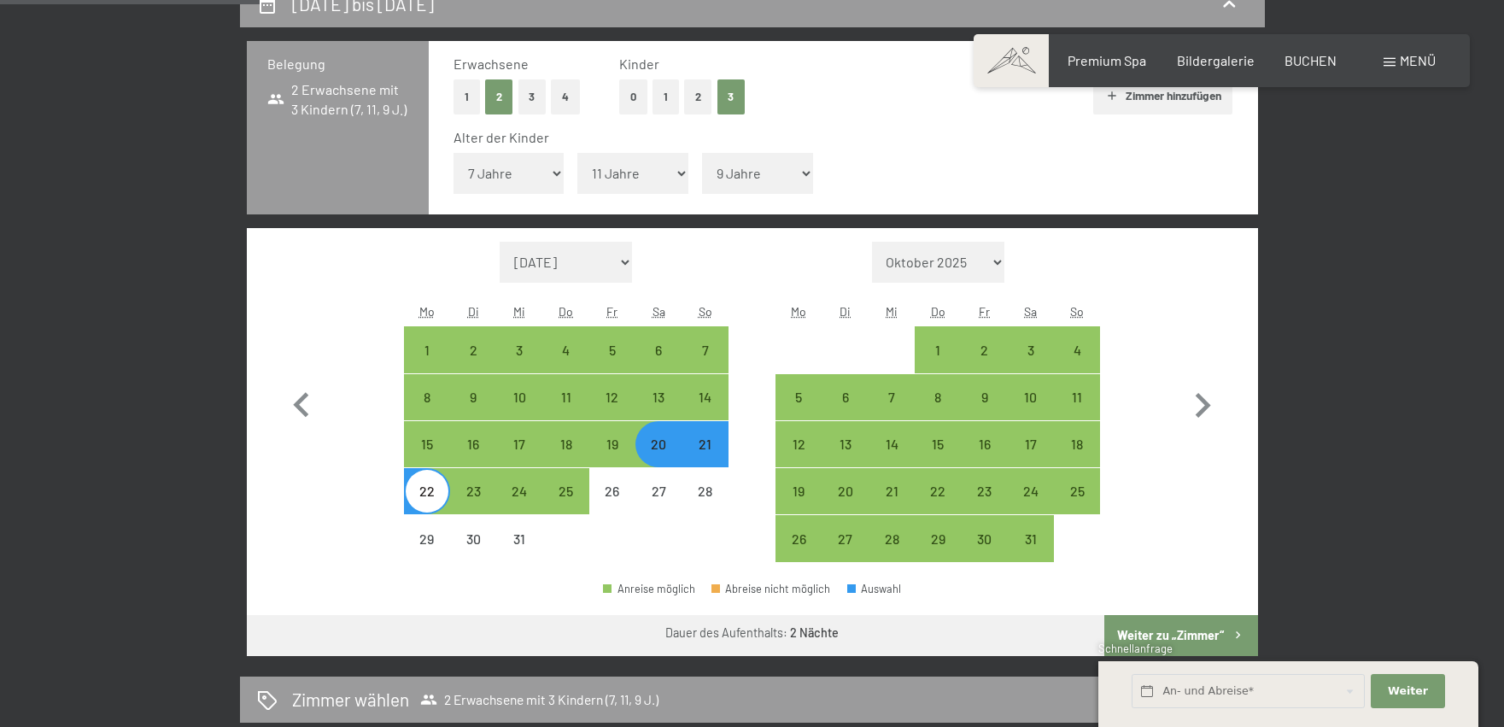
click at [652, 457] on div "20" at bounding box center [658, 458] width 43 height 43
select select "[DATE]"
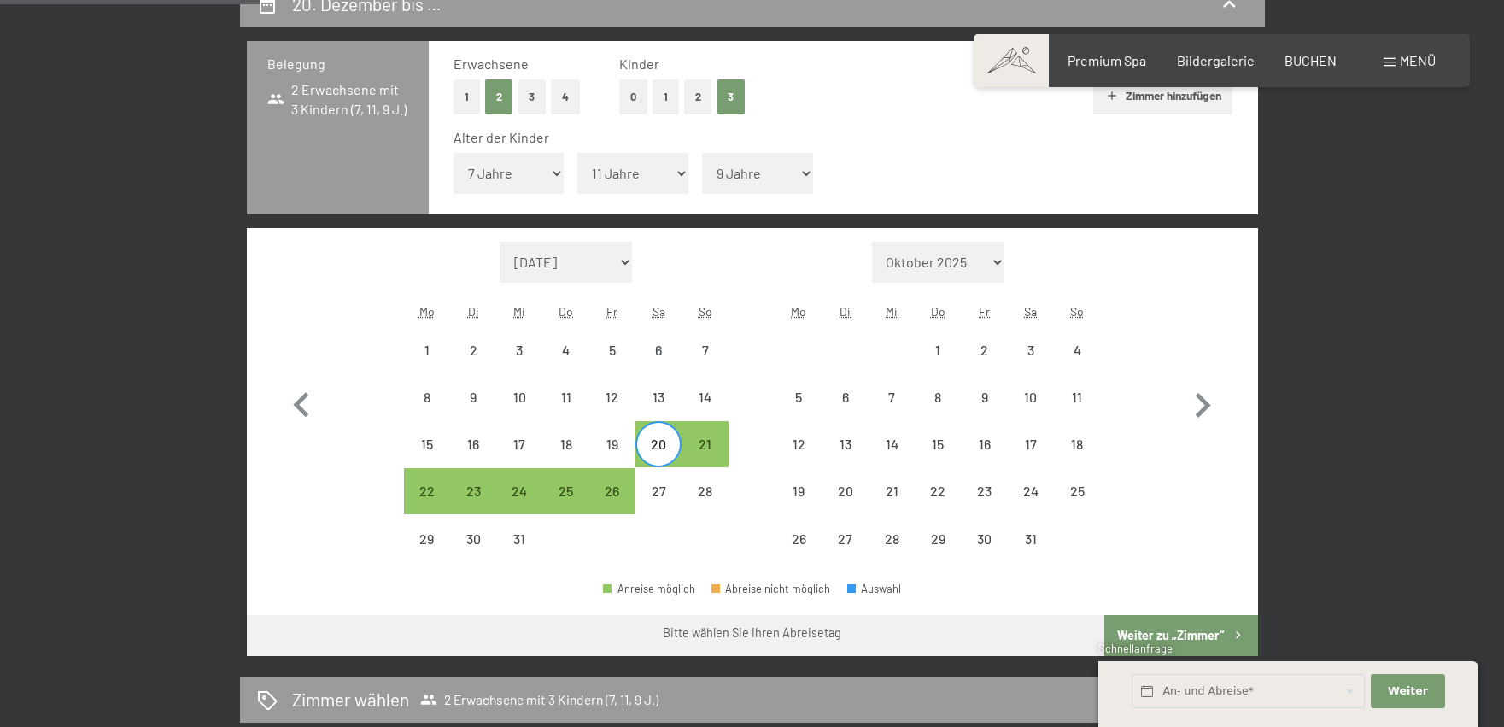
click at [746, 391] on div "Monat/Jahr [DATE] [DATE] [DATE] [DATE] [DATE] [DATE] [PERSON_NAME][DATE] [DATE]…" at bounding box center [752, 402] width 950 height 321
click at [671, 431] on div "20" at bounding box center [658, 444] width 43 height 43
select select "[DATE]"
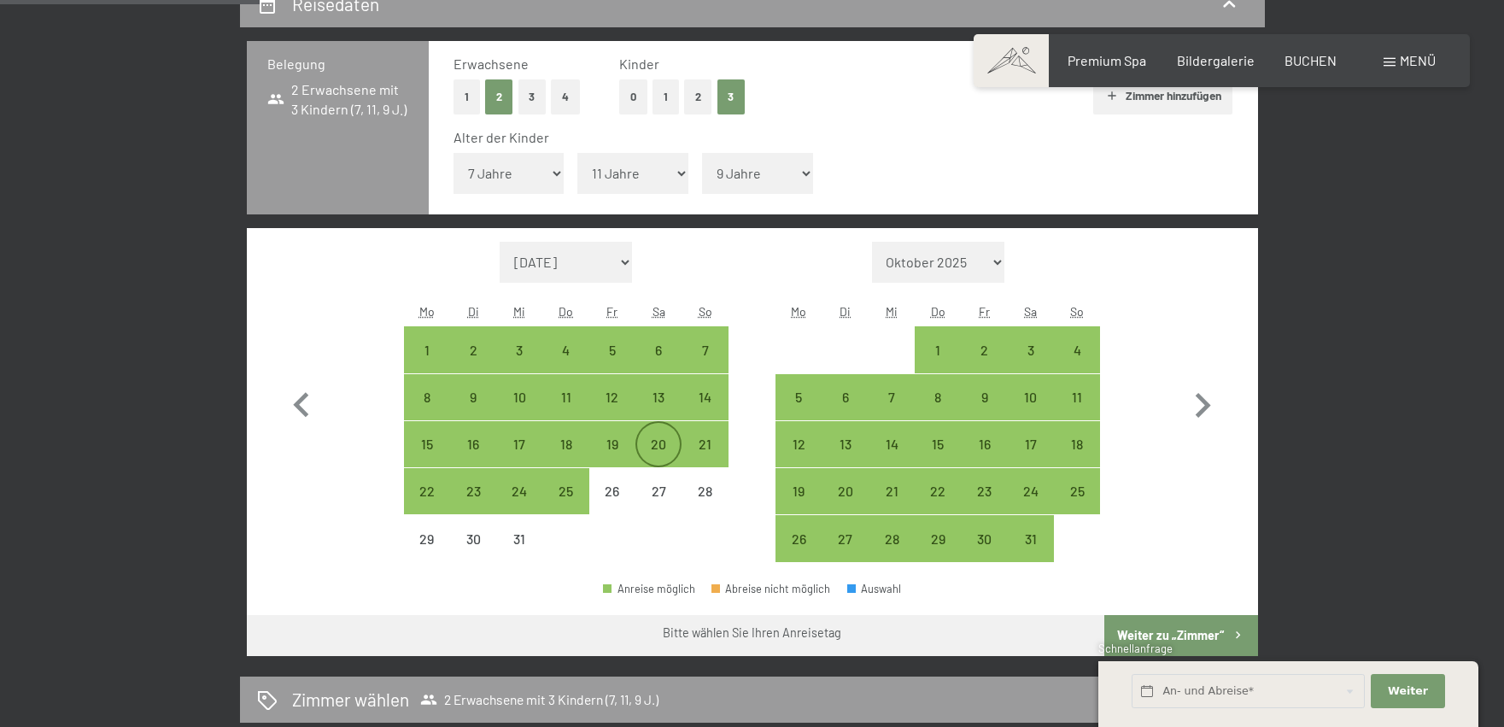
click at [642, 441] on div "20" at bounding box center [658, 458] width 43 height 43
select select "[DATE]"
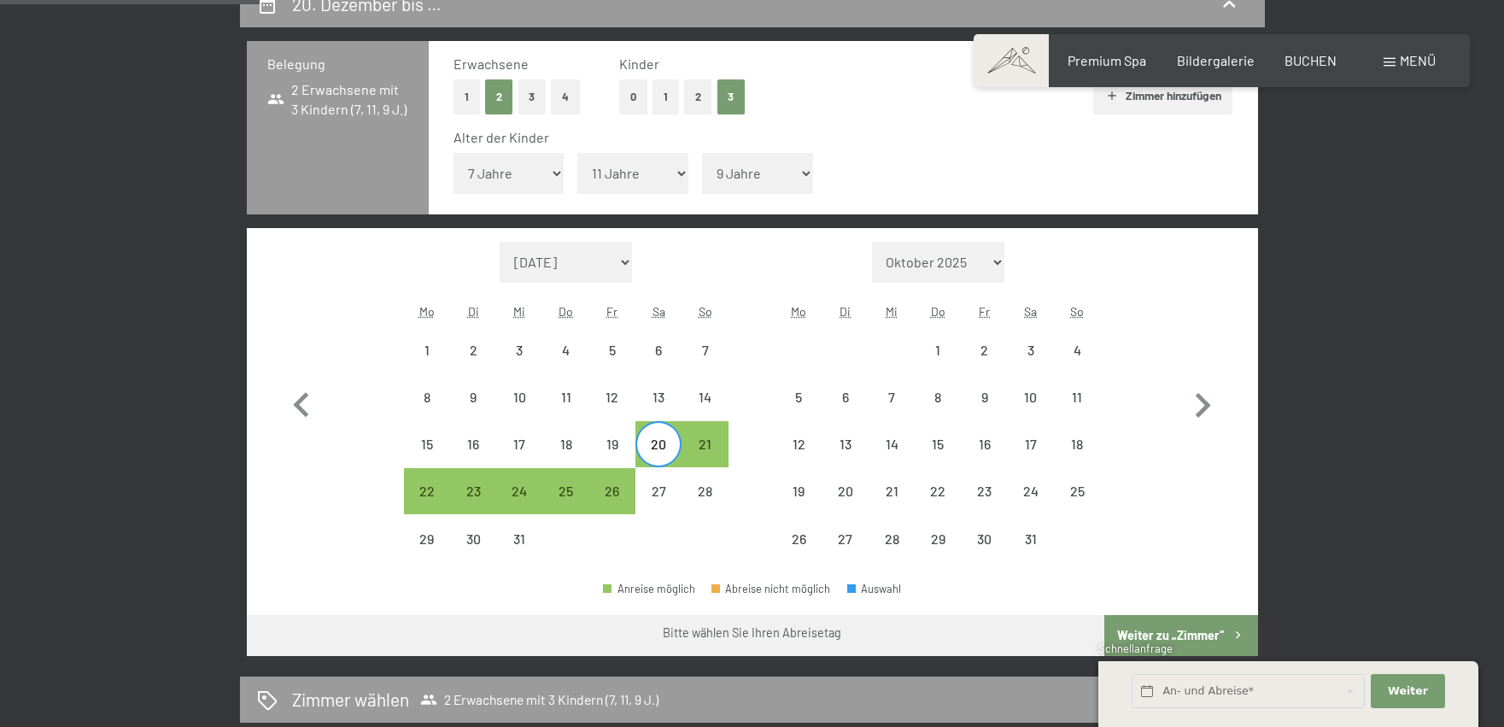
click at [754, 284] on div "Monat/Jahr [DATE] [DATE] [DATE] [DATE] [DATE] [DATE] [PERSON_NAME][DATE] [DATE]…" at bounding box center [752, 402] width 950 height 321
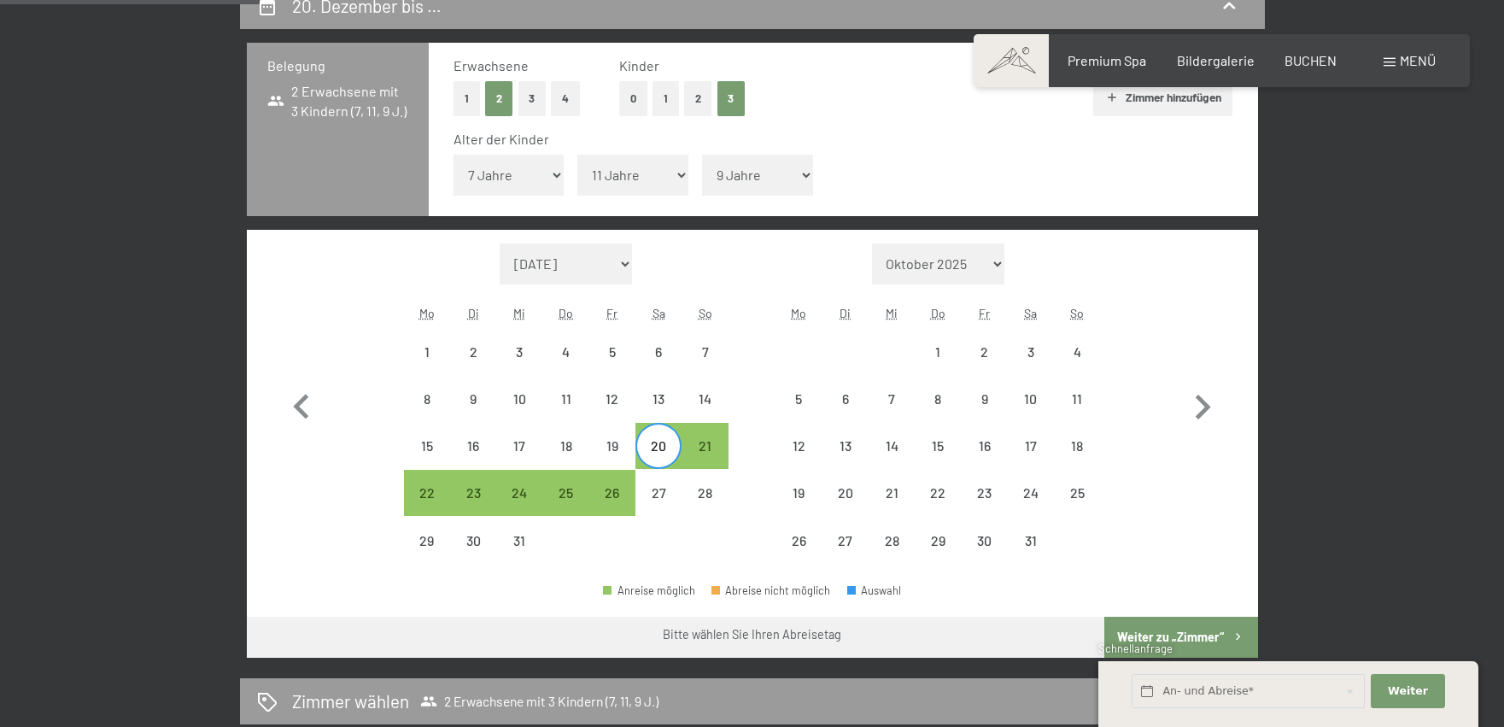
scroll to position [0, 0]
